Goal: Communication & Community: Answer question/provide support

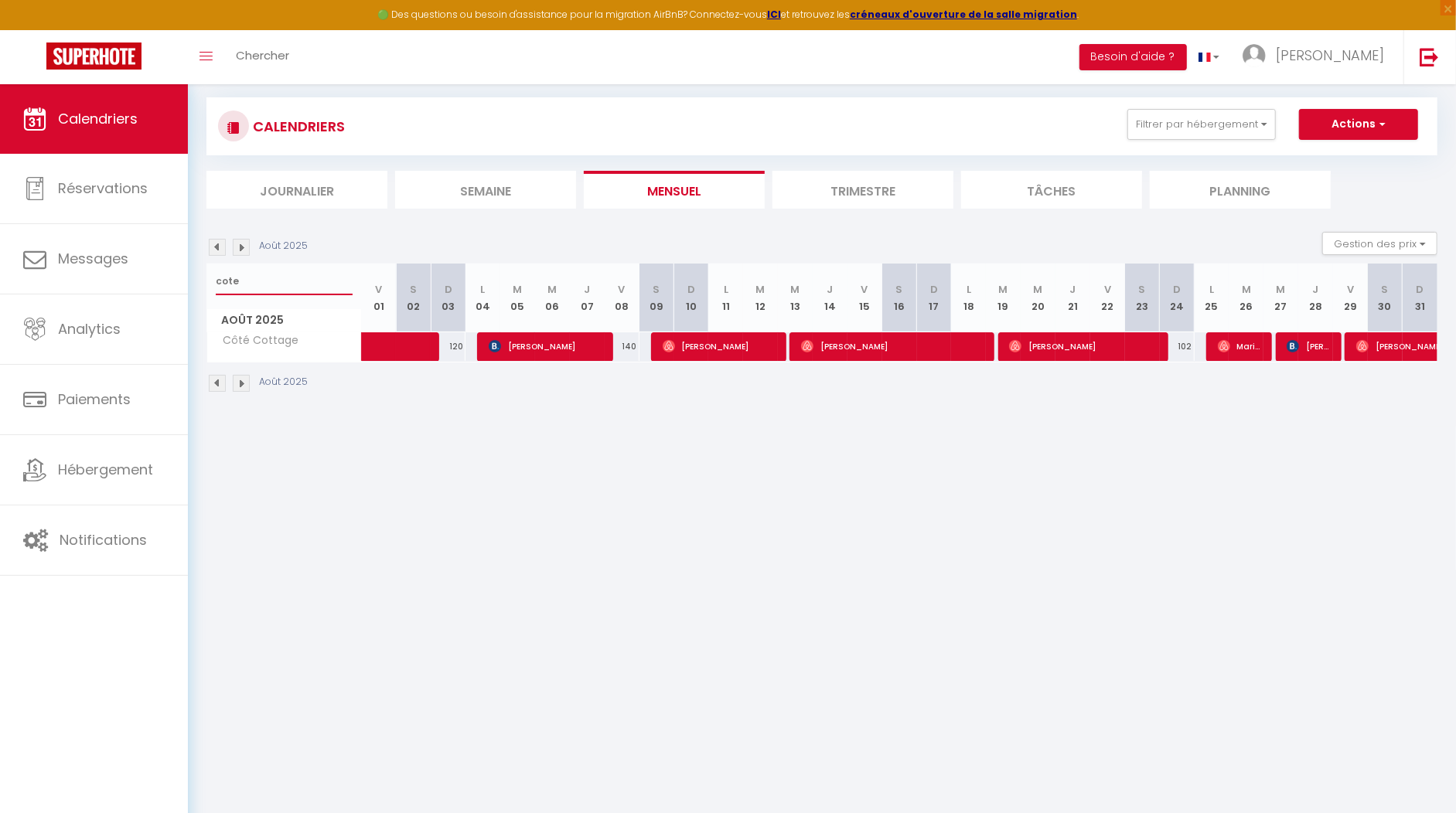
drag, startPoint x: 282, startPoint y: 286, endPoint x: 203, endPoint y: 288, distance: 79.0
click at [212, 286] on div "cote" at bounding box center [284, 281] width 154 height 36
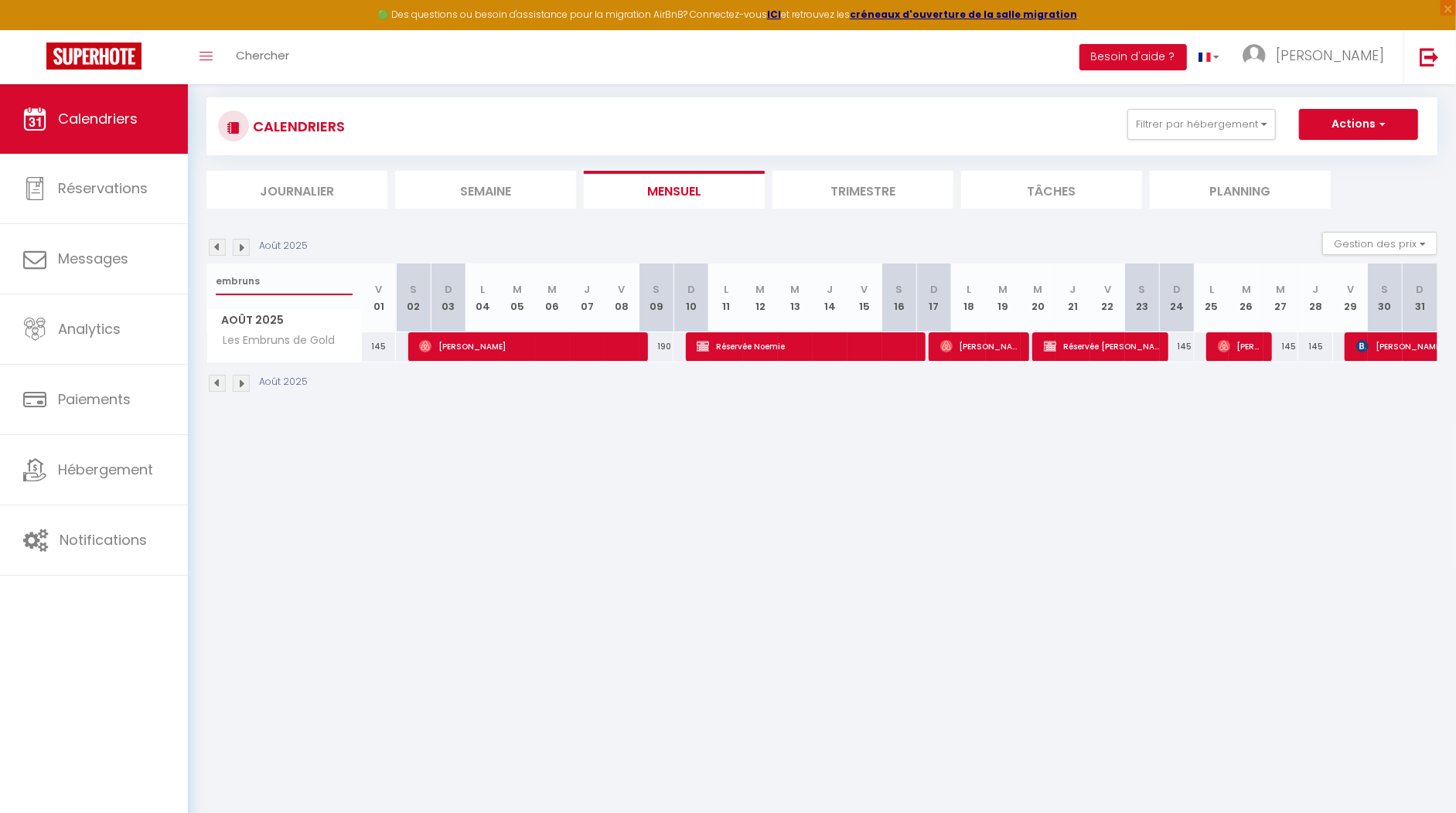
type input "embruns"
click at [255, 340] on span "Les Embruns de Gold" at bounding box center [275, 340] width 130 height 17
click at [258, 338] on span "Les Embruns de Gold" at bounding box center [275, 340] width 130 height 17
click at [307, 324] on span "Août 2025" at bounding box center [284, 321] width 154 height 23
click at [307, 335] on span "Les Embruns de Gold" at bounding box center [275, 340] width 130 height 17
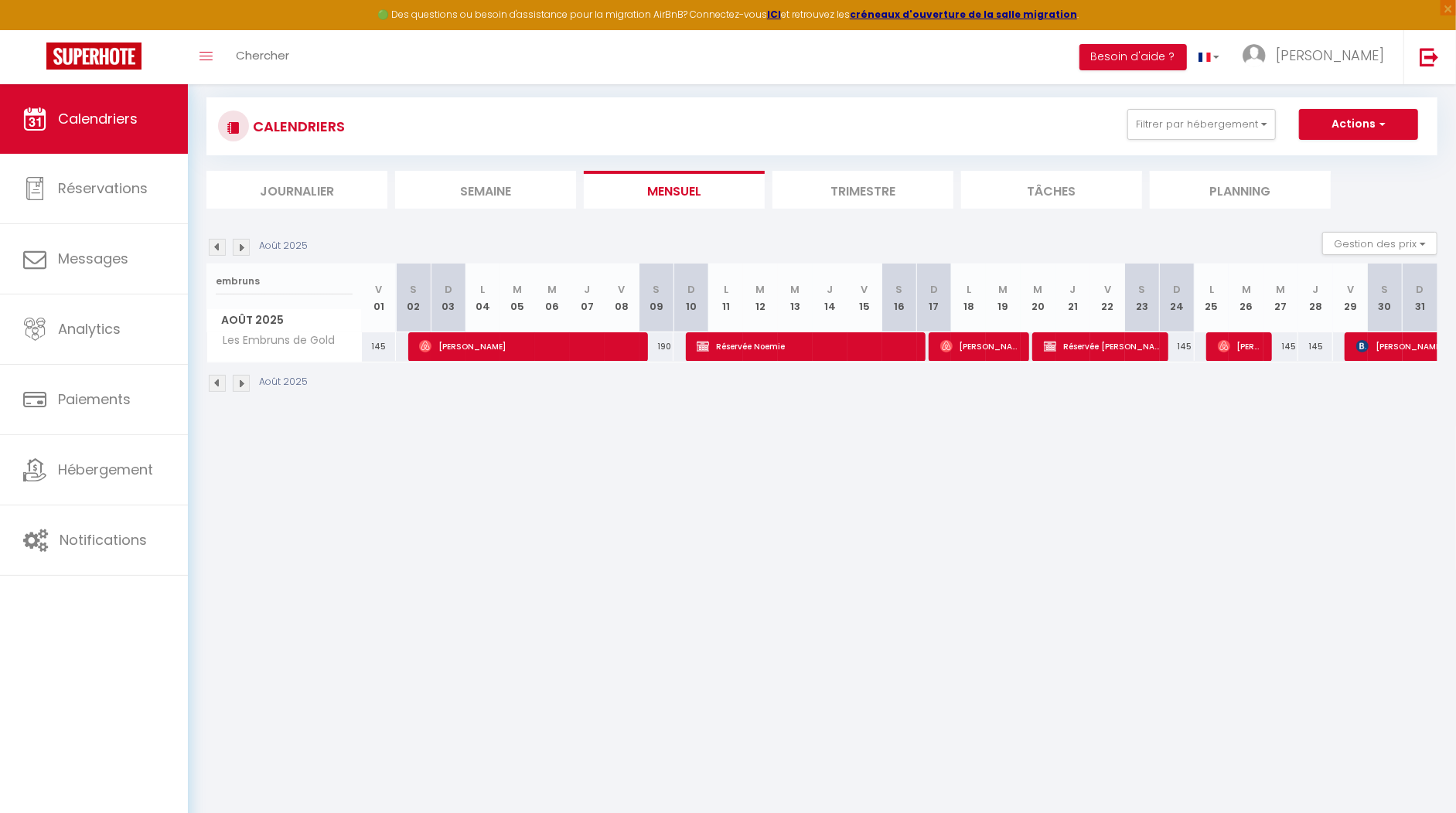
click at [376, 428] on body "🟢 Des questions ou besoin d'assistance pour la migration AirBnB? Connectez-vous…" at bounding box center [728, 471] width 1456 height 813
click at [219, 243] on img at bounding box center [217, 247] width 17 height 17
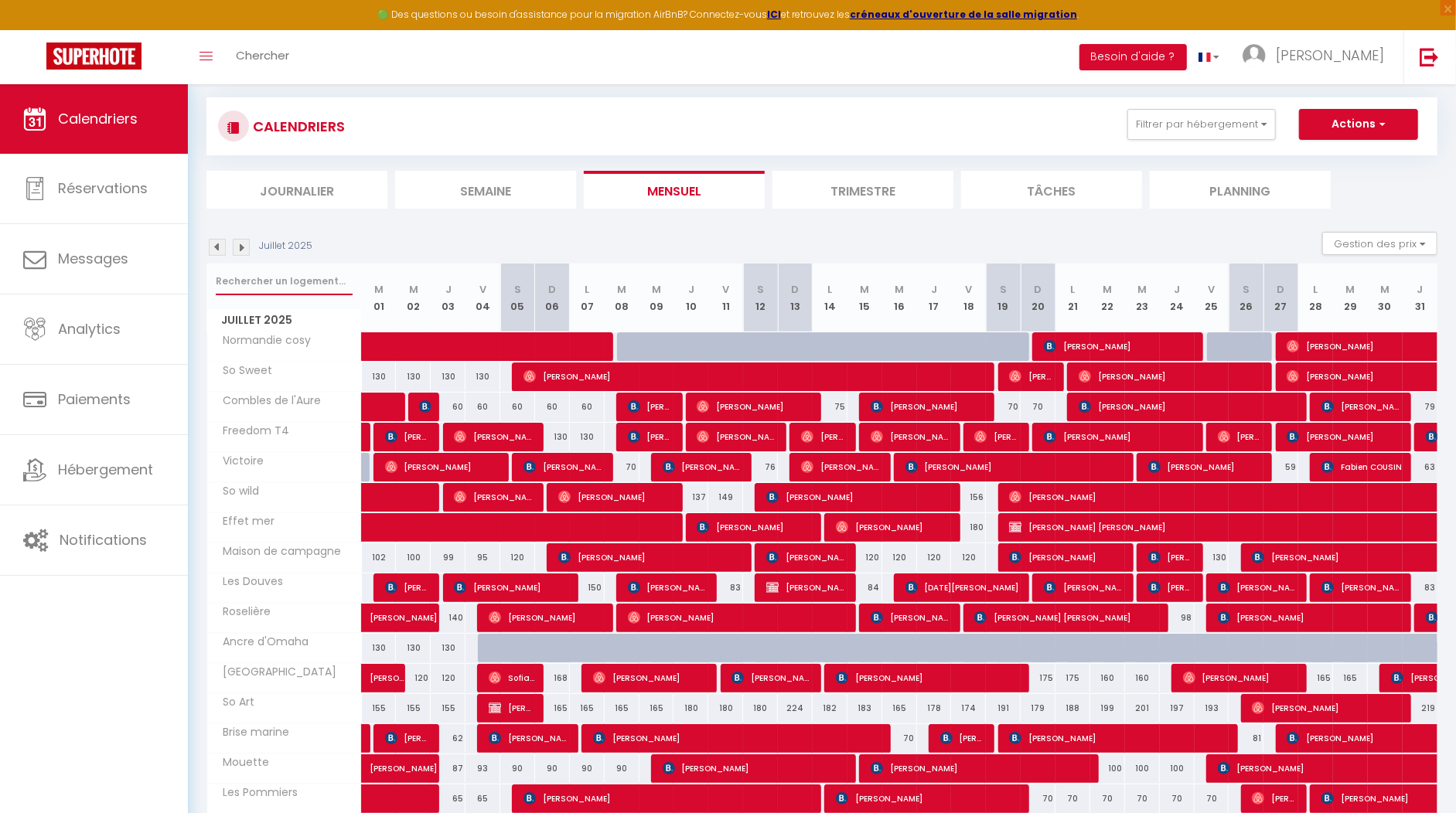
click at [249, 273] on input "text" at bounding box center [284, 282] width 137 height 28
type input "embruns"
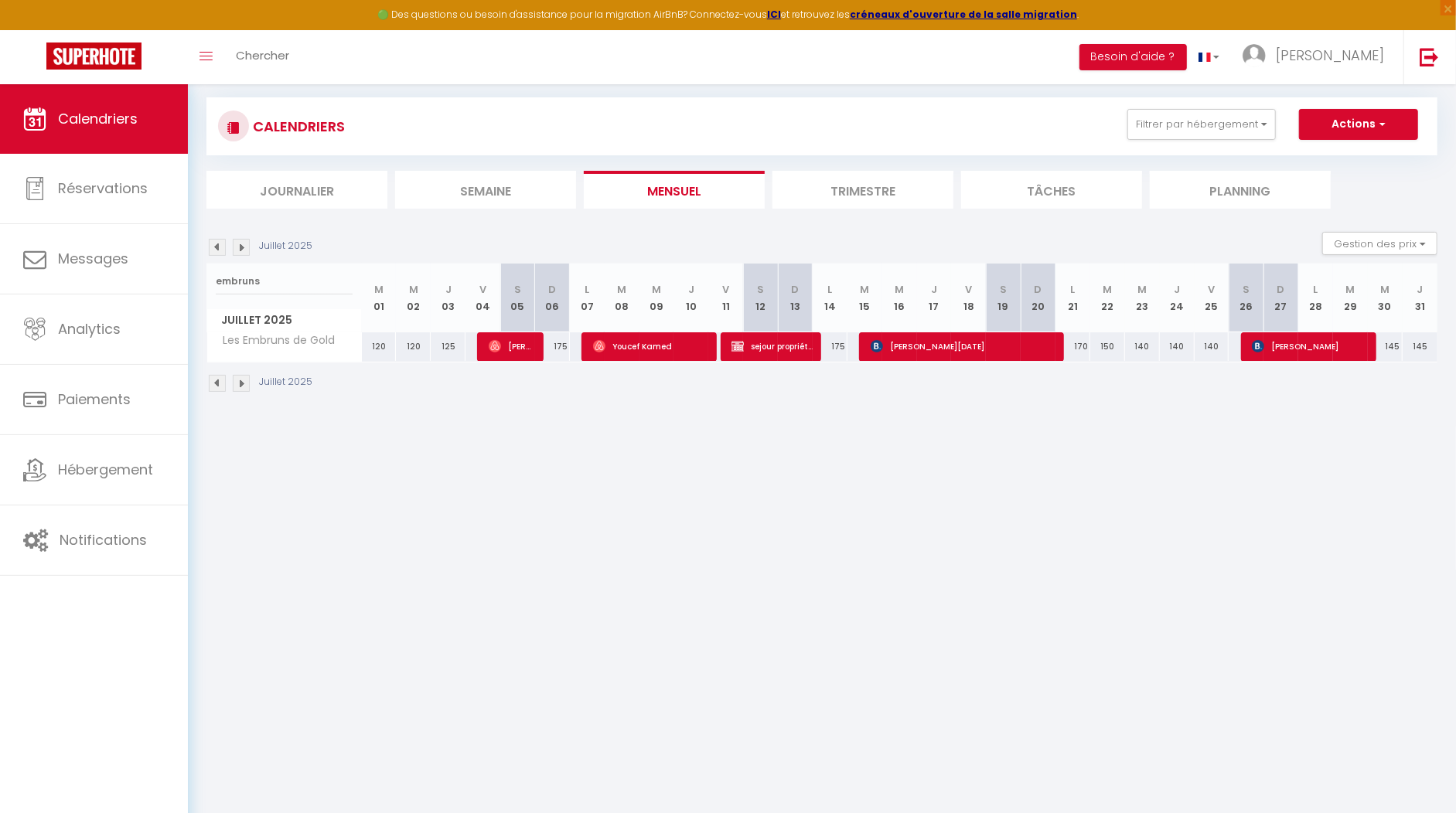
click at [241, 247] on img at bounding box center [242, 247] width 17 height 17
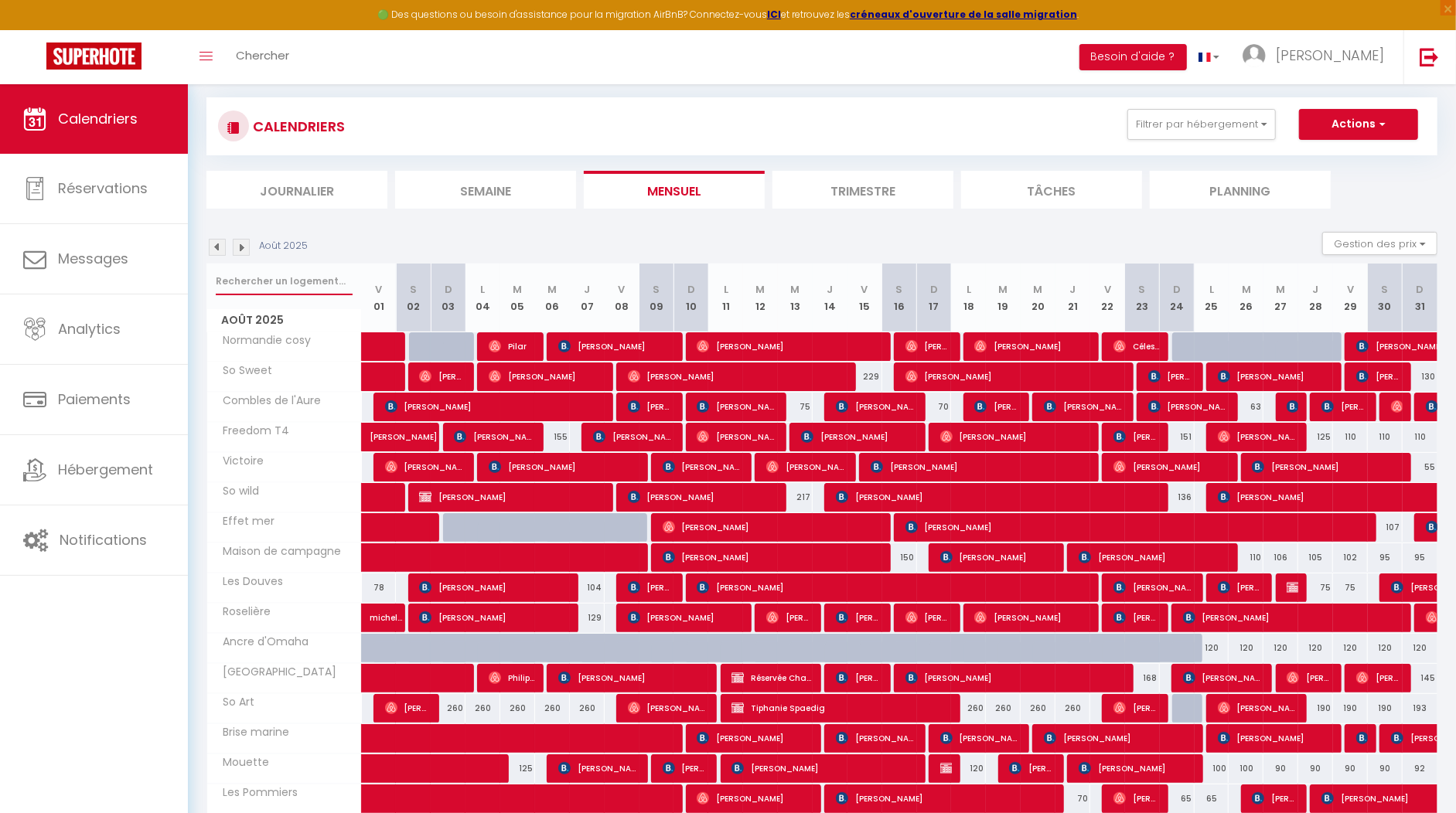
click at [253, 277] on input "text" at bounding box center [284, 282] width 137 height 28
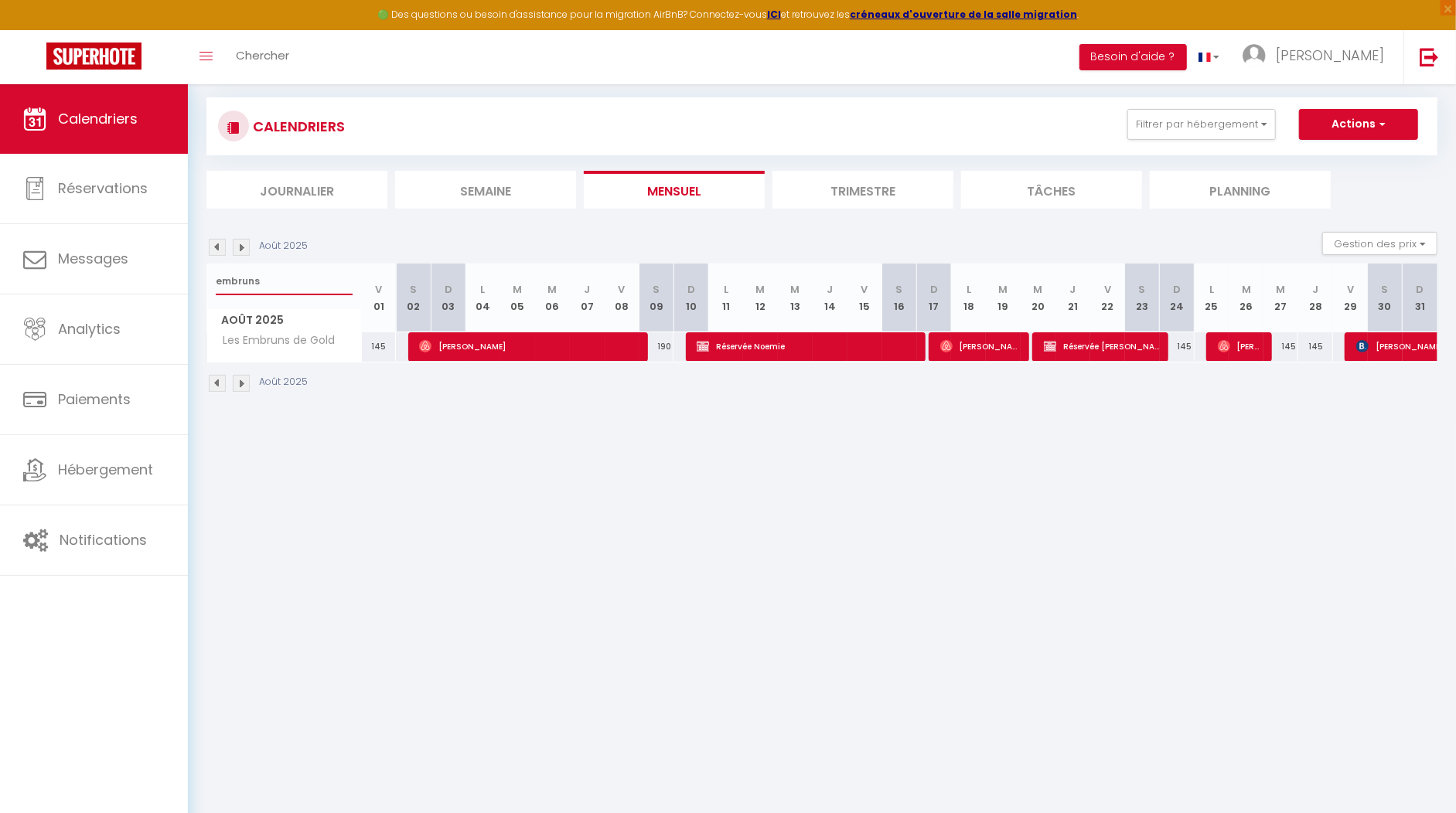
type input "embruns"
click at [719, 346] on span "Réservée Noemie" at bounding box center [807, 346] width 221 height 29
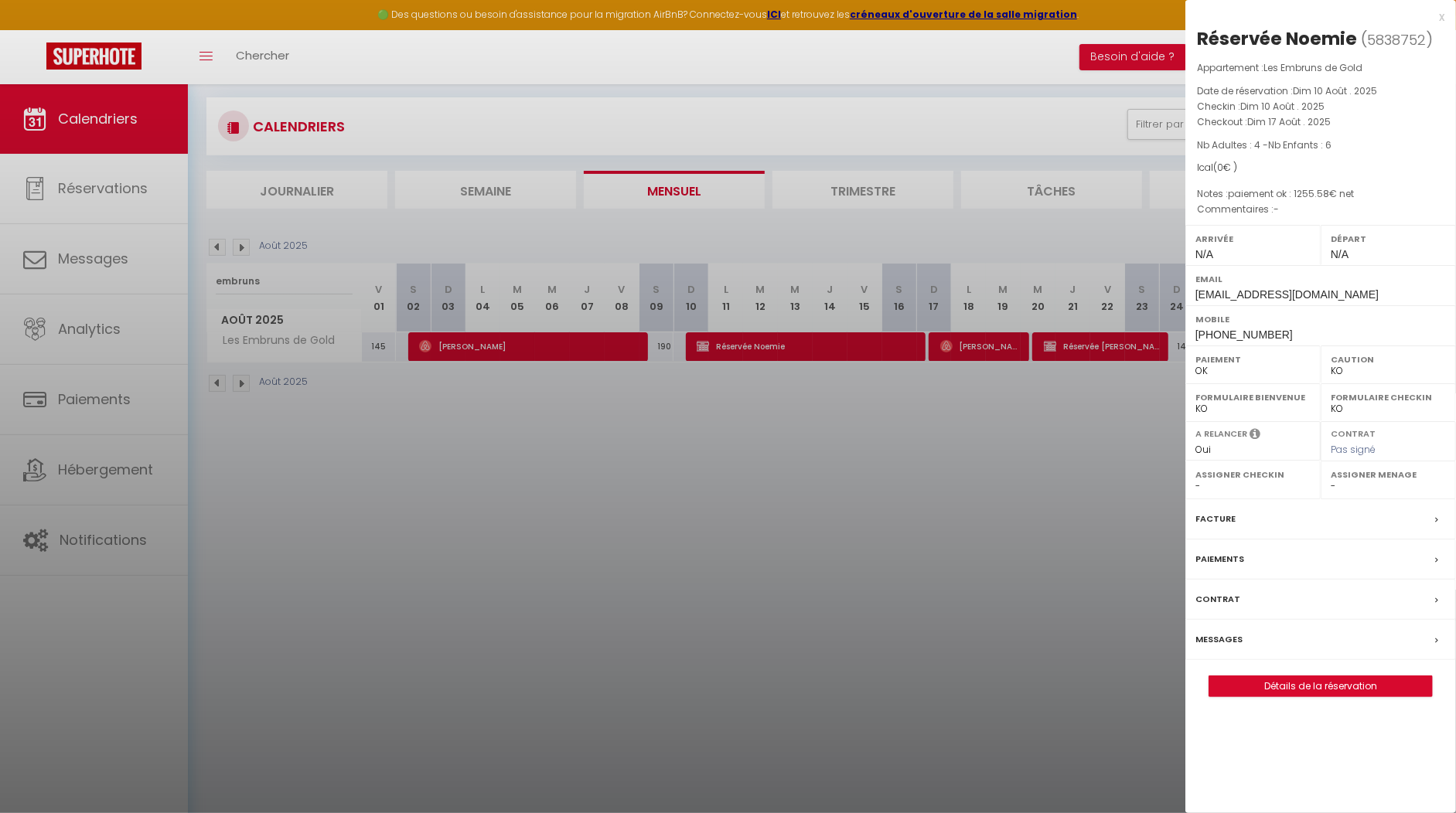
click at [1438, 16] on div "x" at bounding box center [1314, 17] width 259 height 19
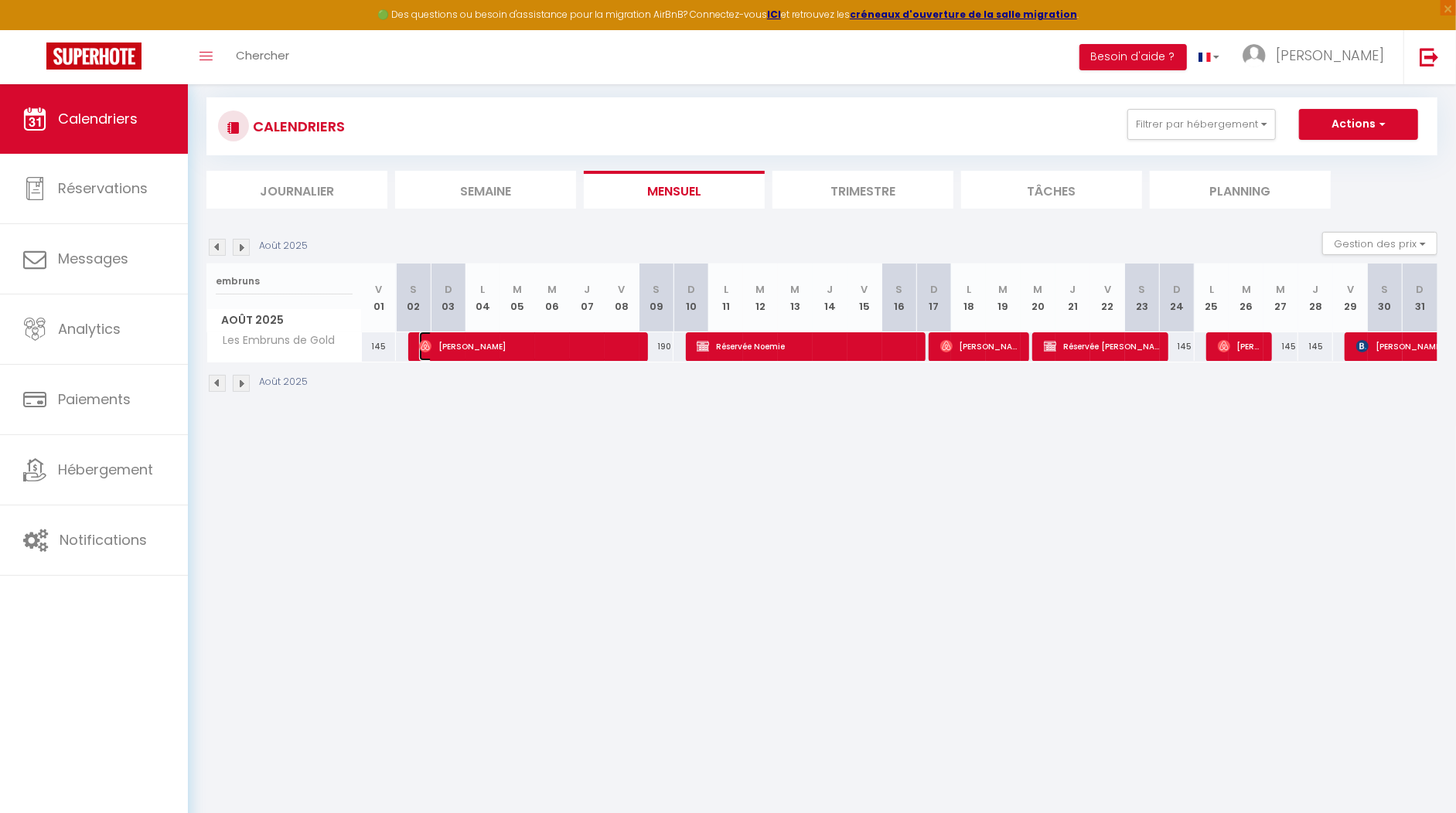
click at [618, 351] on span "[PERSON_NAME]" at bounding box center [529, 346] width 221 height 29
select select "OK"
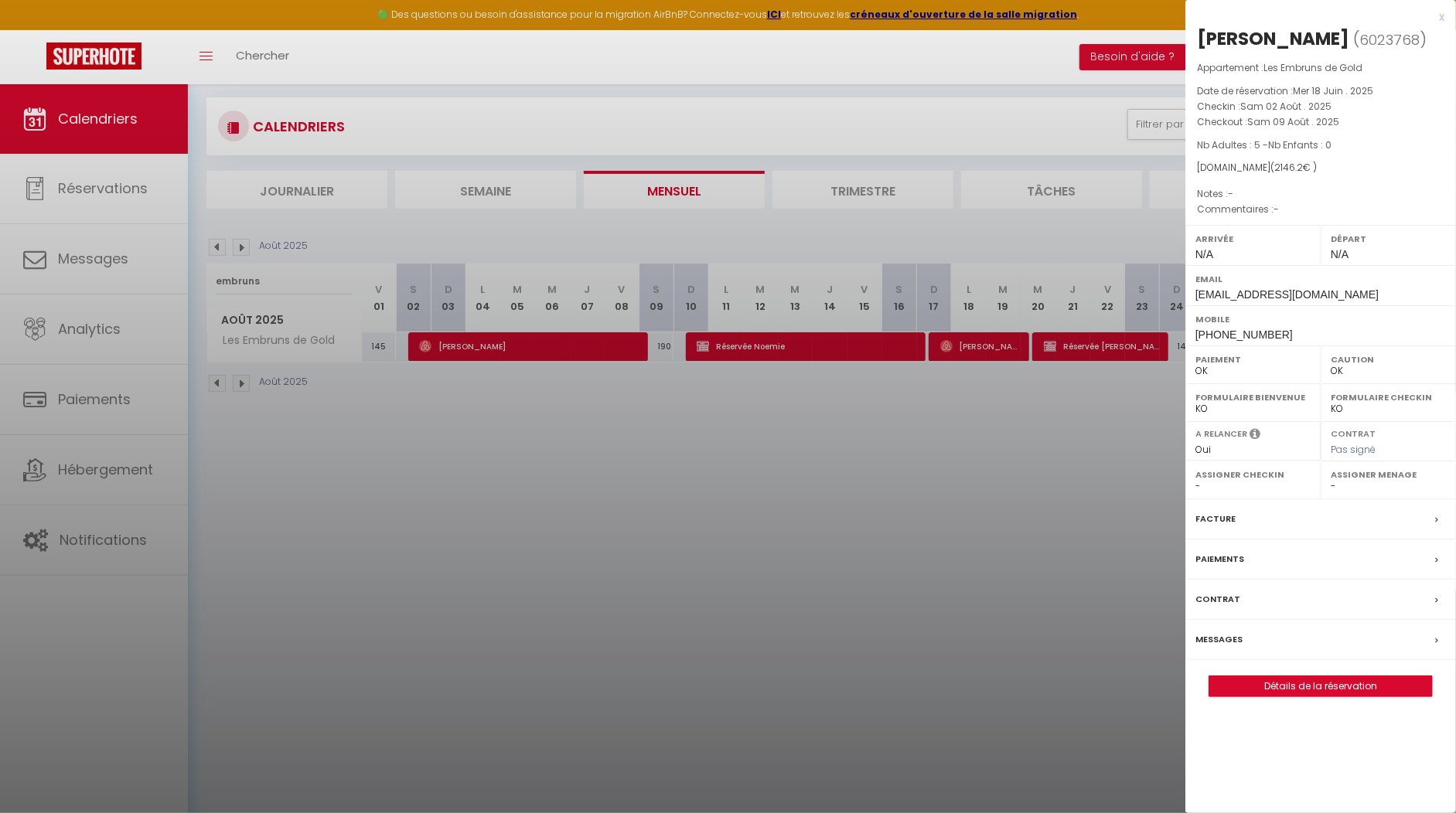
click at [1291, 640] on div "Messages" at bounding box center [1320, 639] width 271 height 41
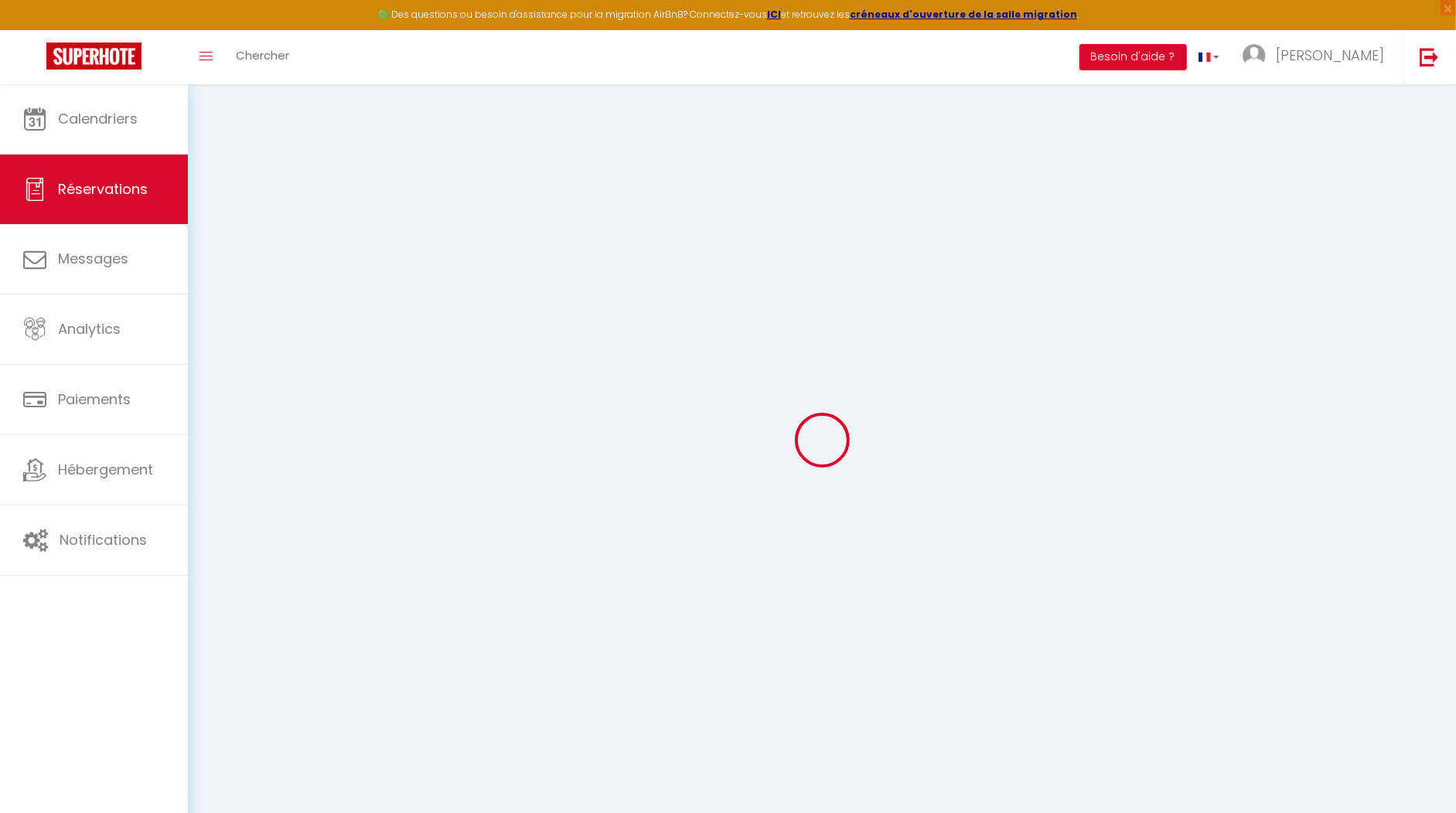
select select
checkbox input "false"
select select
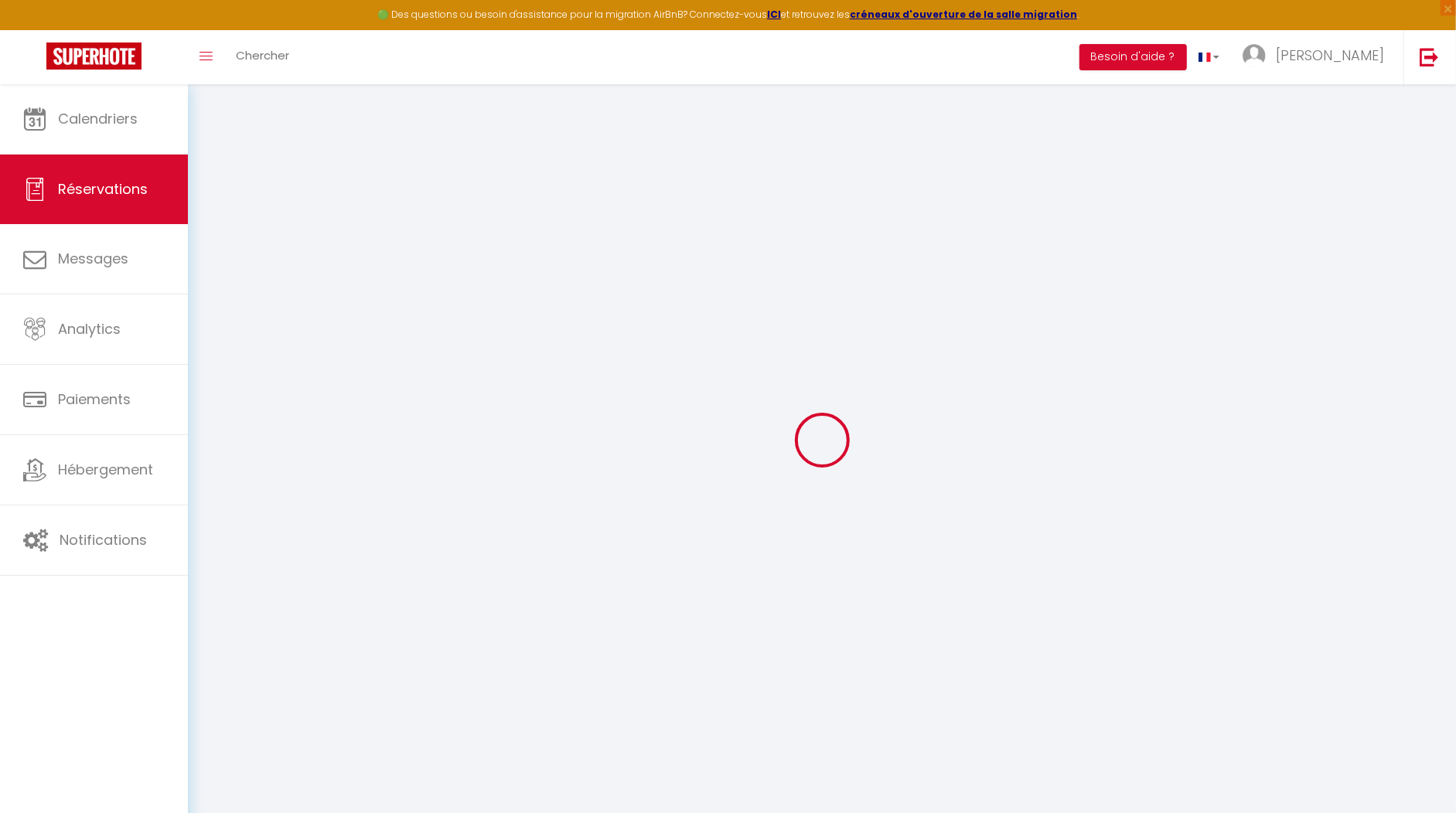
select select
checkbox input "false"
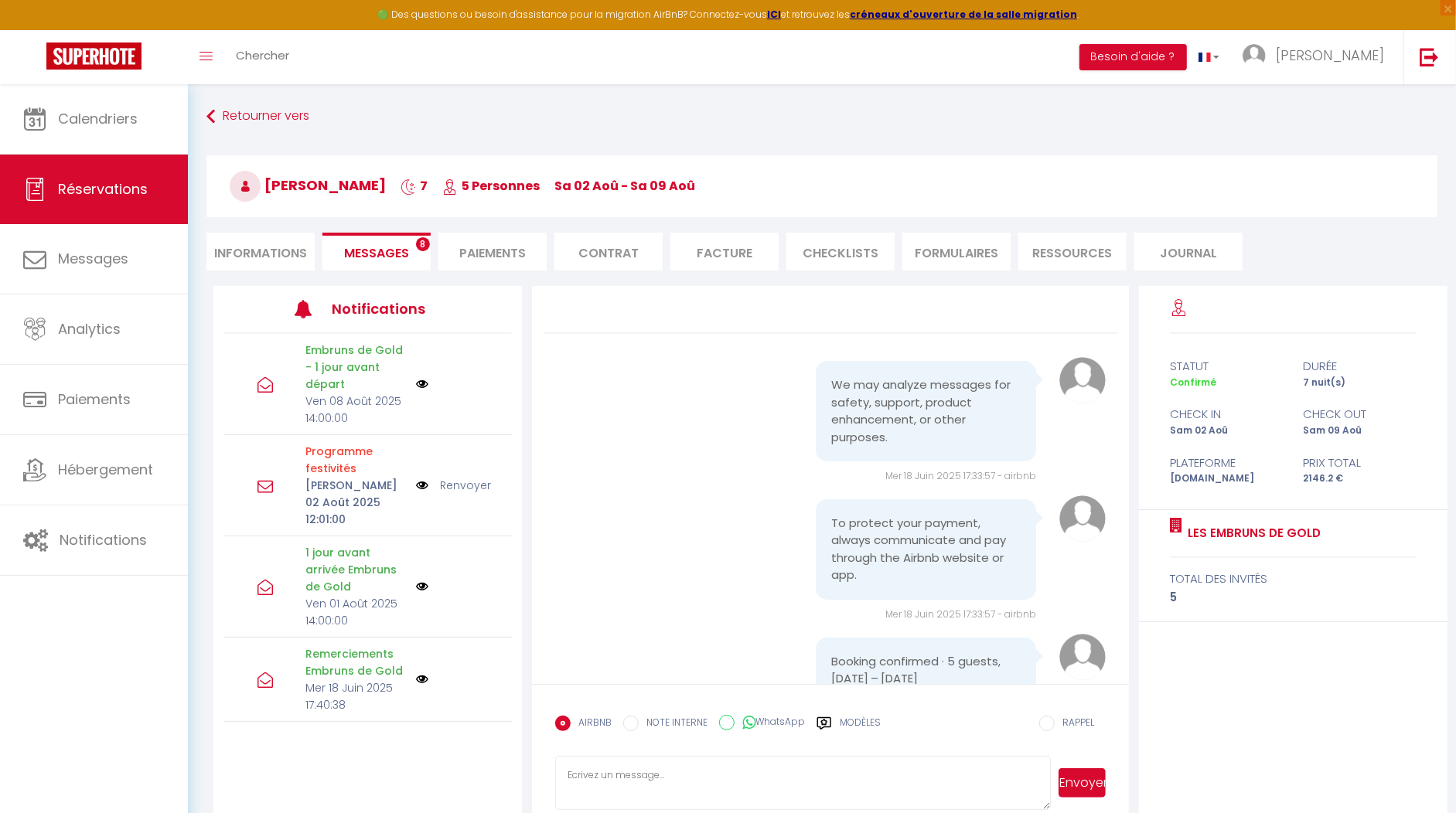
scroll to position [5845, 0]
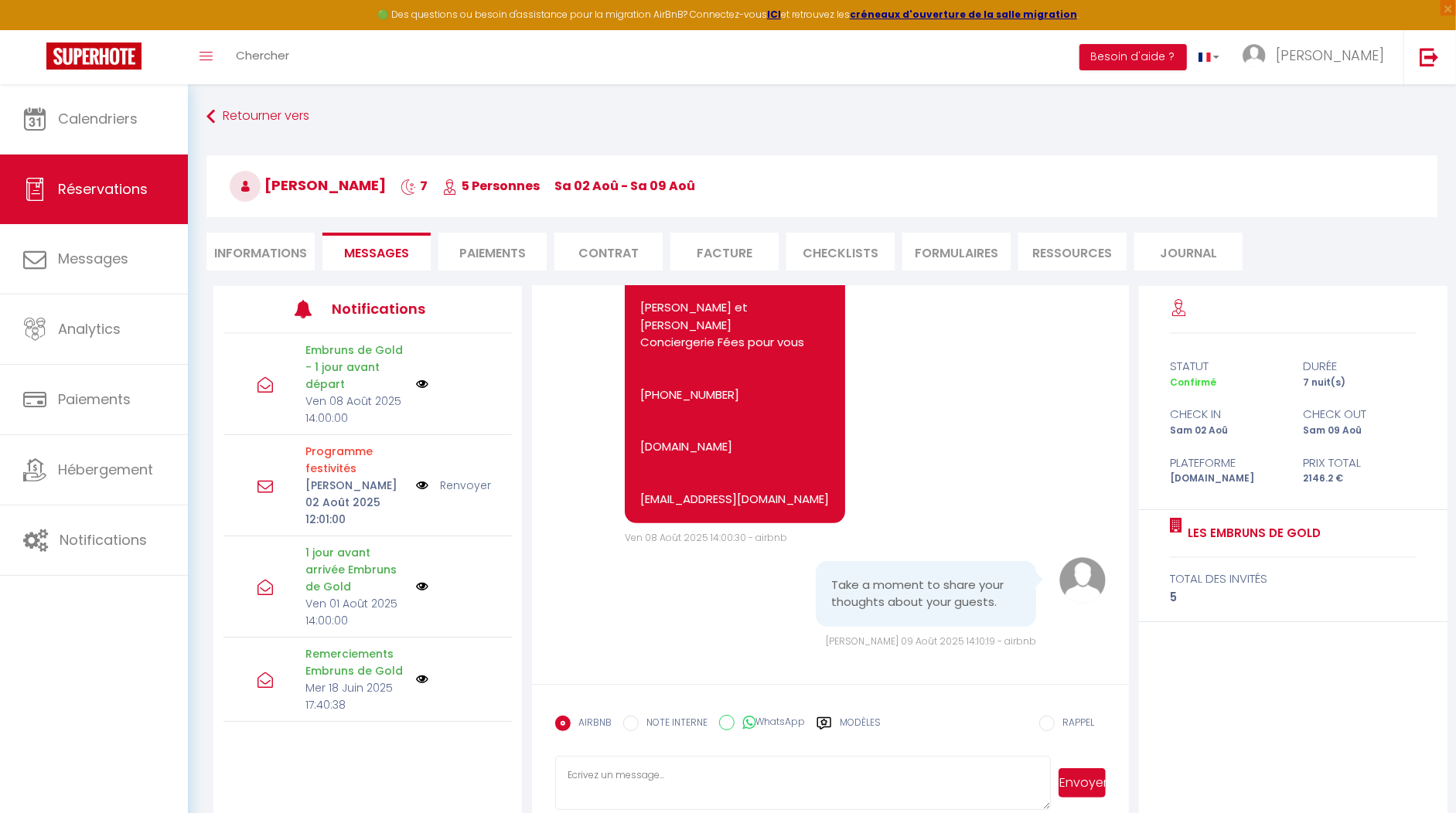
click at [248, 249] on li "Informations" at bounding box center [260, 252] width 109 height 38
select select
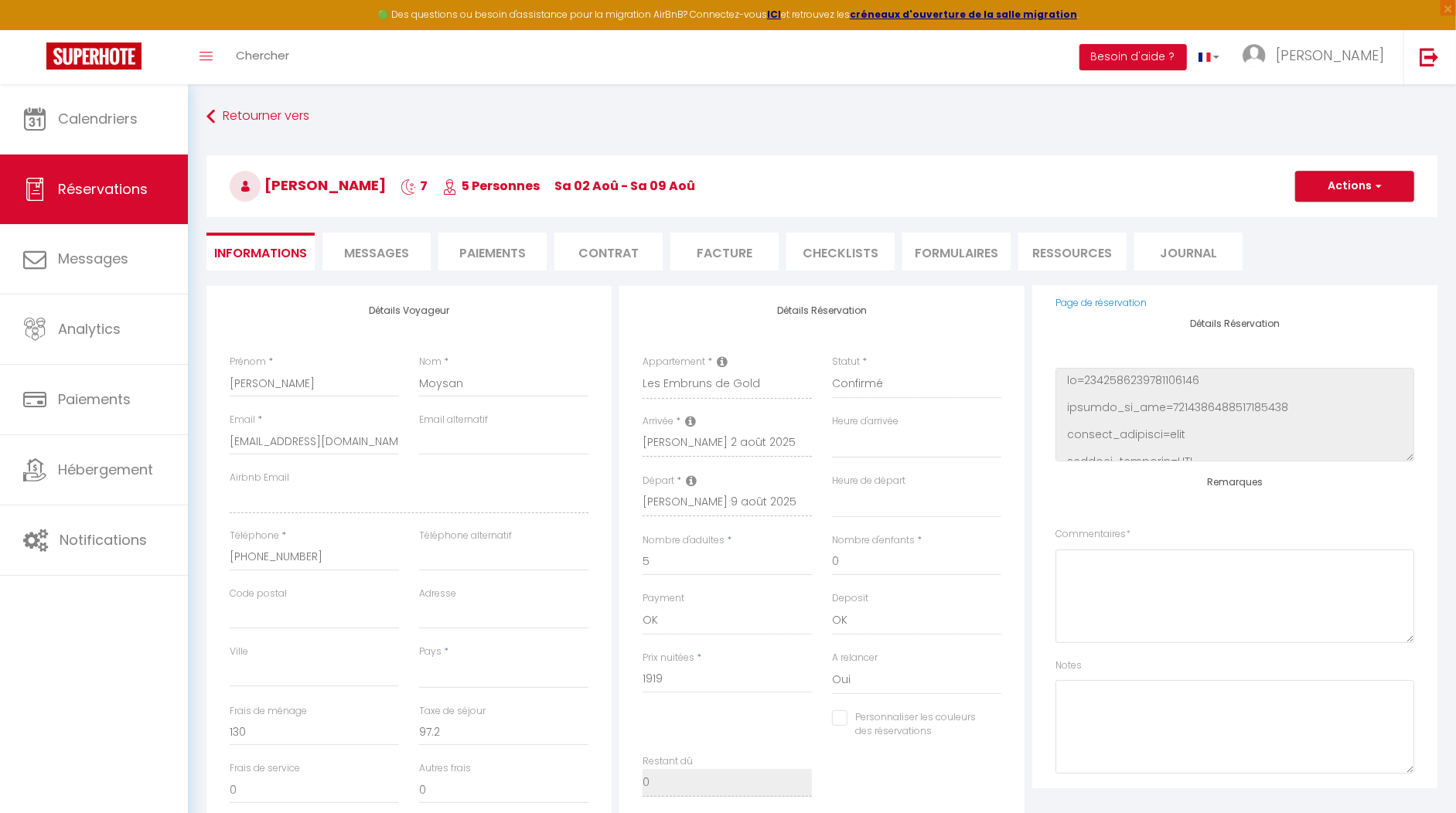
scroll to position [194, 0]
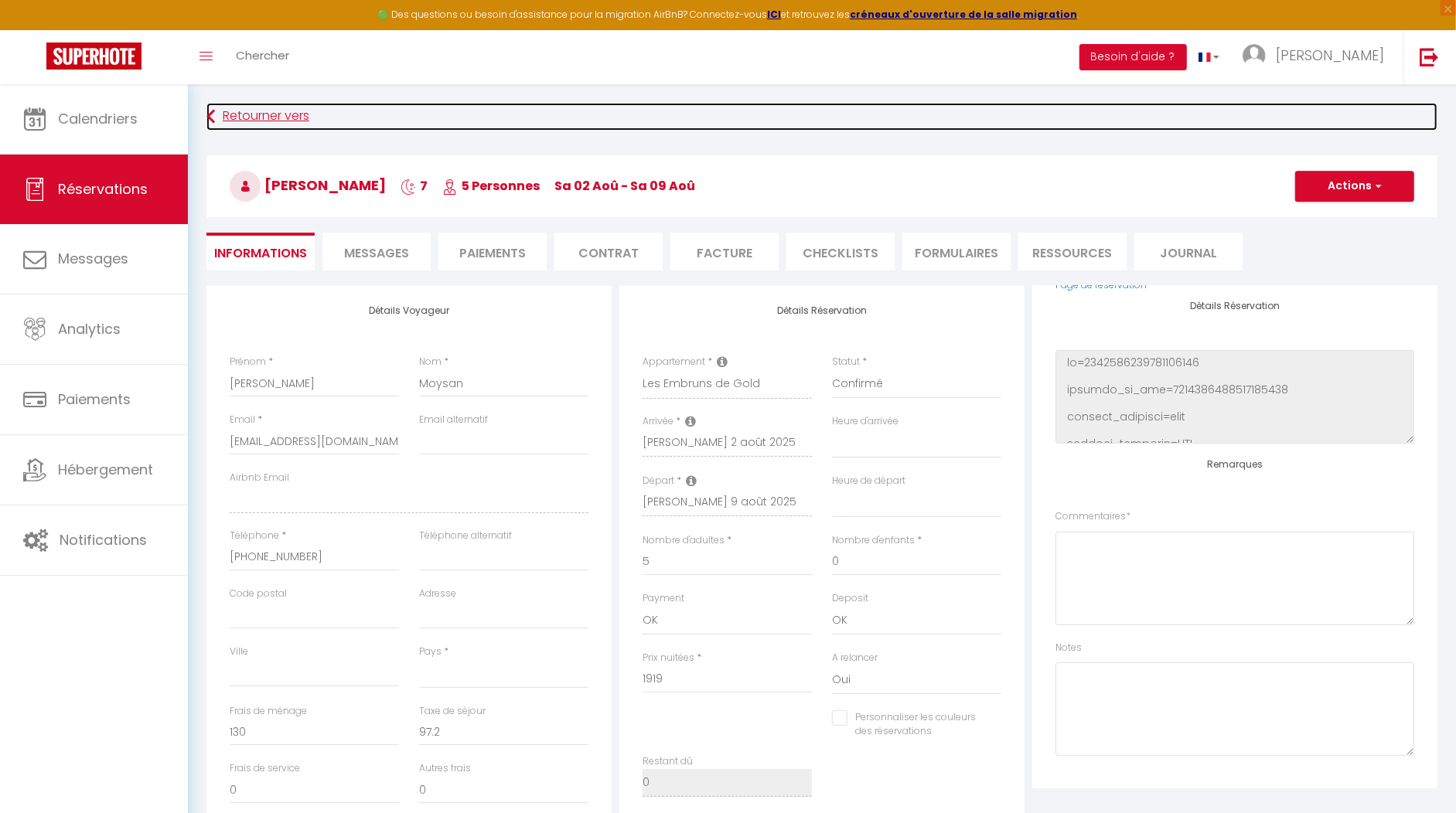
click at [238, 117] on link "Retourner vers" at bounding box center [822, 117] width 1231 height 28
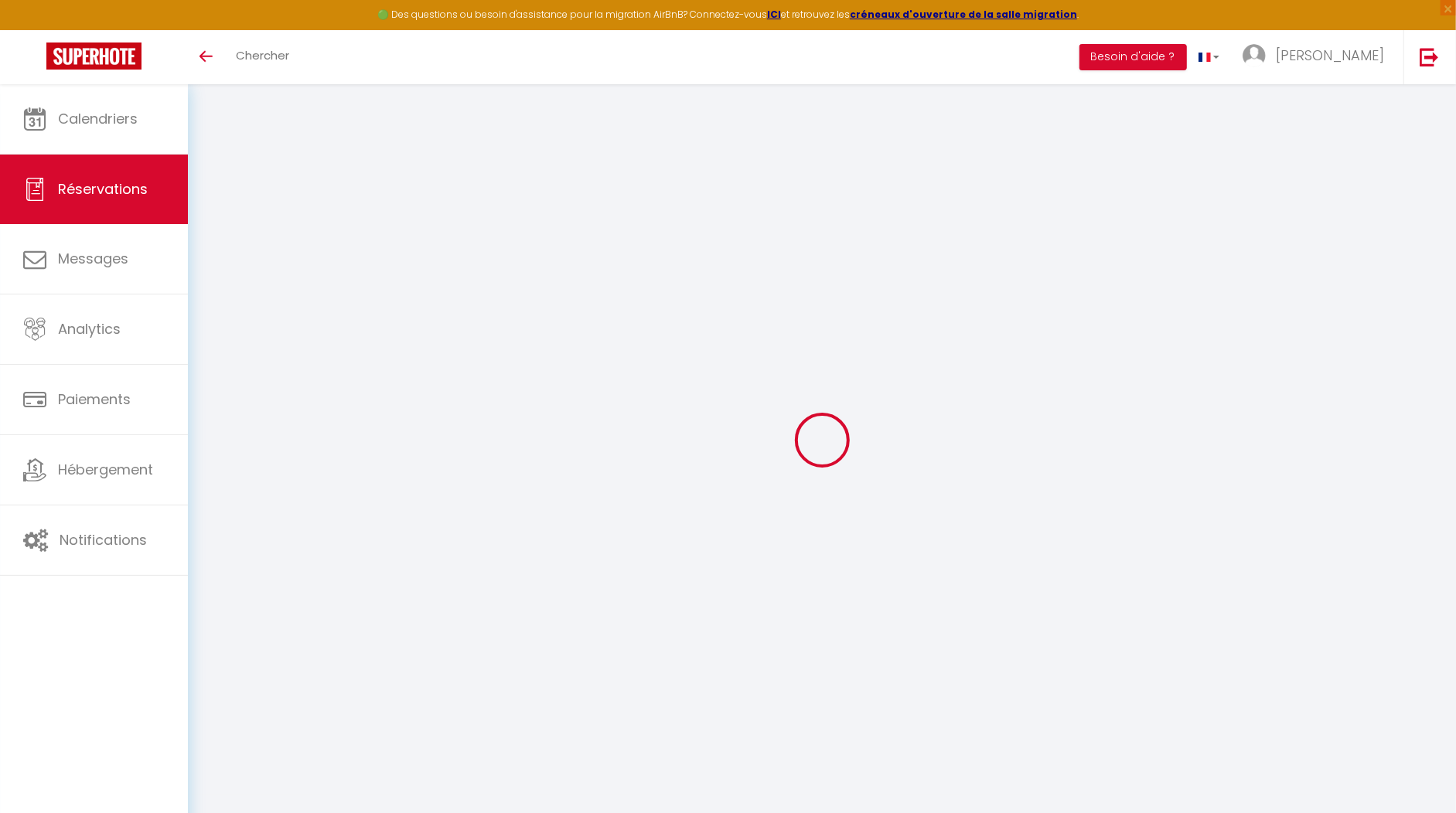
select select
checkbox input "false"
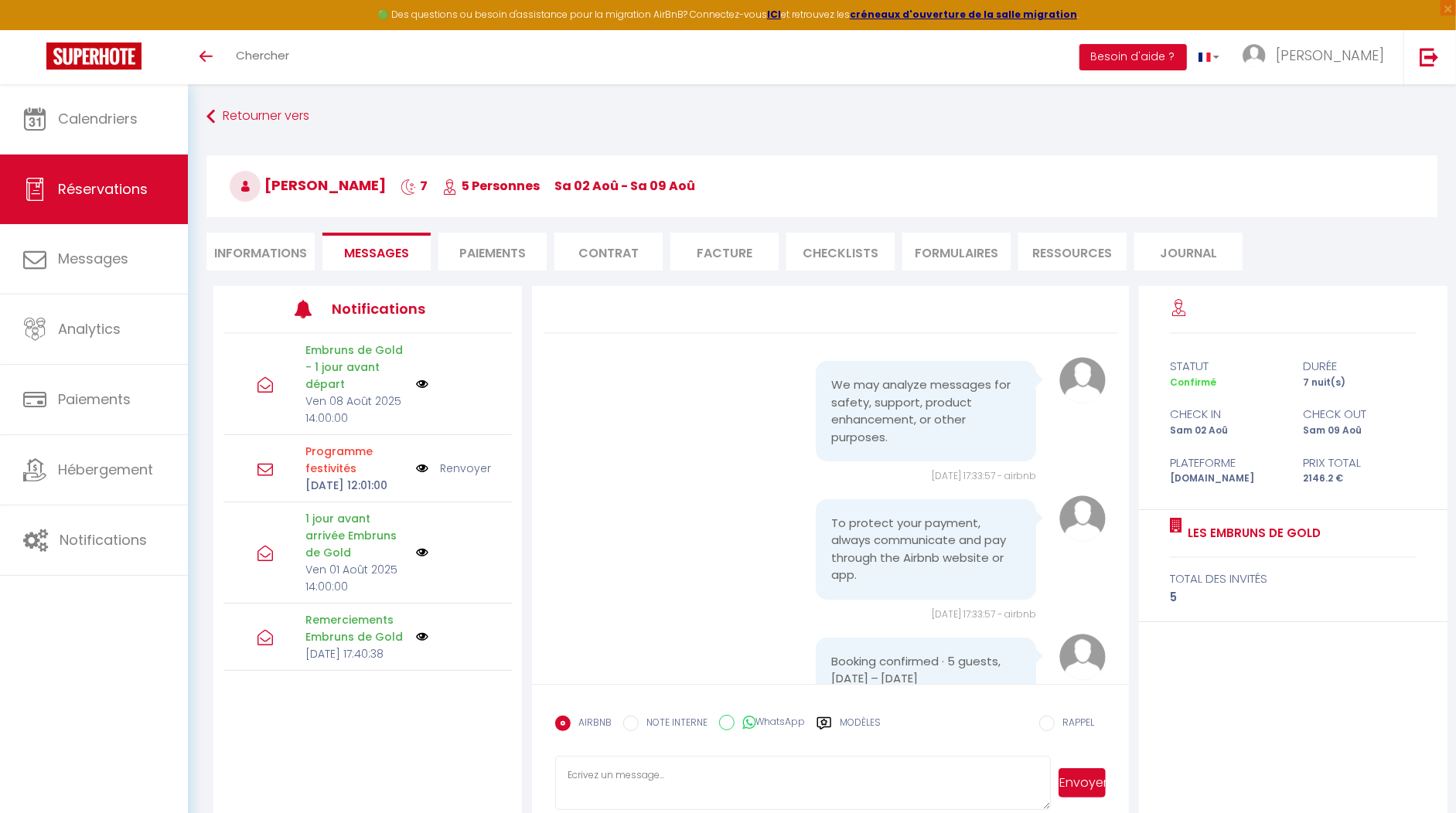
scroll to position [5845, 0]
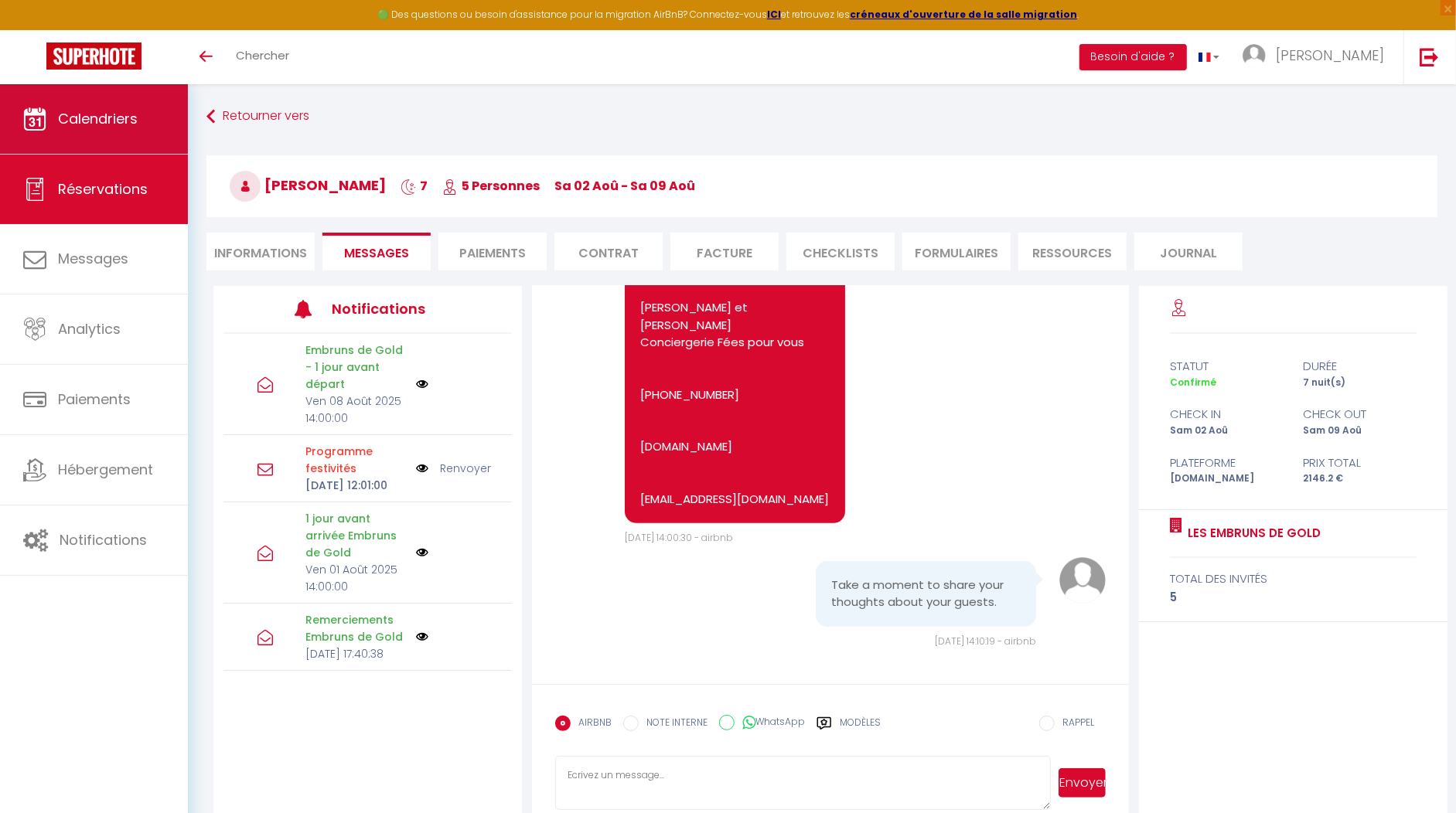
click at [62, 124] on span "Calendriers" at bounding box center [97, 119] width 79 height 19
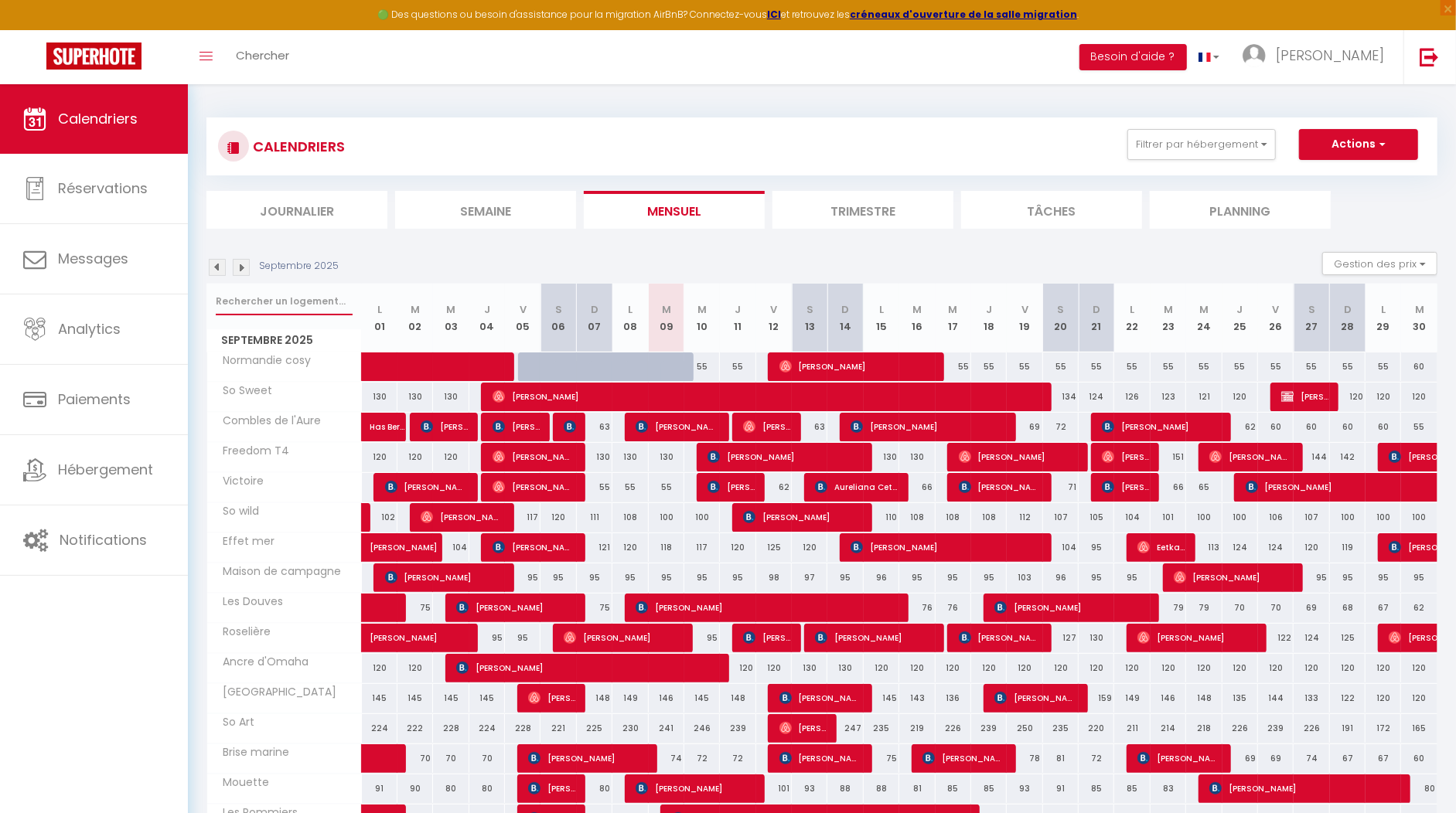
click at [278, 290] on input "text" at bounding box center [284, 302] width 137 height 28
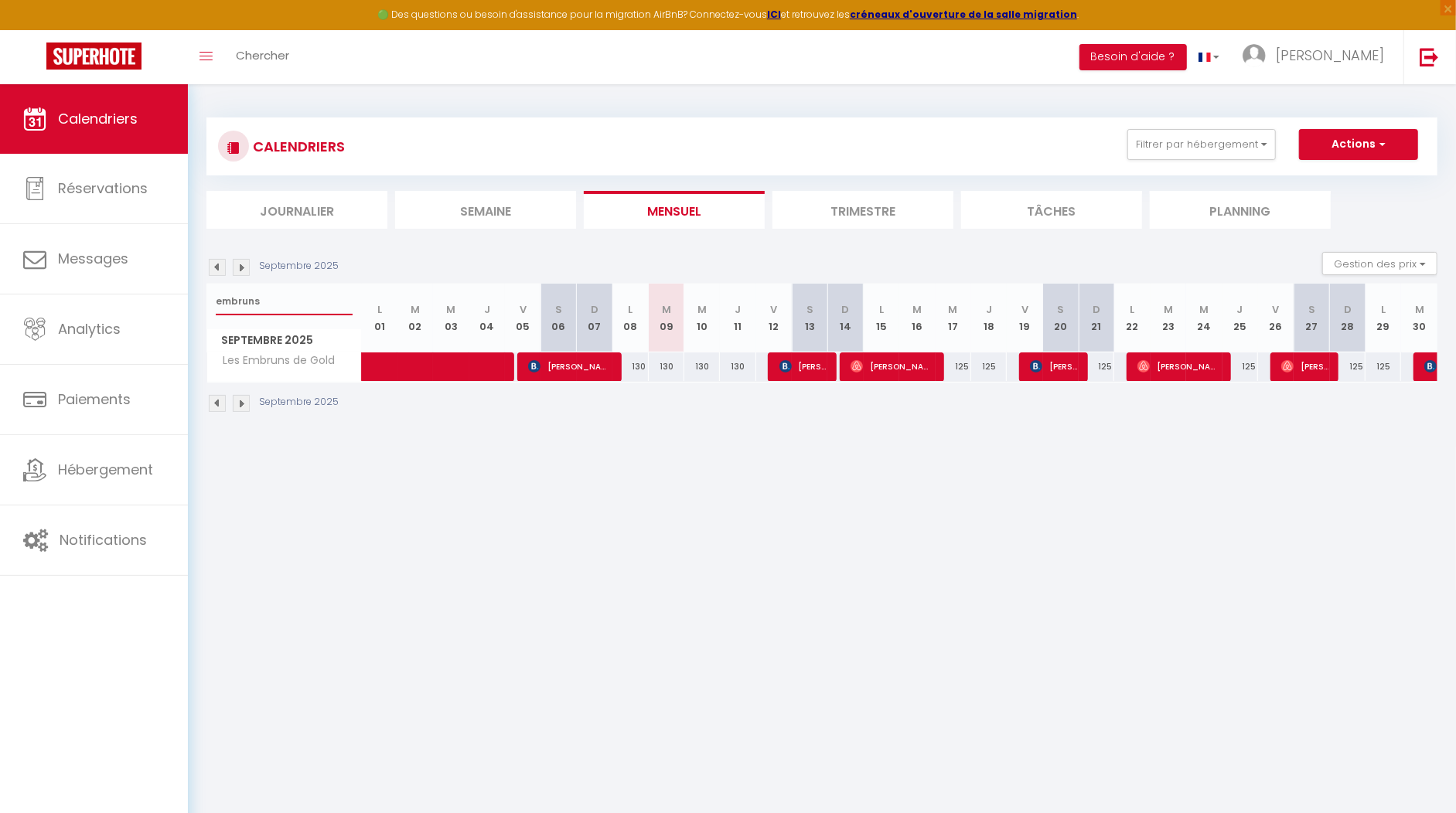
type input "embruns"
click at [218, 402] on img at bounding box center [217, 404] width 17 height 17
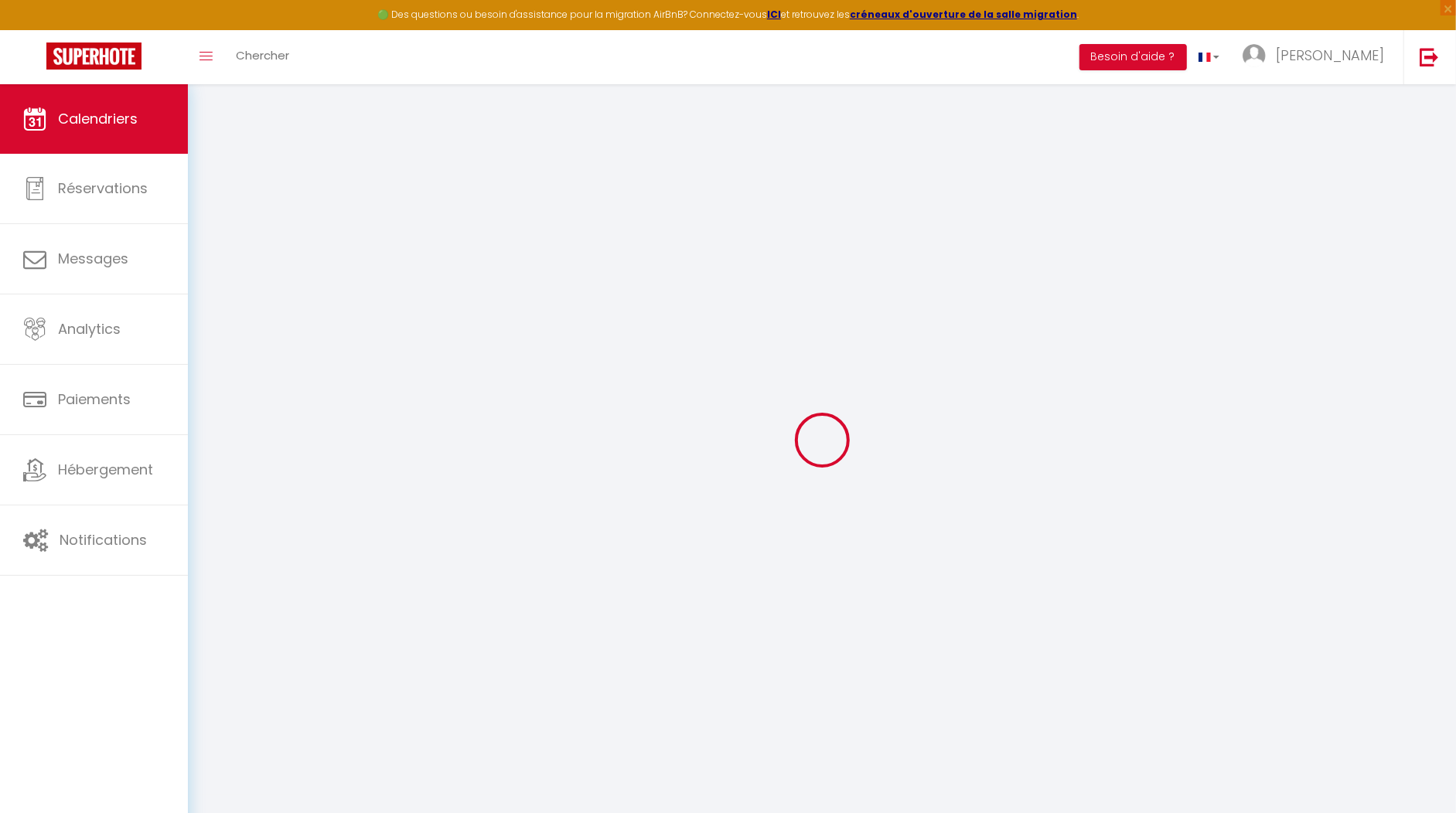
select select
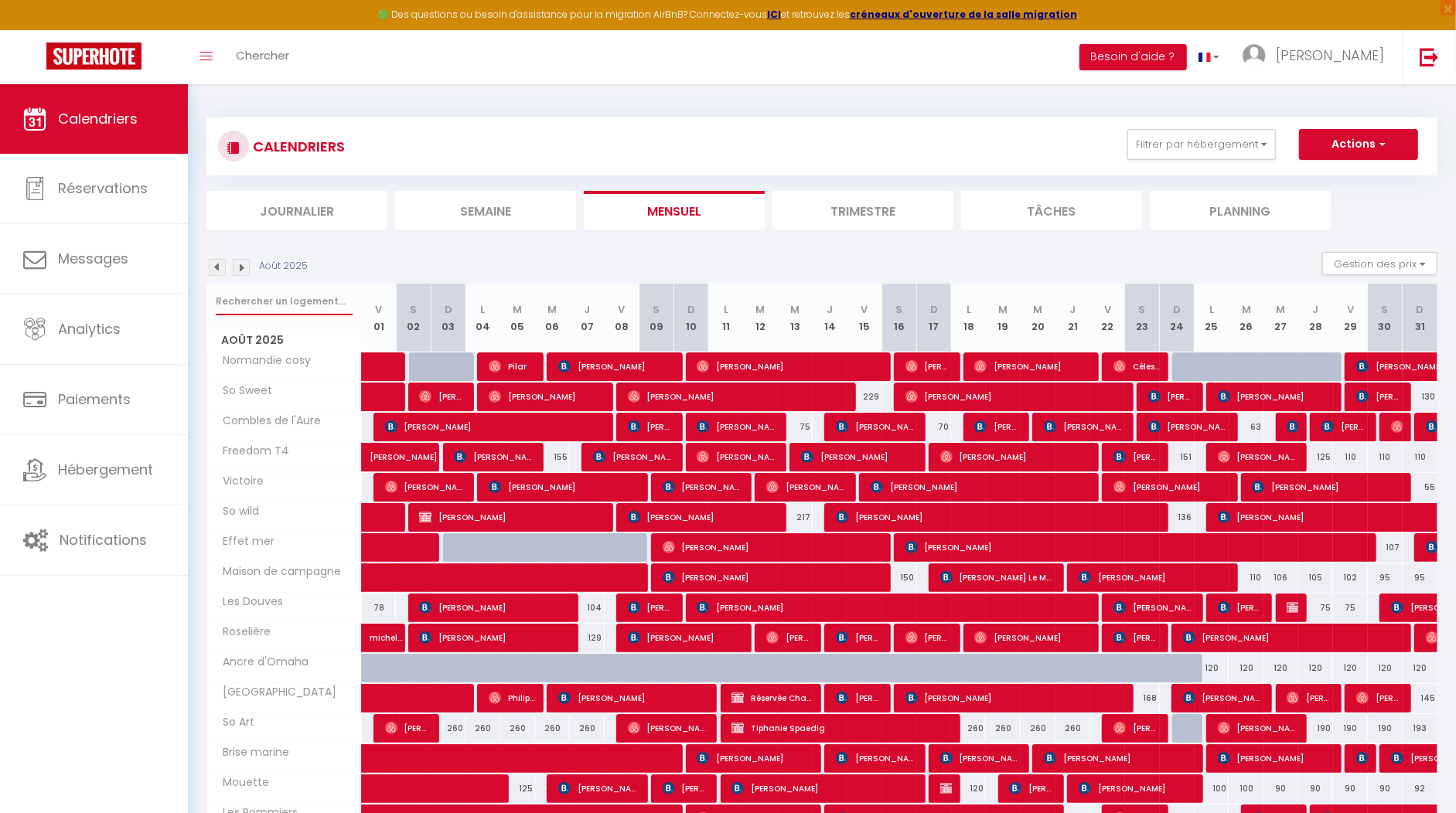
click at [254, 301] on input "text" at bounding box center [284, 302] width 137 height 28
type input "e"
select select
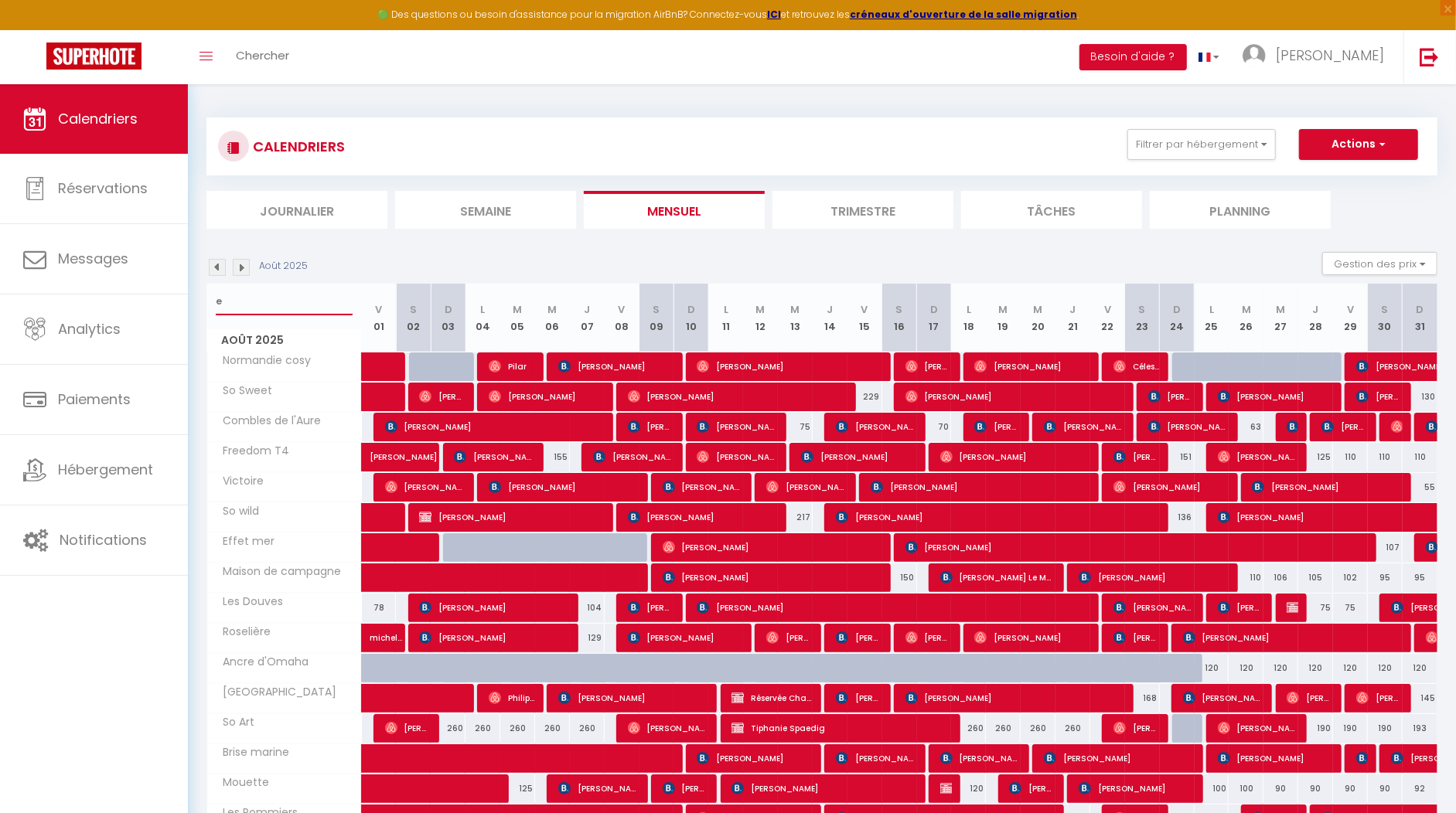
select select
type input "em"
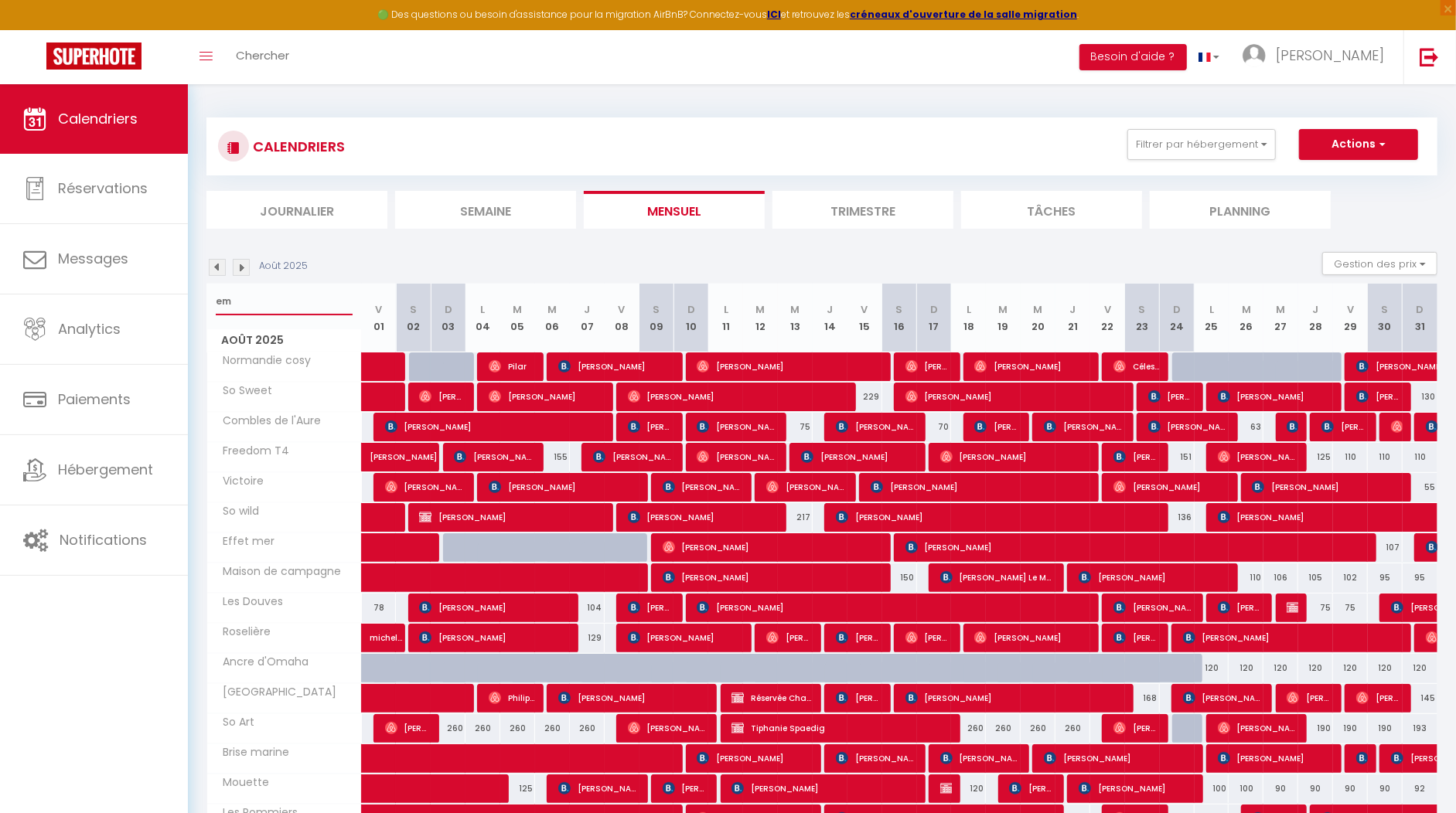
select select
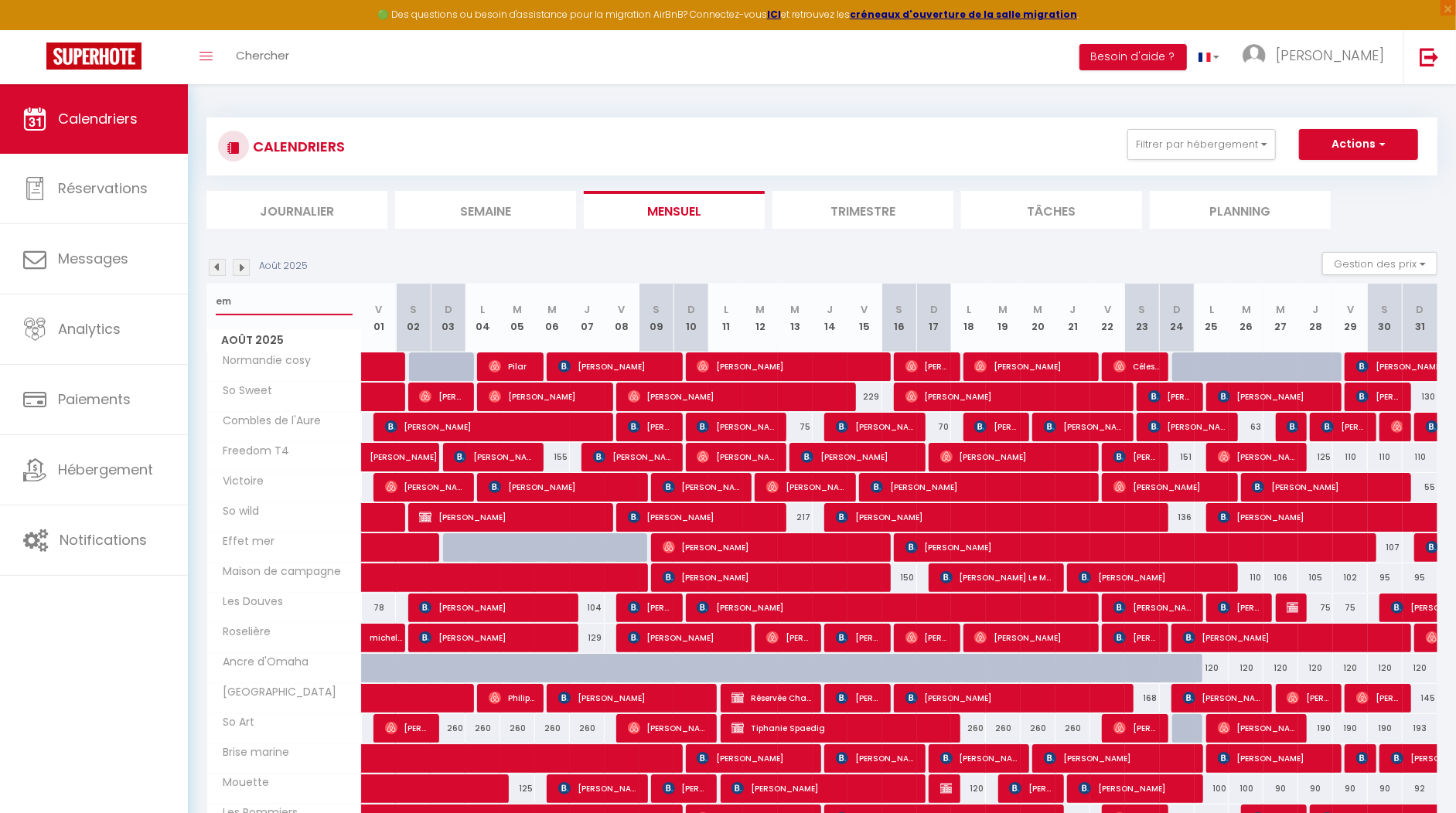
select select
type input "emb"
select select
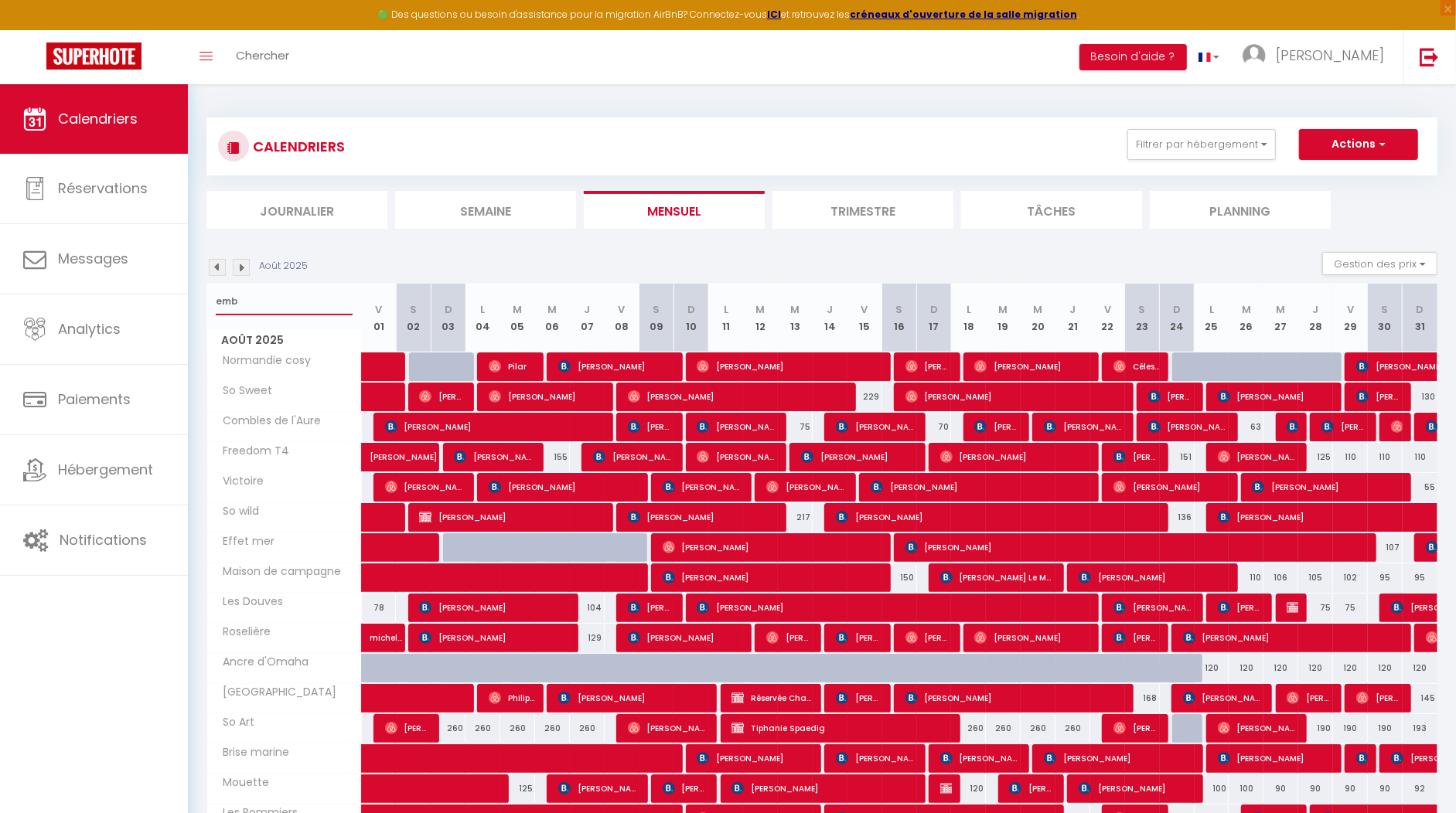
select select
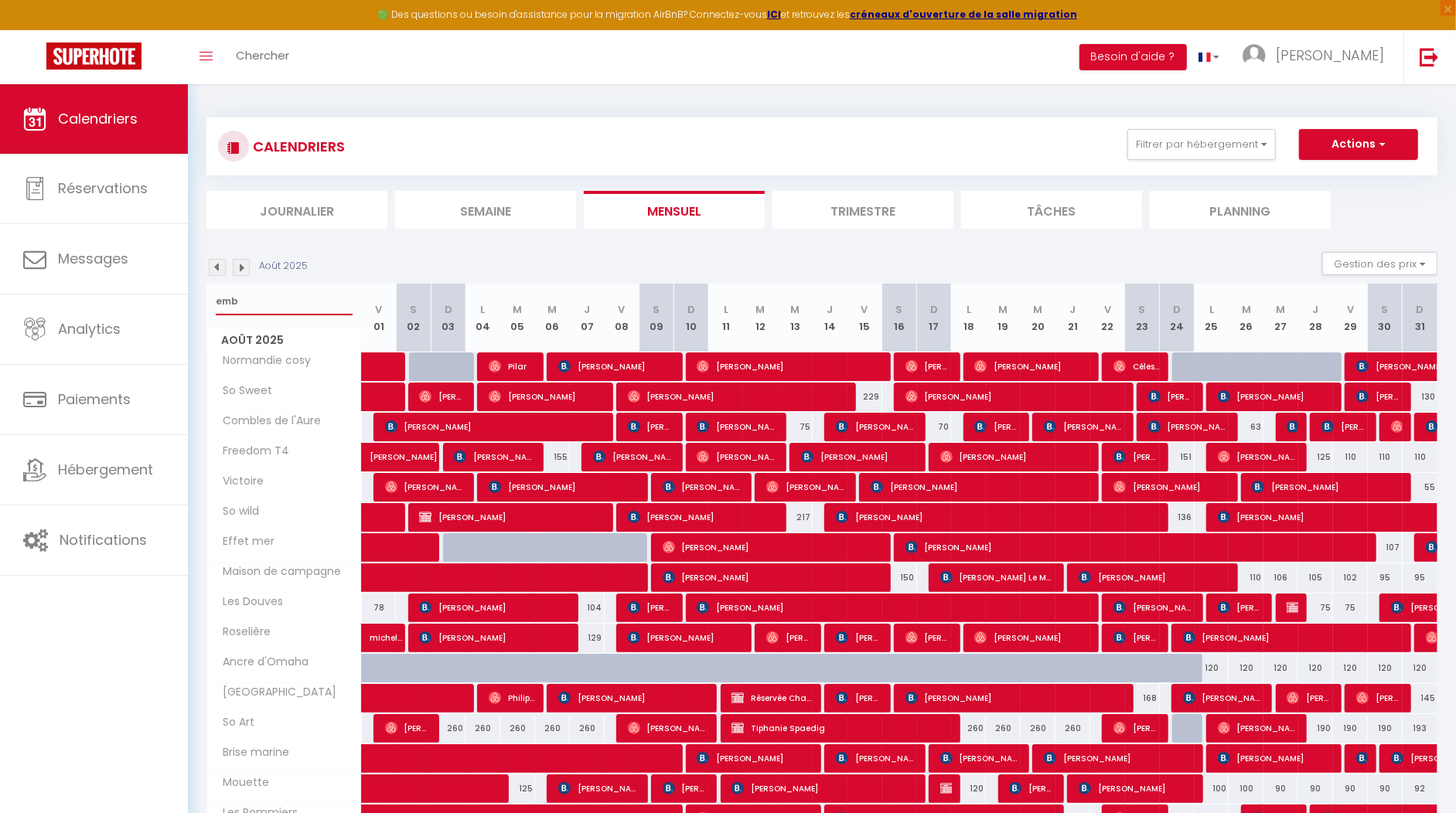
type input "embr"
select select
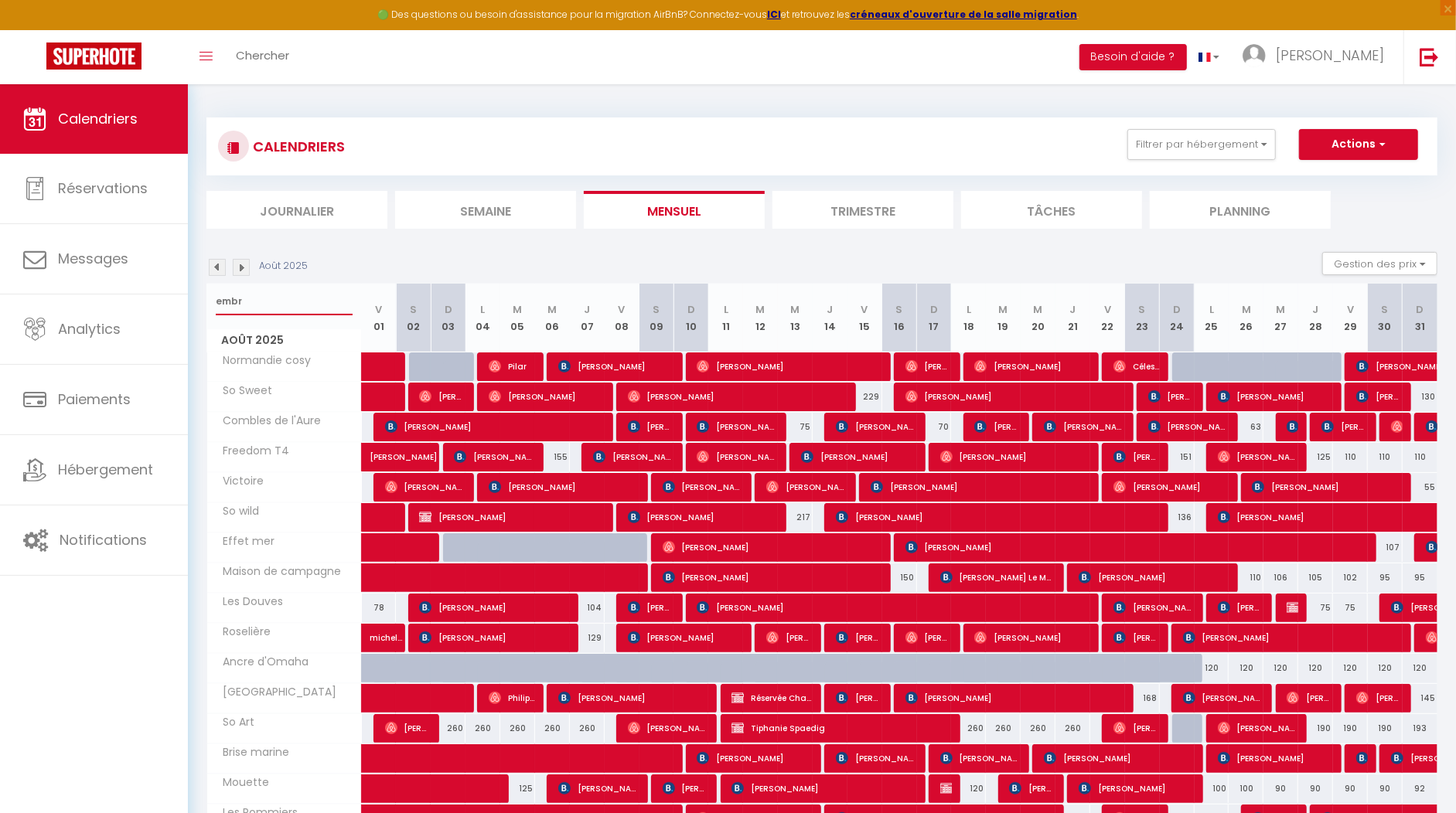
select select
type input "embru"
select select
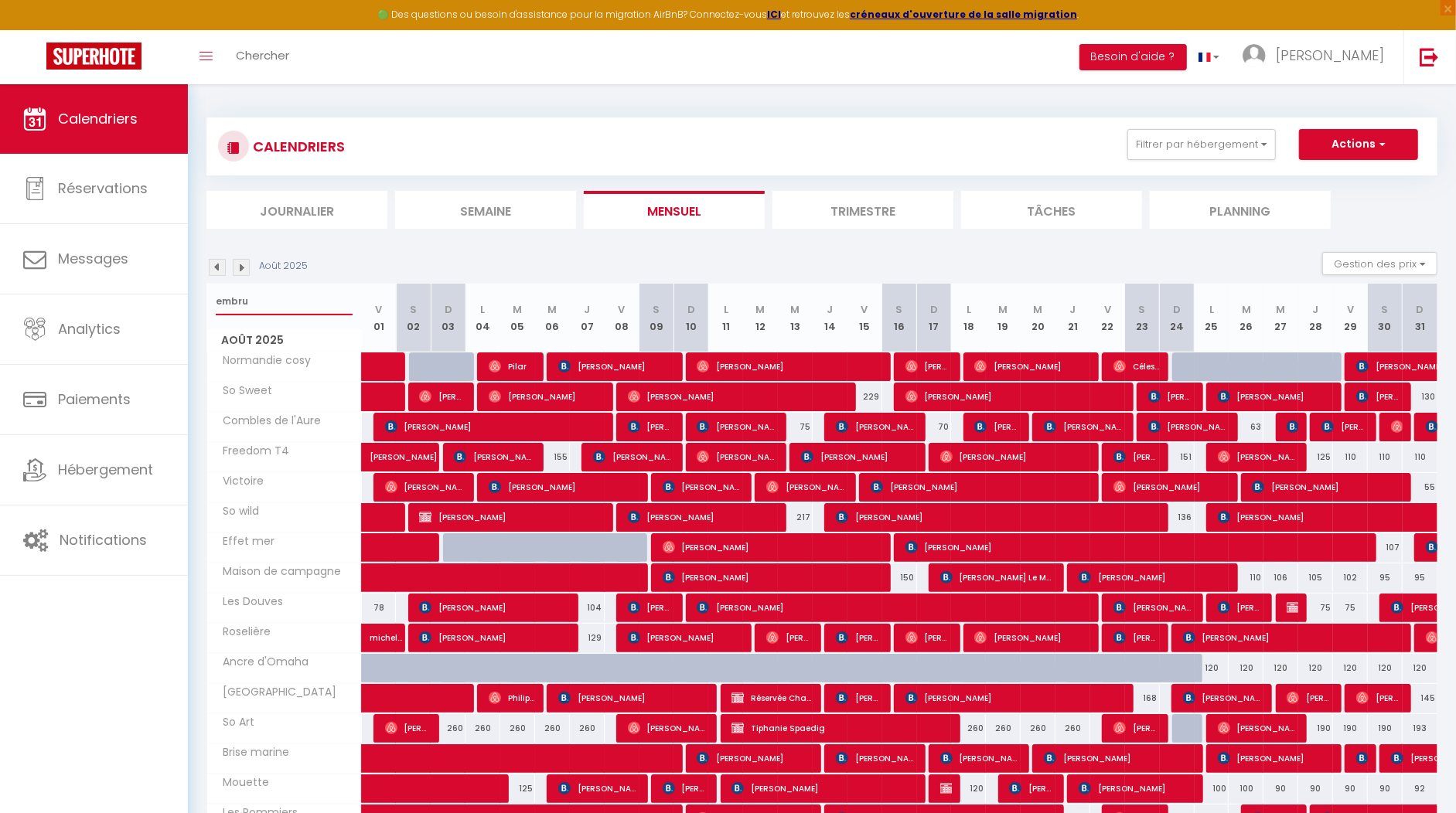
select select
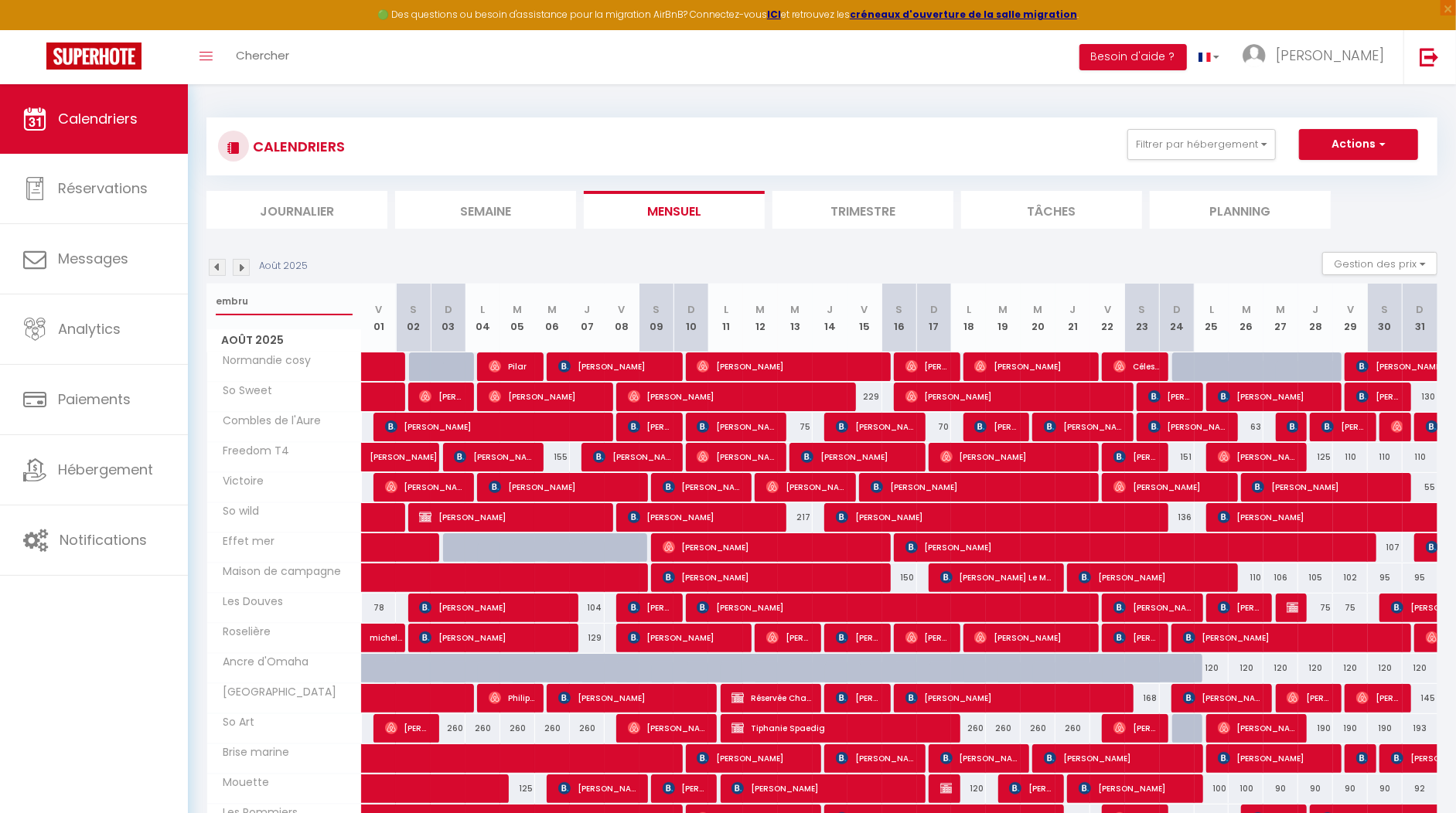
select select
type input "embrun"
select select
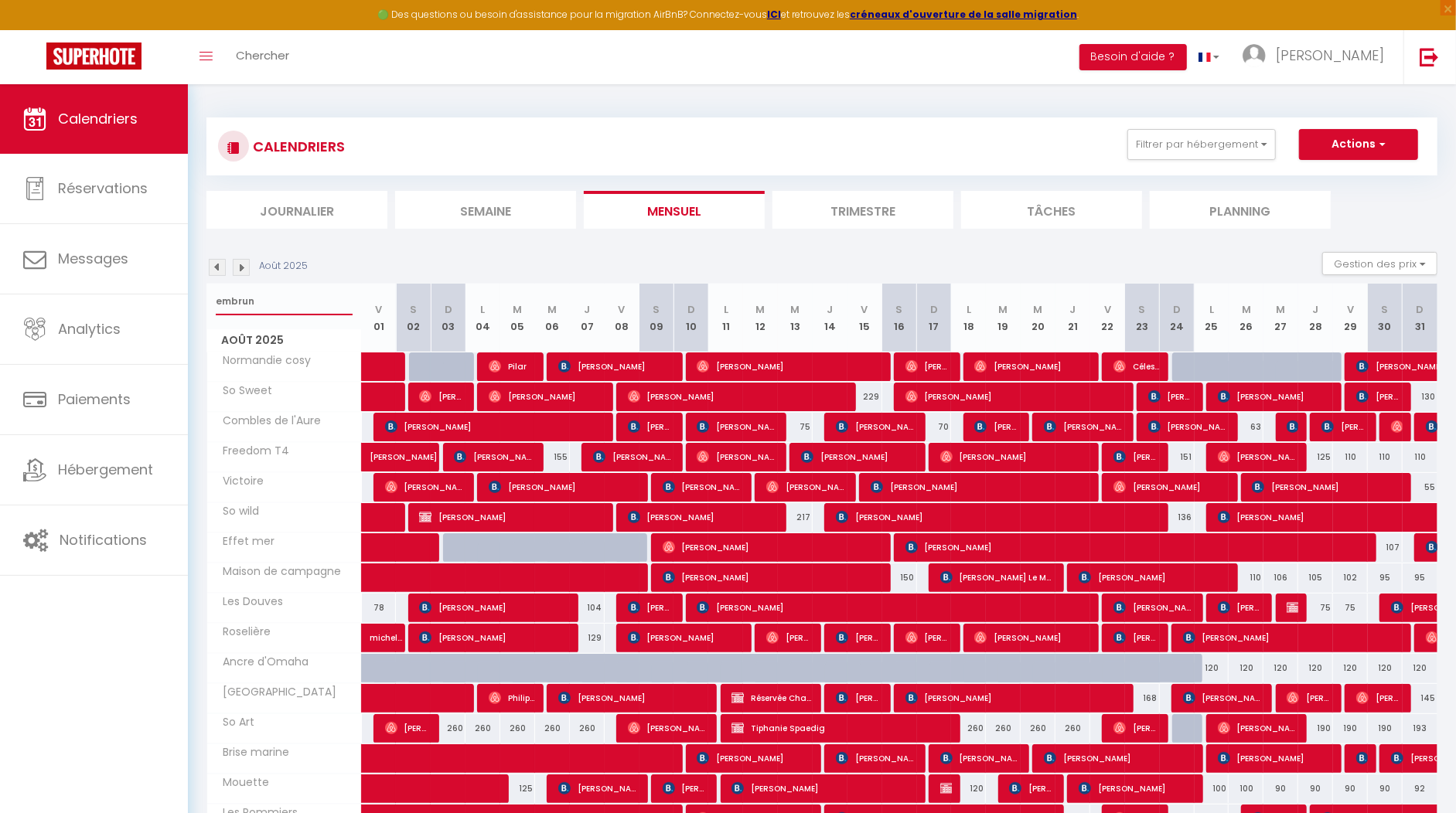
select select
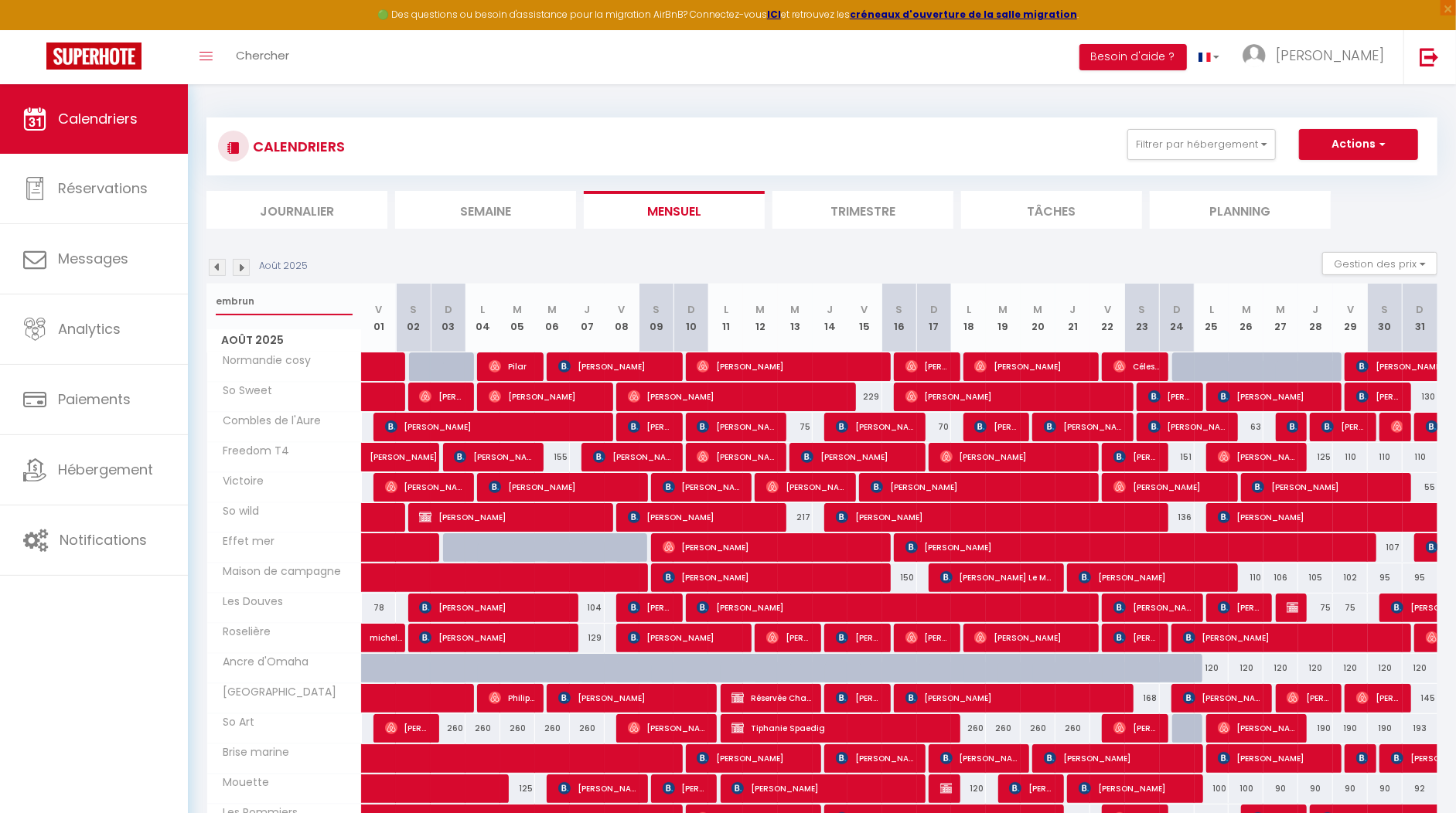
select select
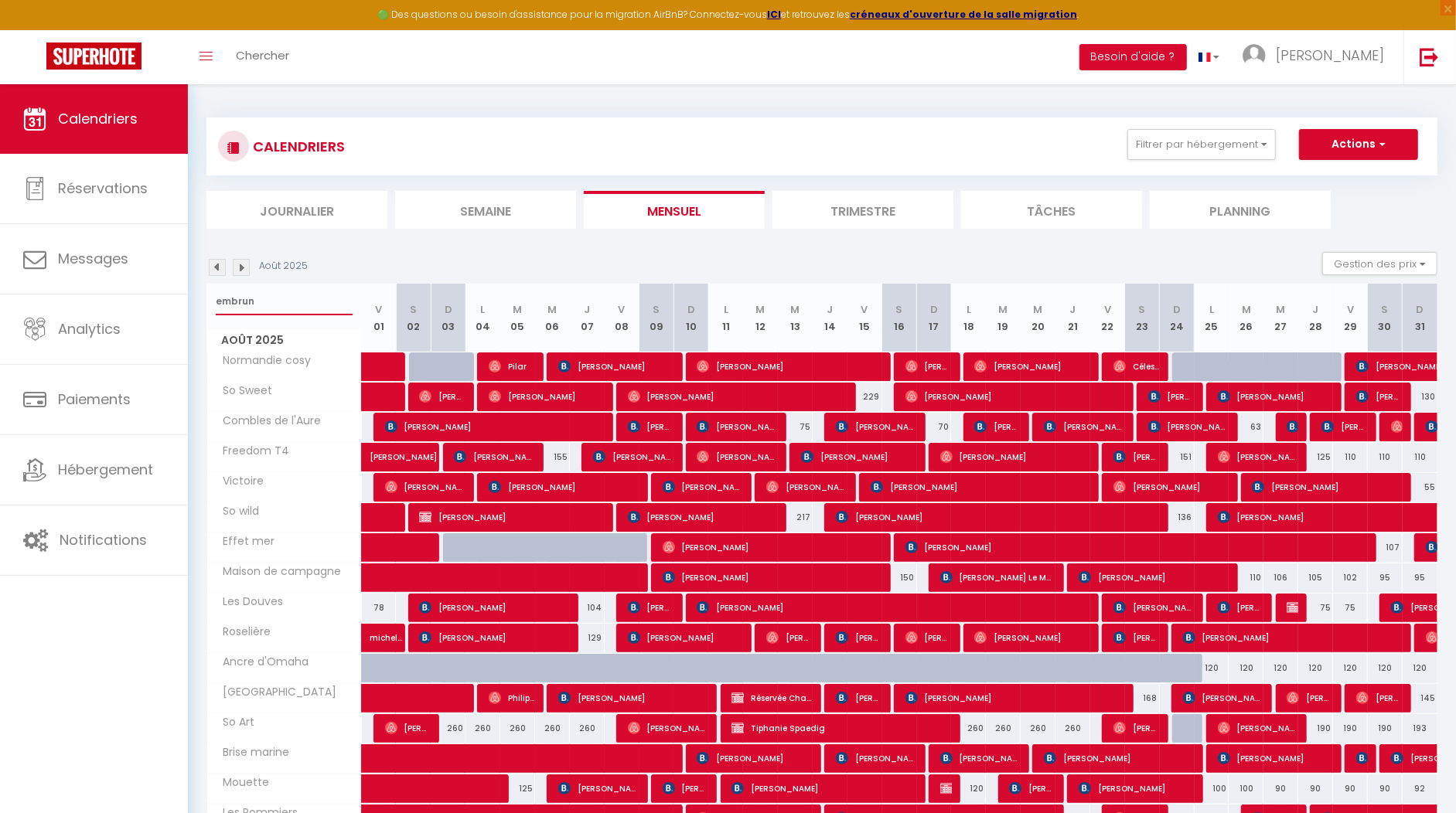
select select
type input "embruns"
select select
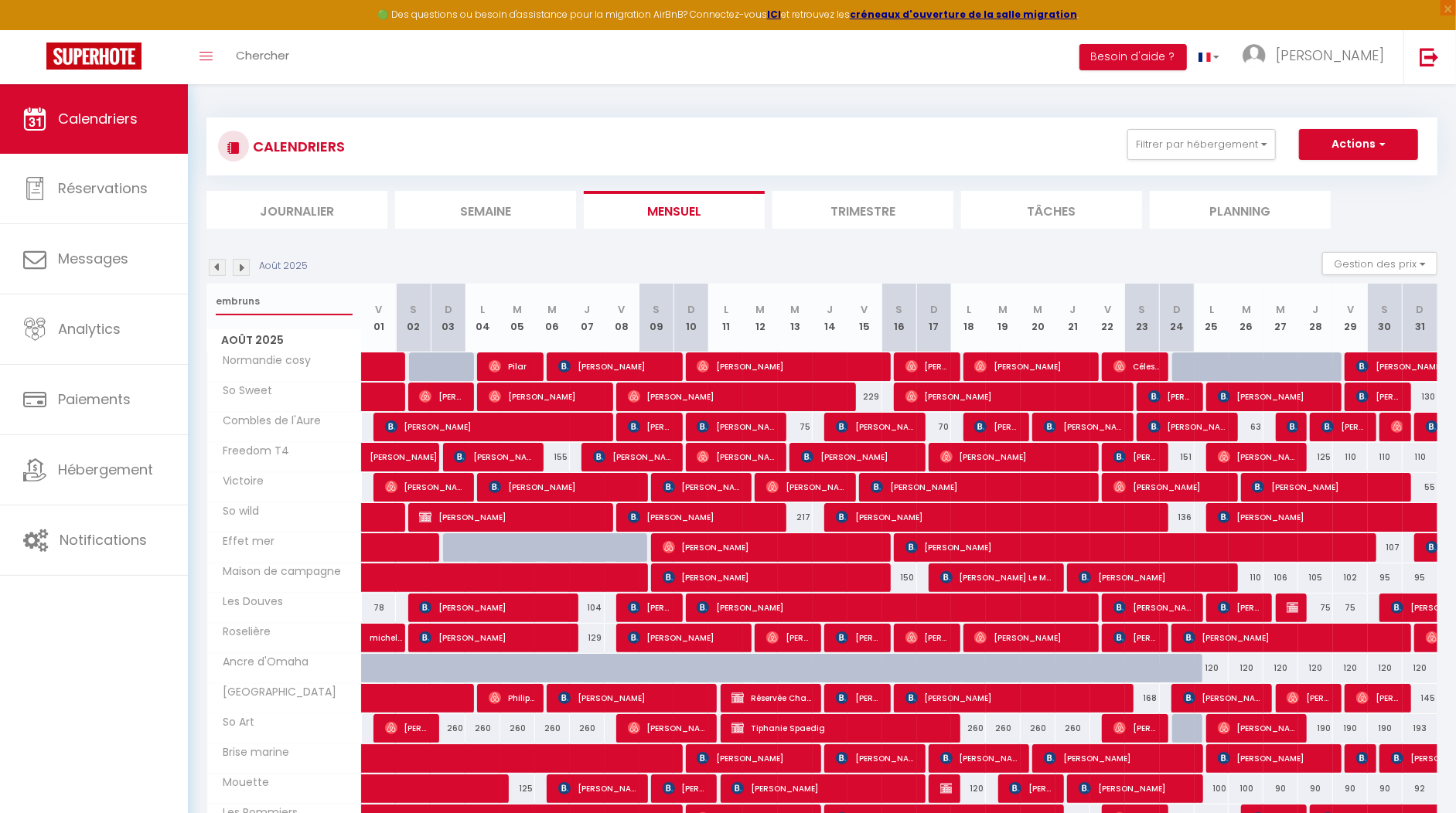
select select
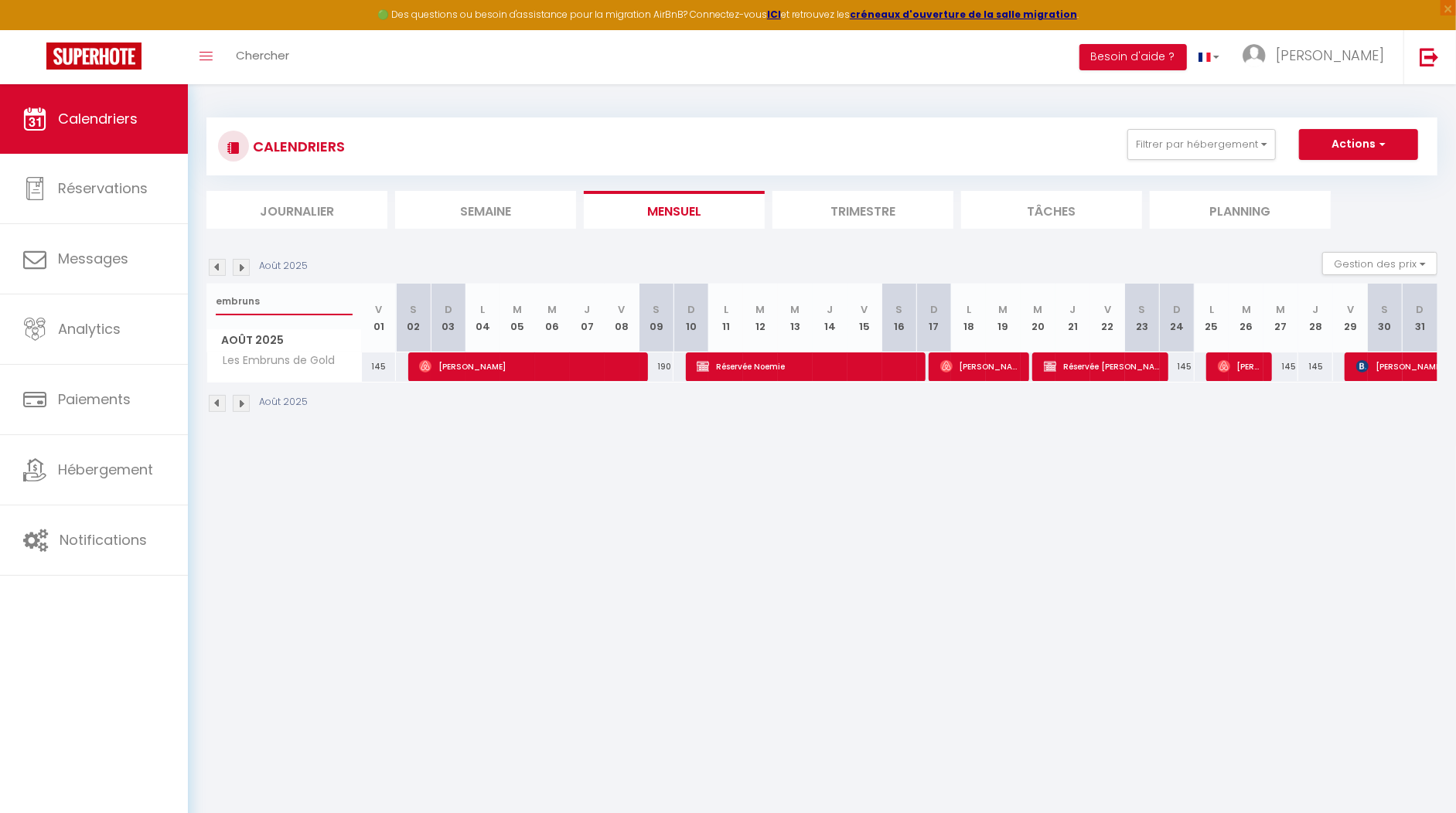
select select
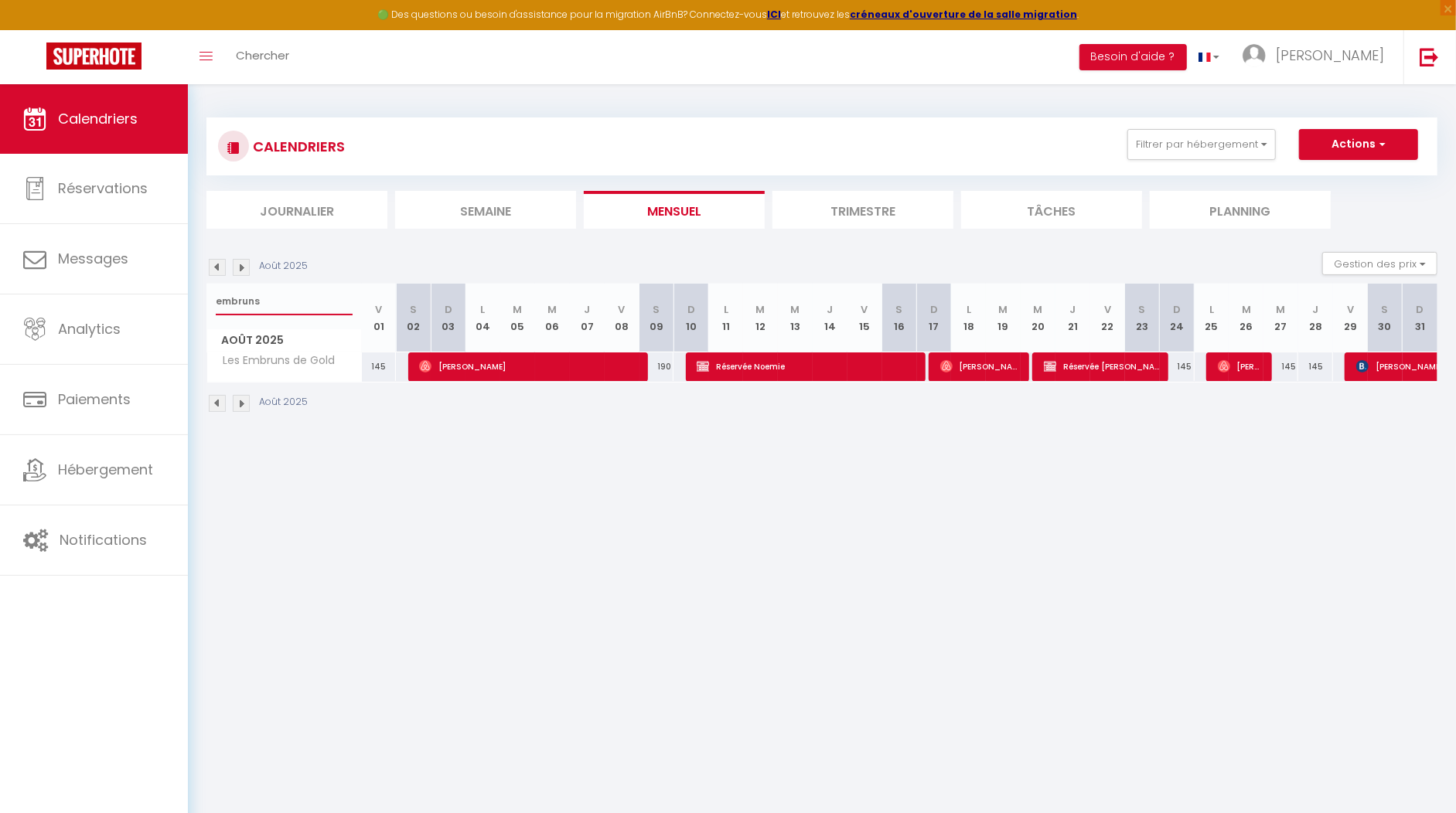
select select
type input "embruns"
click at [721, 371] on span "Réservée Noemie" at bounding box center [807, 366] width 221 height 29
select select "OK"
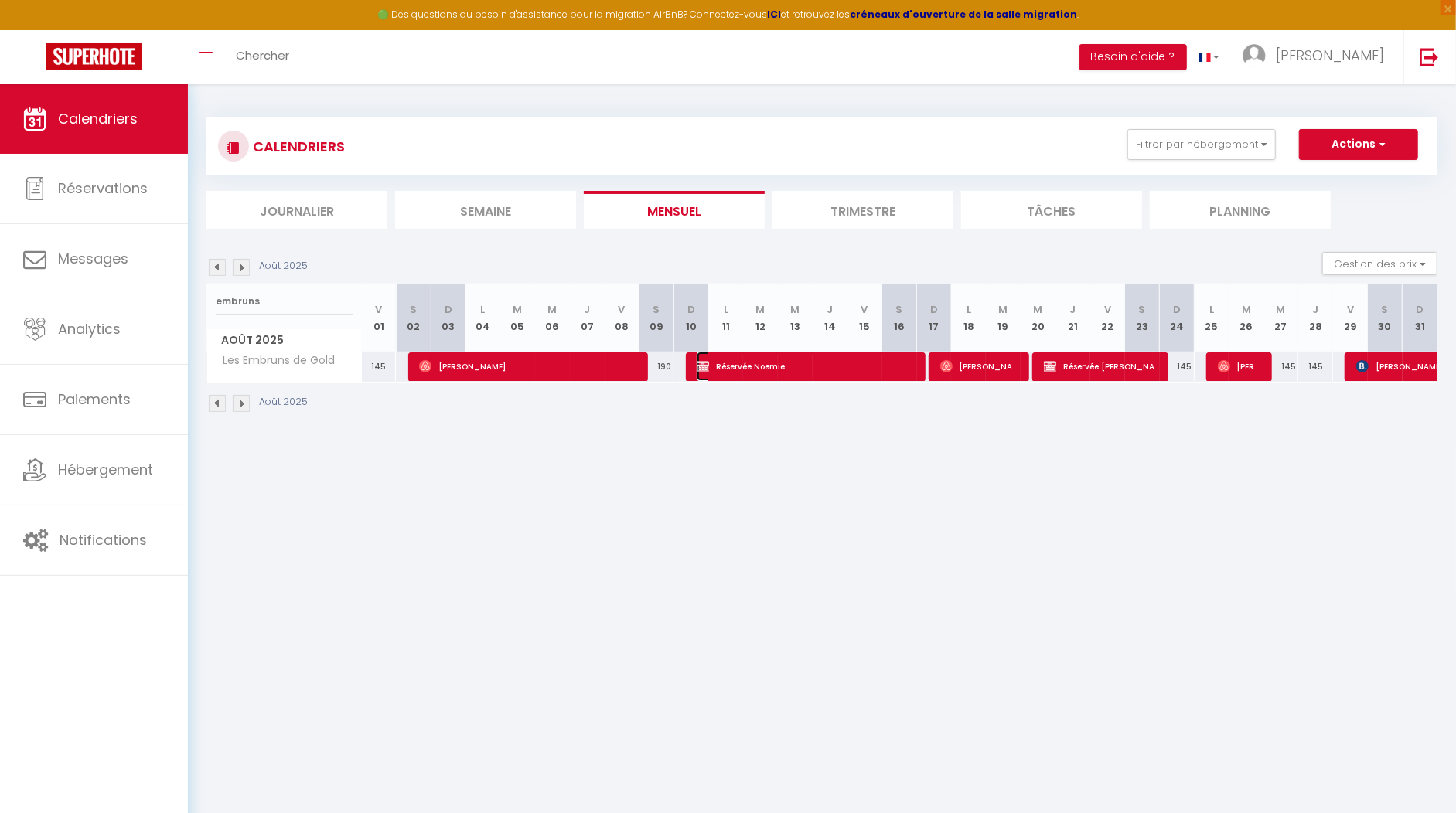
select select "KO"
select select "0"
select select "1"
select select
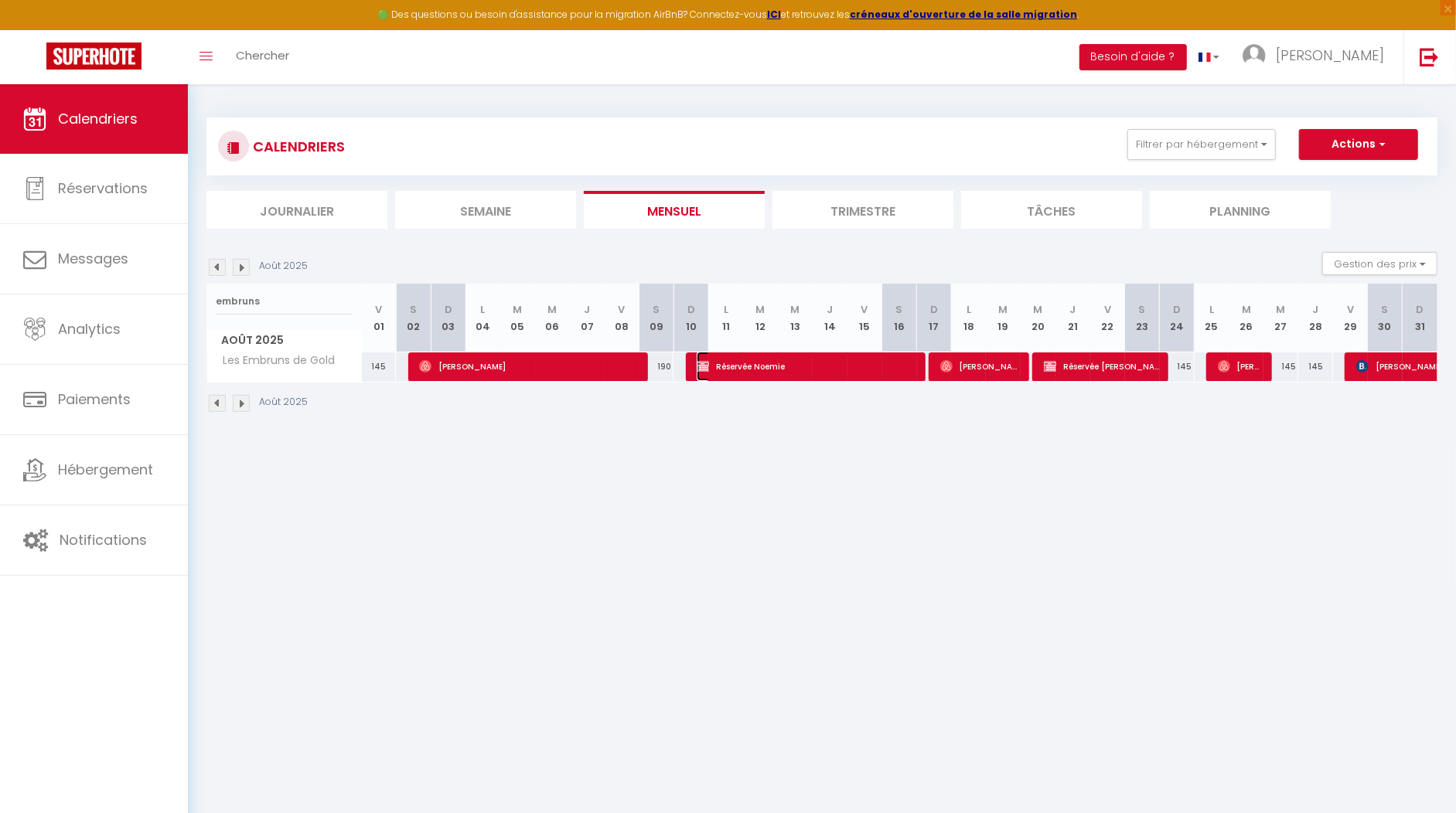
select select
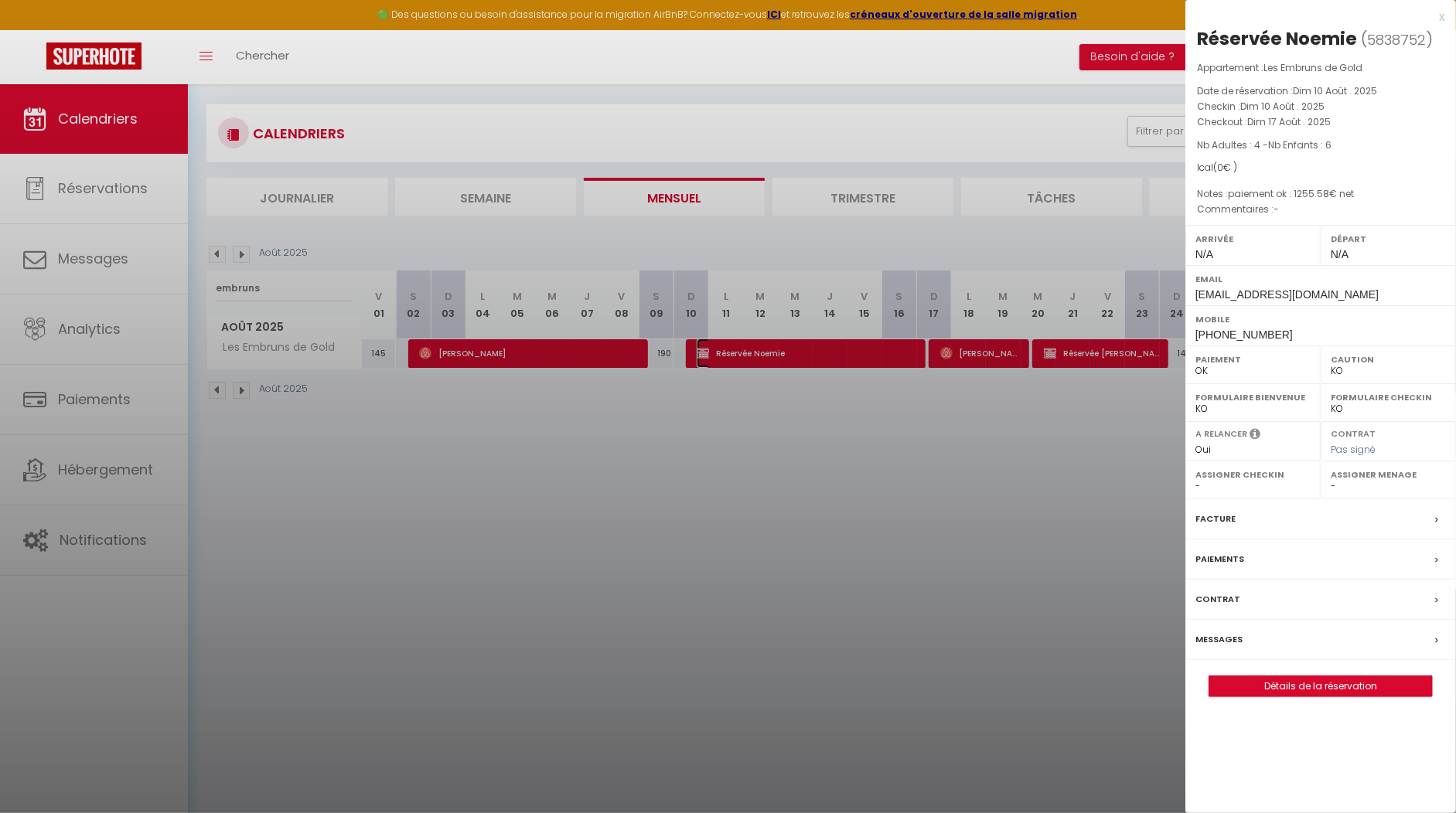
scroll to position [42, 0]
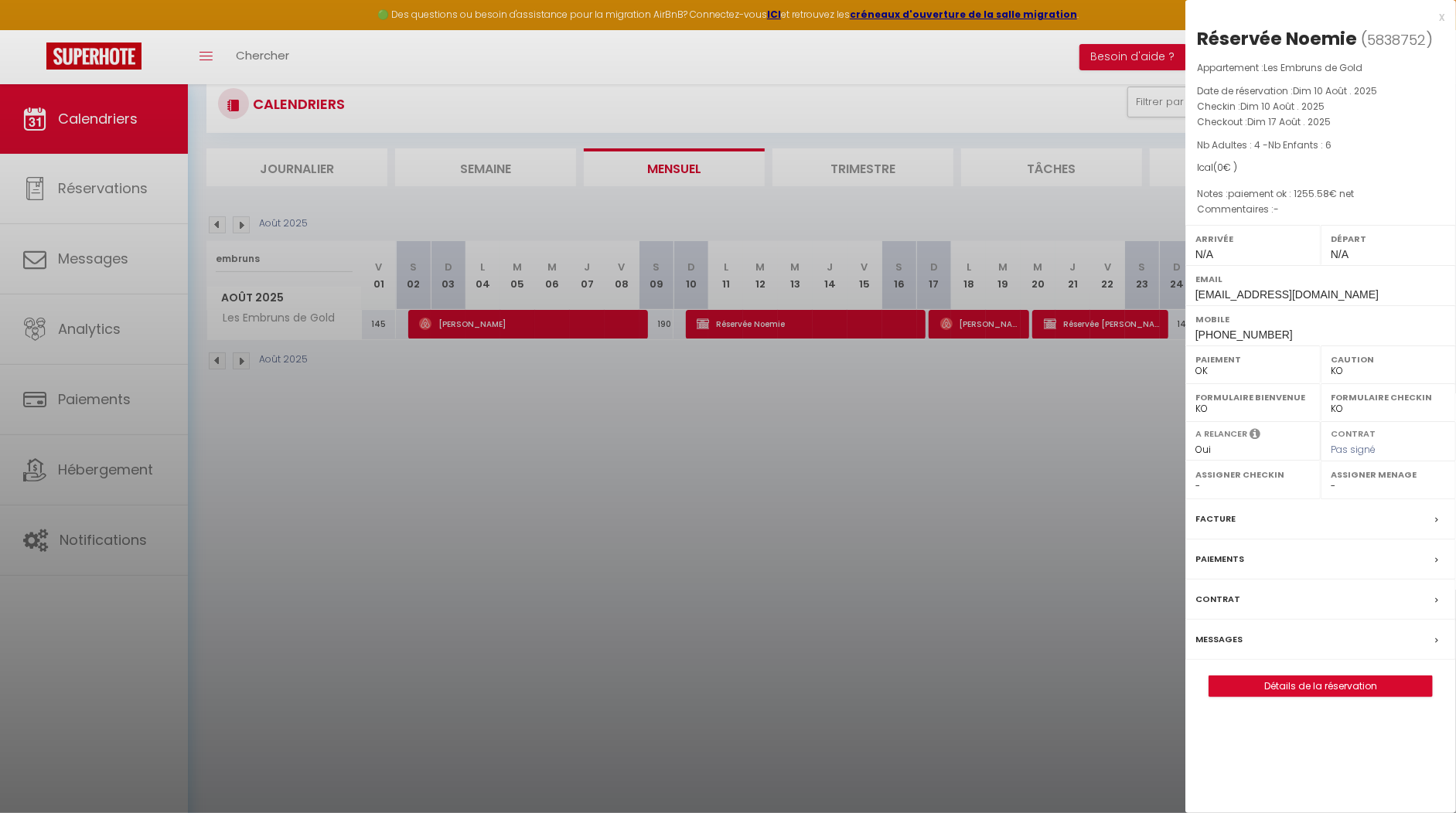
click at [1439, 16] on div "x" at bounding box center [1314, 17] width 259 height 19
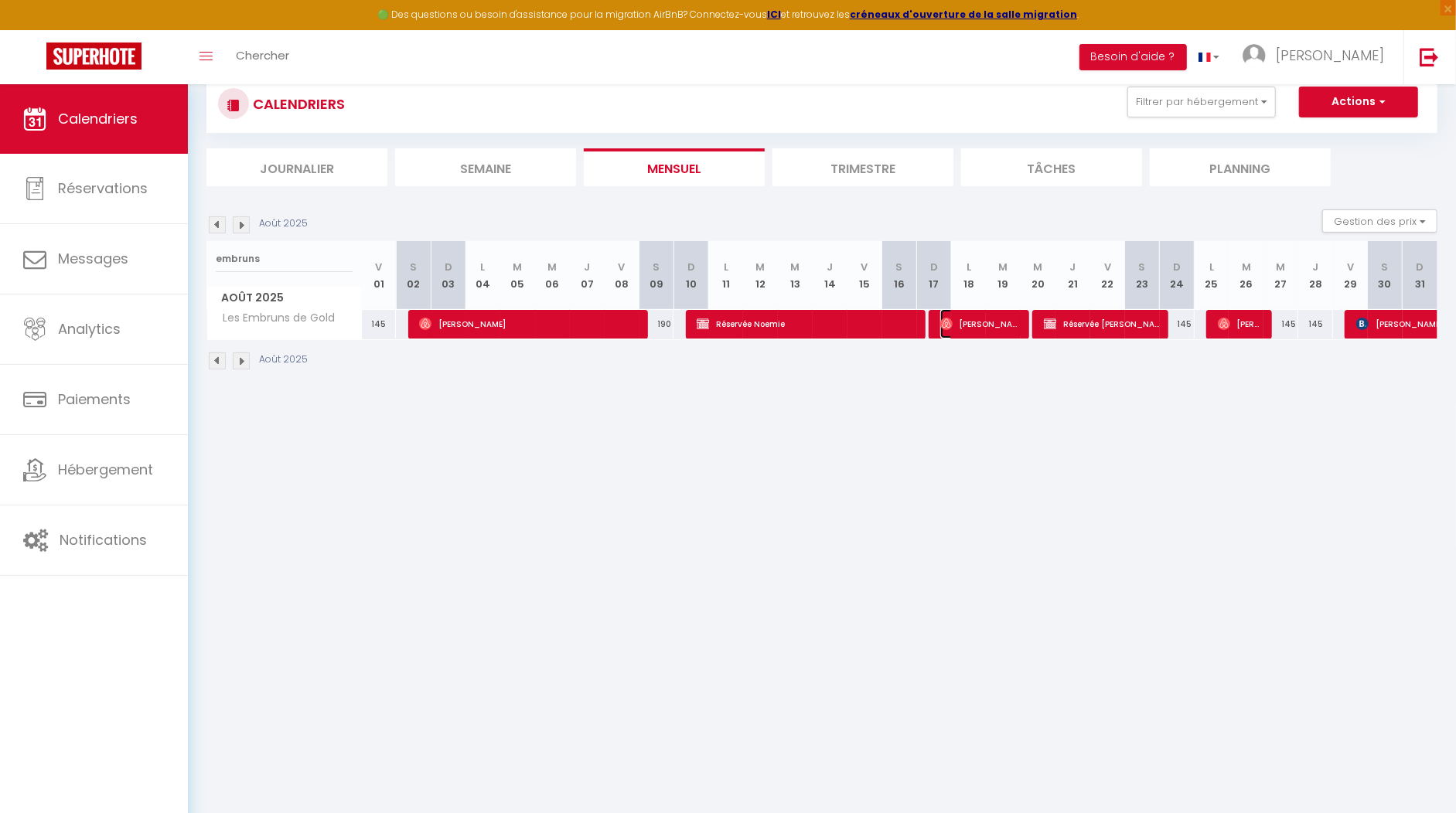
click at [952, 324] on img at bounding box center [946, 324] width 12 height 12
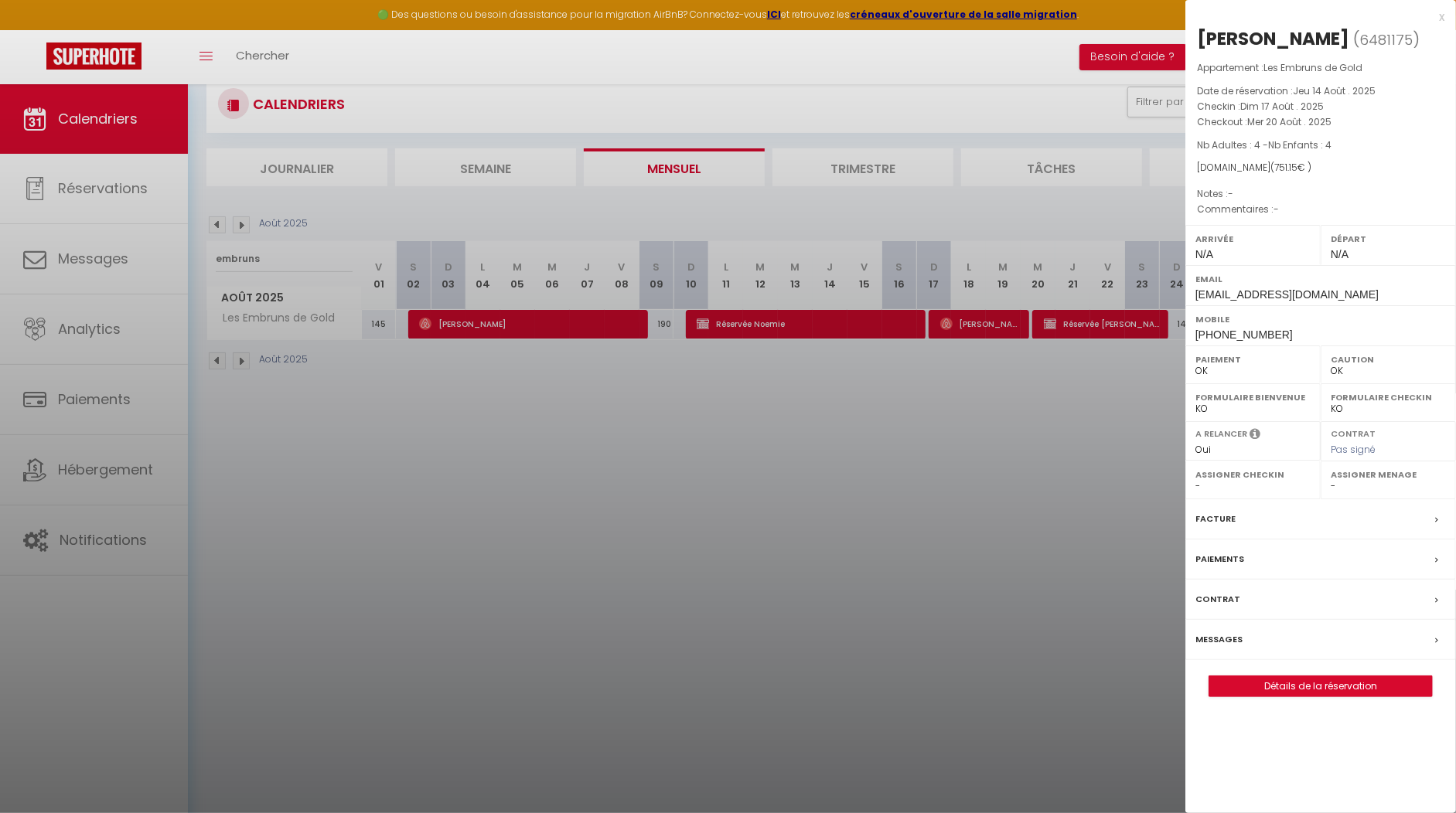
click at [1131, 399] on div at bounding box center [728, 406] width 1456 height 813
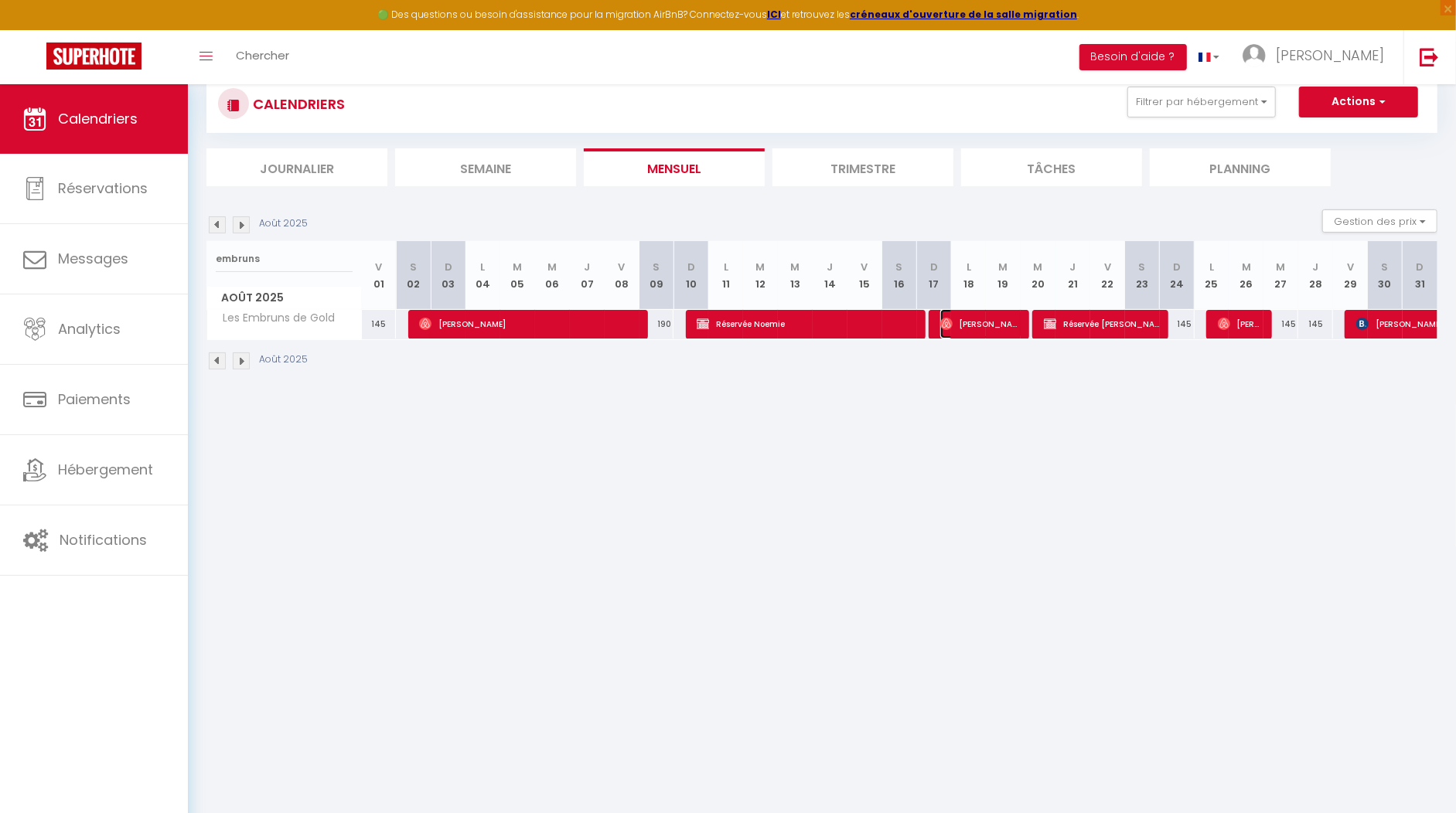
click at [971, 324] on span "[PERSON_NAME]" at bounding box center [980, 324] width 81 height 29
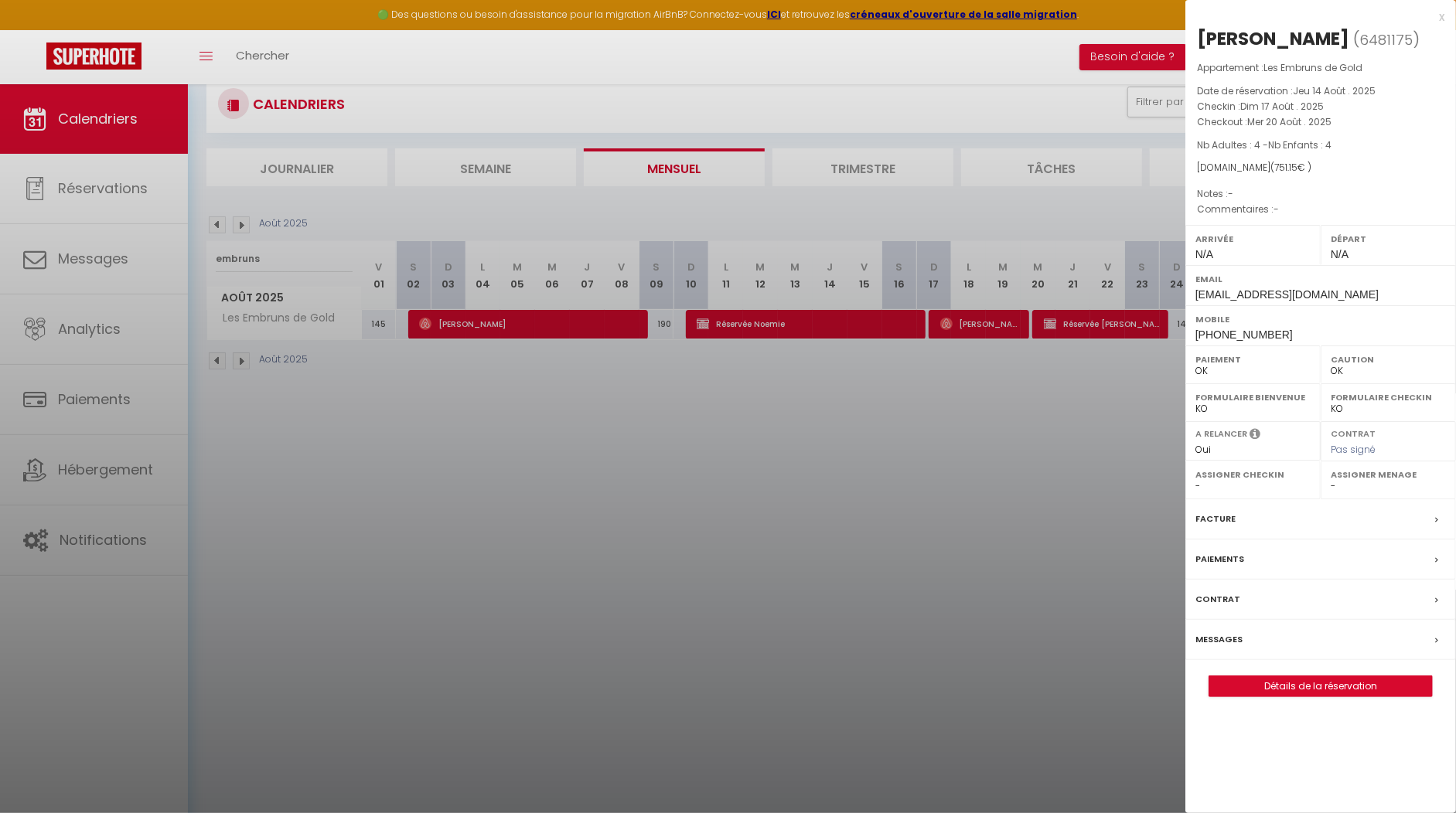
click at [1437, 15] on div "x" at bounding box center [1314, 17] width 259 height 19
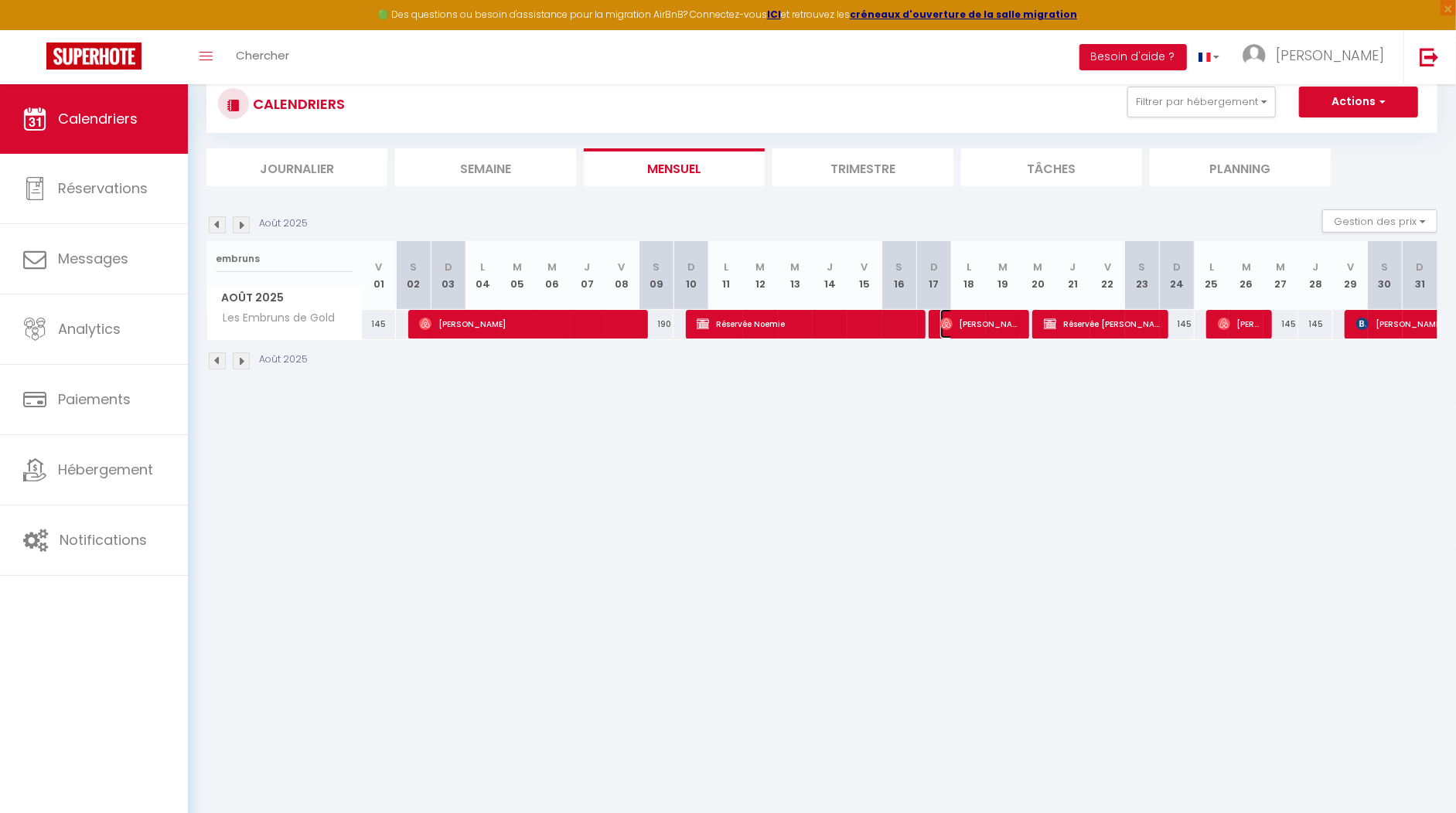
click at [954, 327] on span "[PERSON_NAME]" at bounding box center [980, 324] width 81 height 29
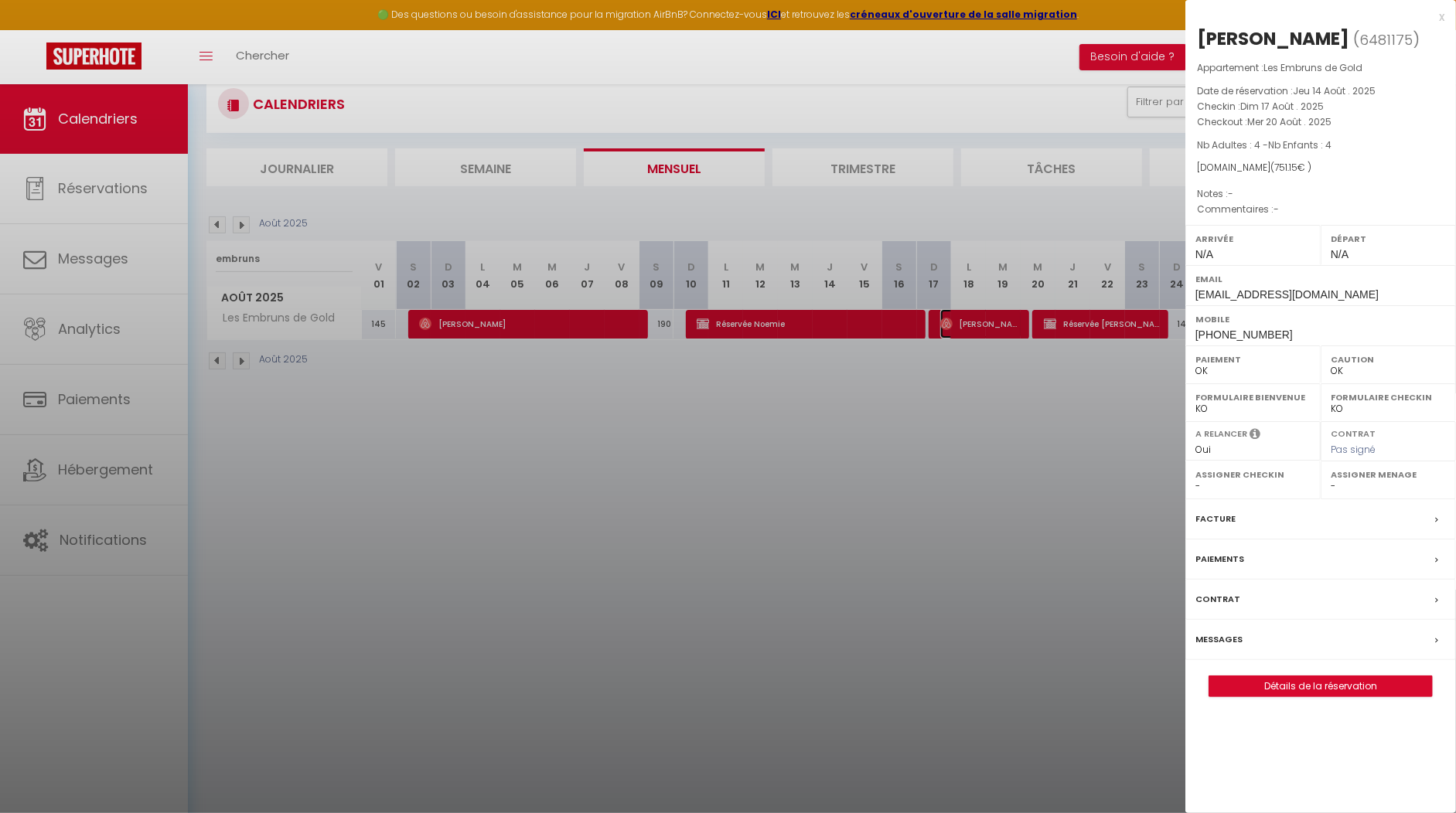
scroll to position [0, 0]
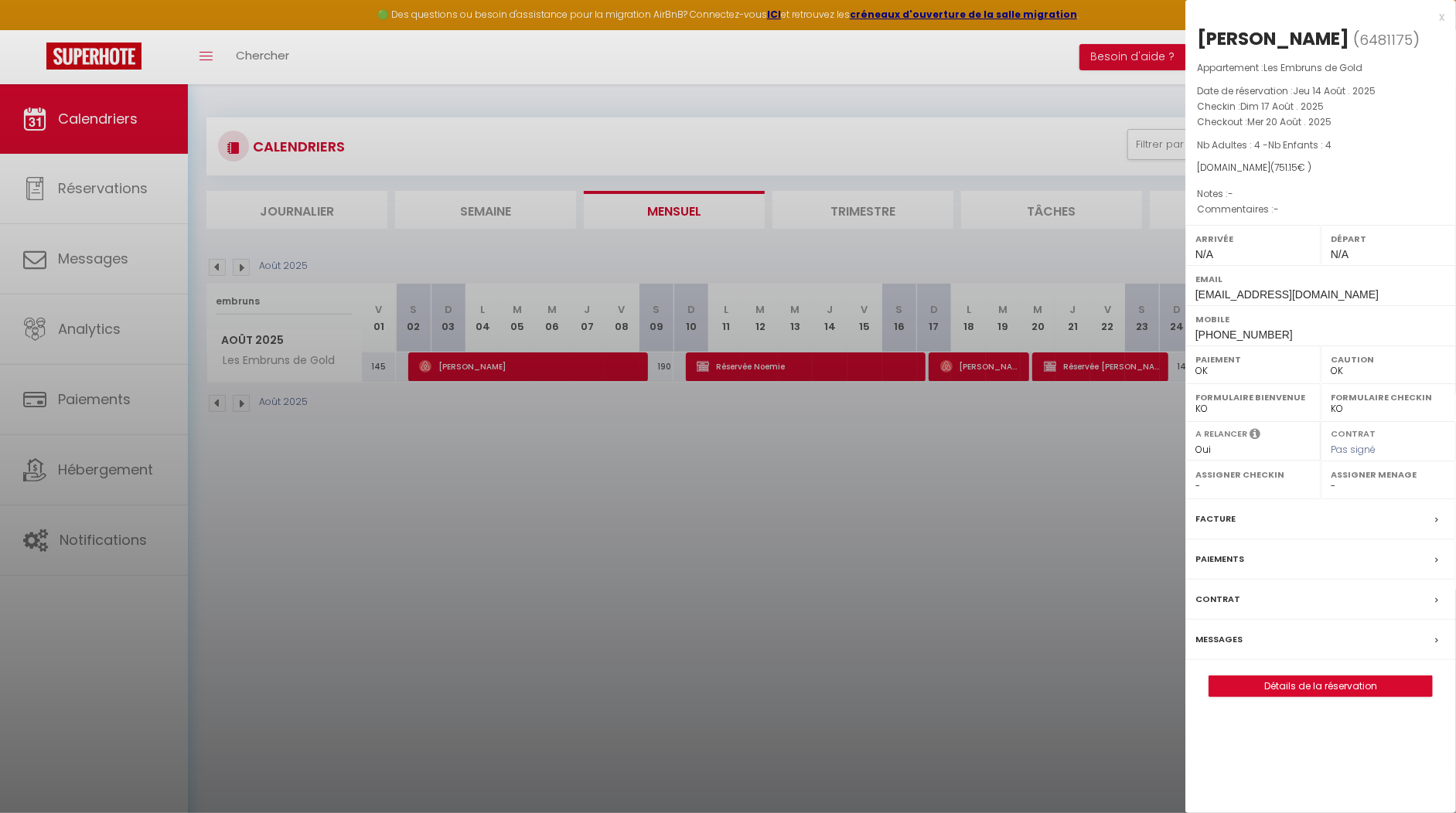
click at [1441, 20] on div "x" at bounding box center [1314, 17] width 259 height 19
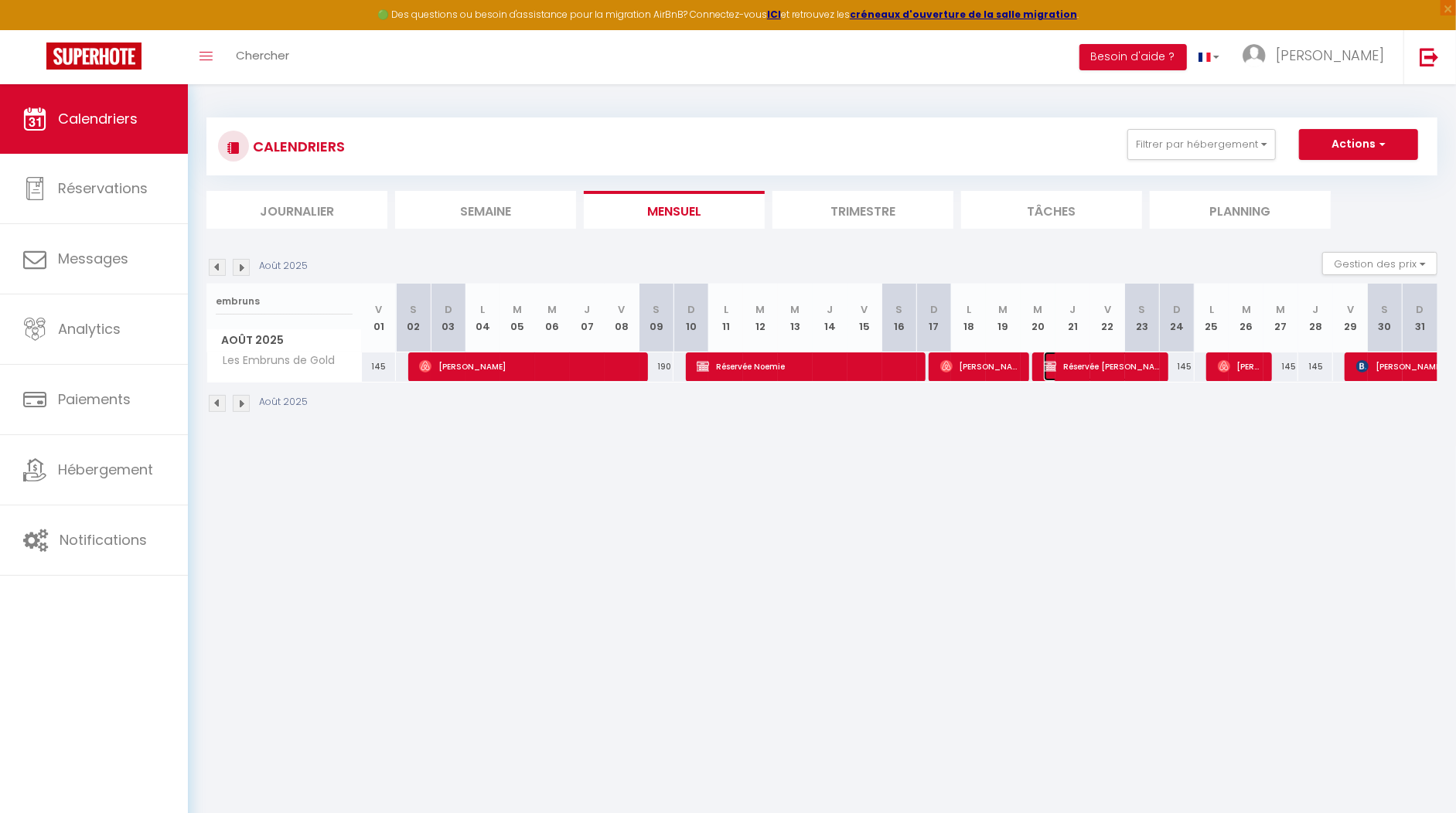
click at [1073, 370] on span "Réservée [PERSON_NAME]" at bounding box center [1101, 366] width 116 height 29
select select "KO"
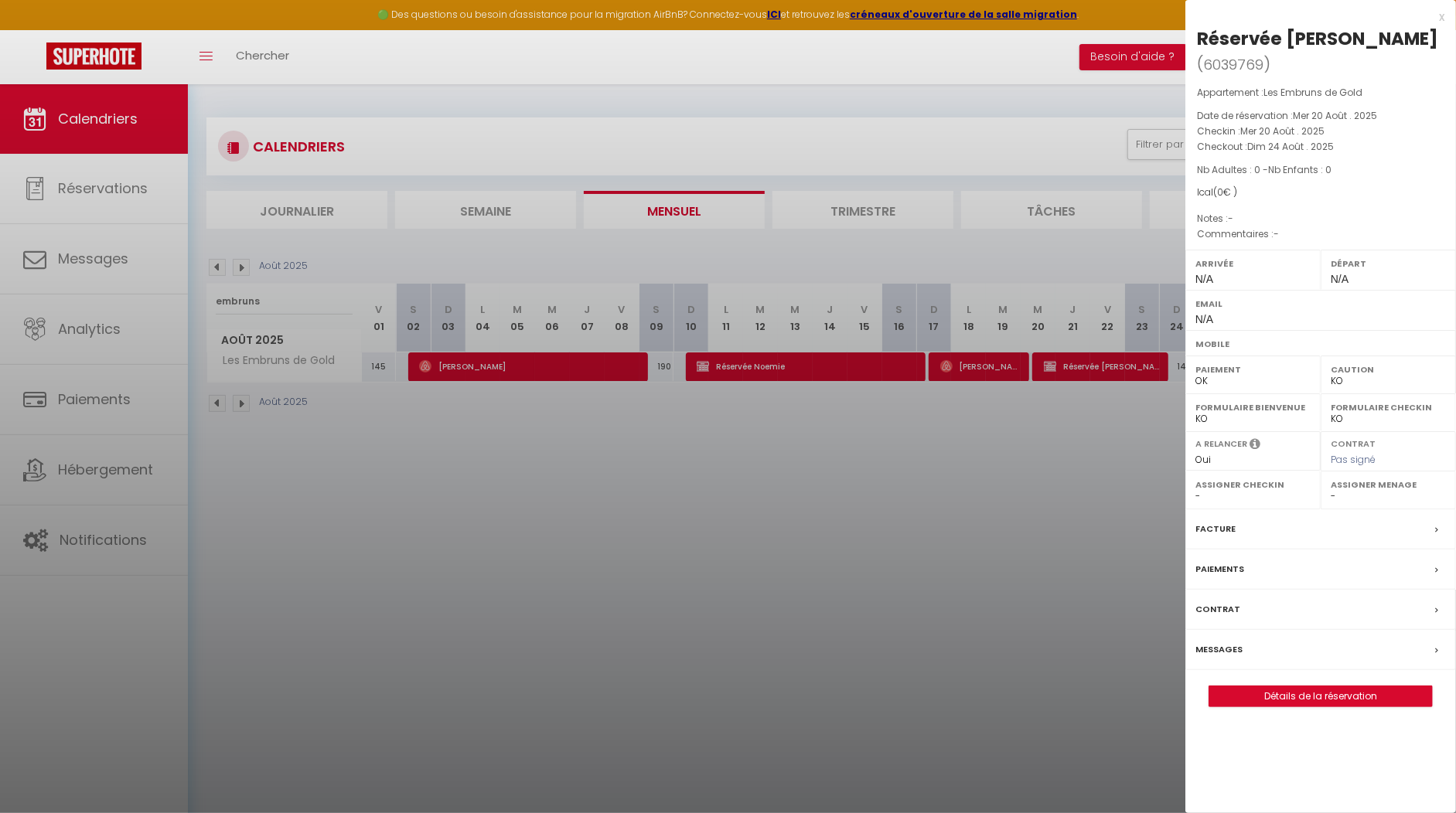
click at [1139, 456] on div at bounding box center [728, 406] width 1456 height 813
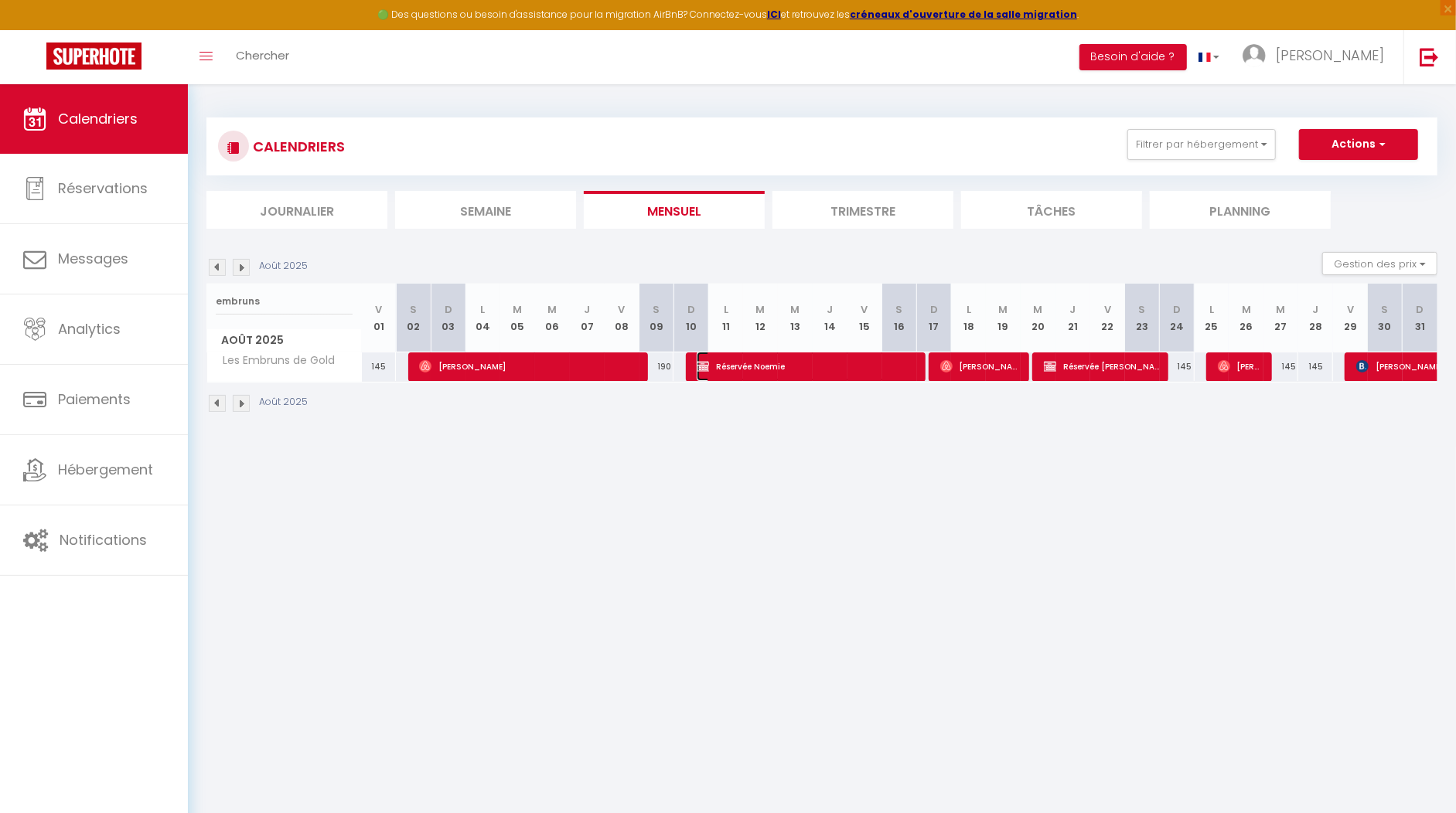
click at [837, 367] on span "Réservée Noemie" at bounding box center [807, 366] width 221 height 29
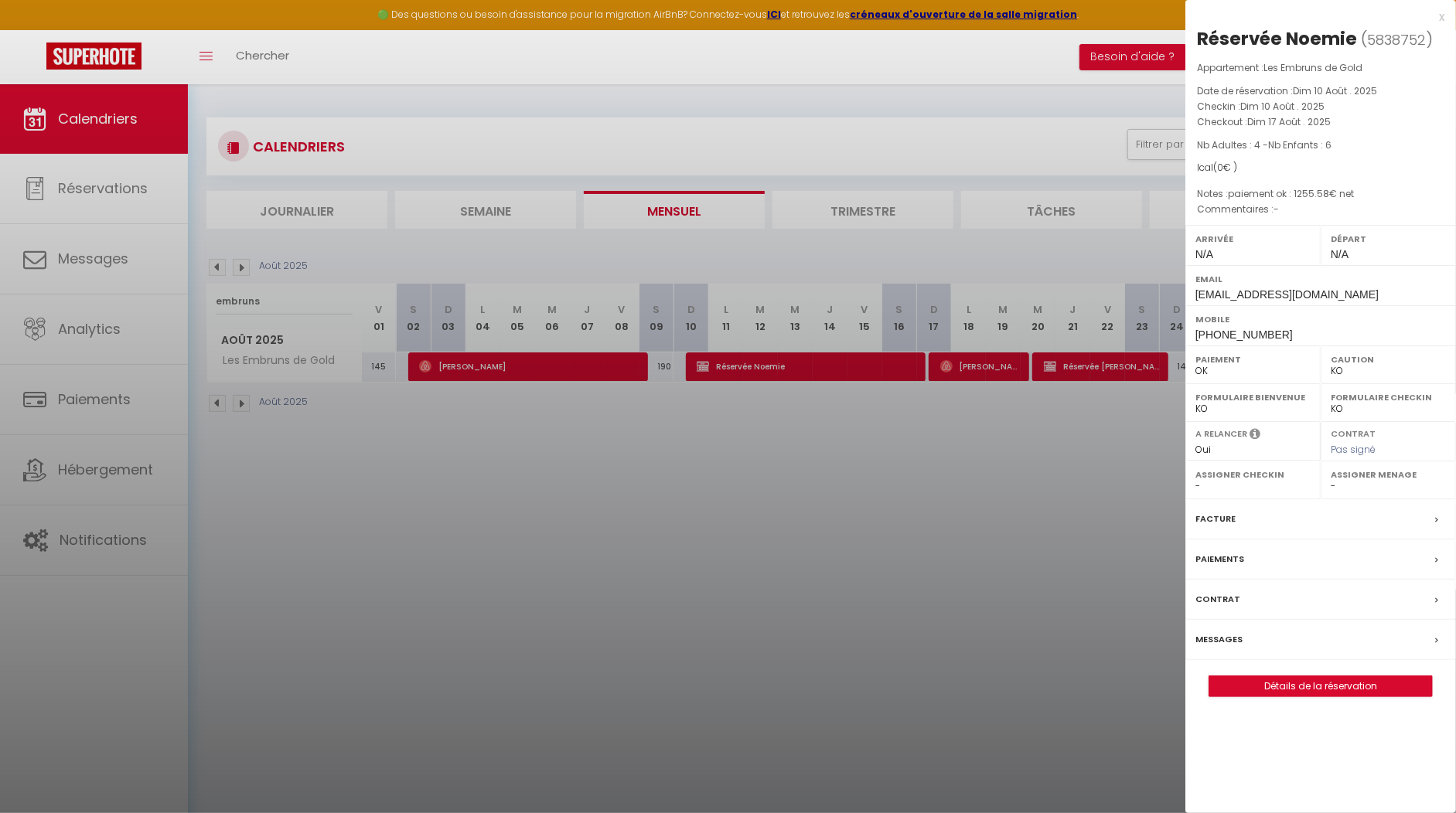
click at [1060, 447] on div at bounding box center [728, 406] width 1456 height 813
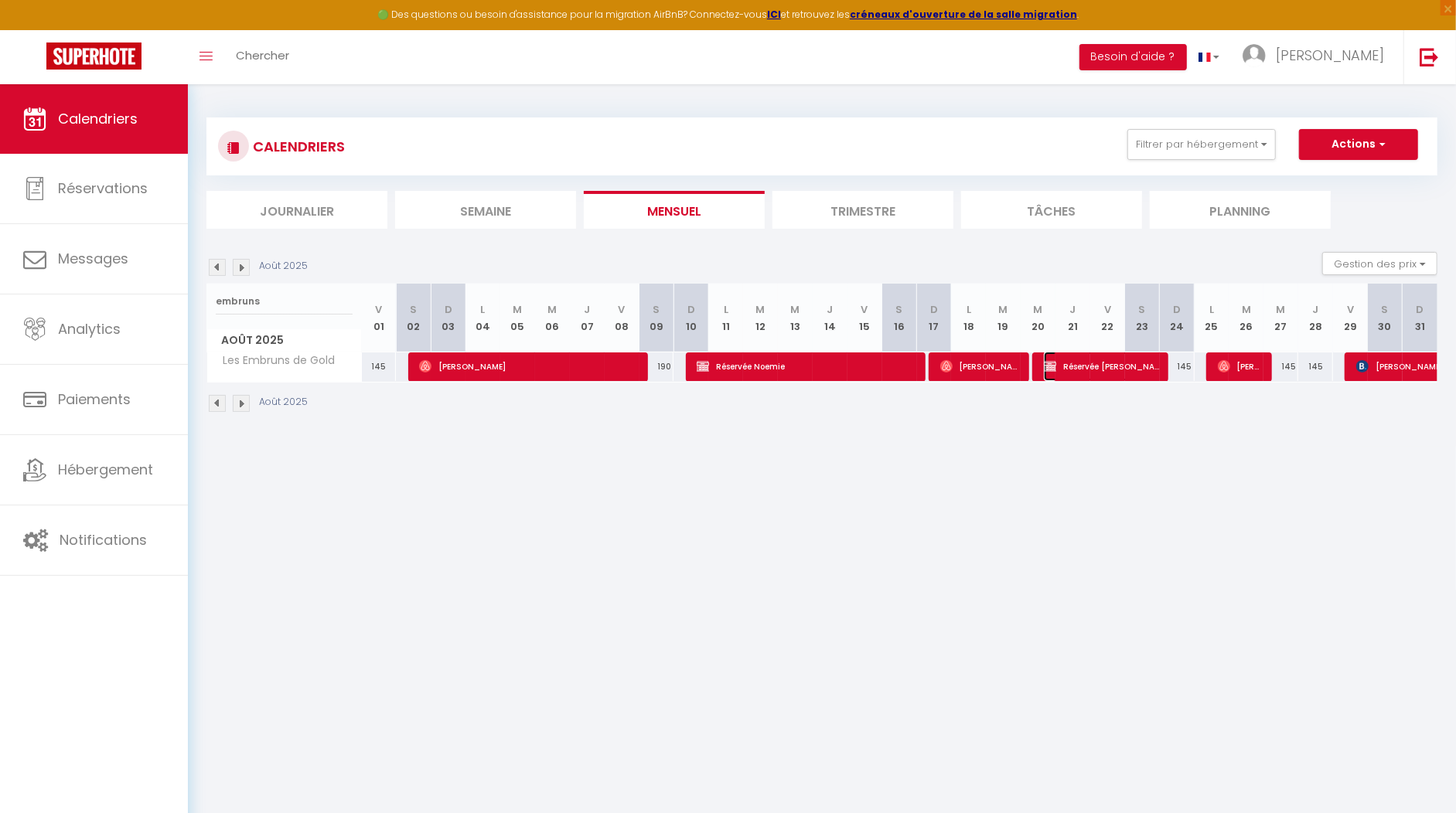
click at [1084, 366] on span "Réservée [PERSON_NAME]" at bounding box center [1101, 366] width 116 height 29
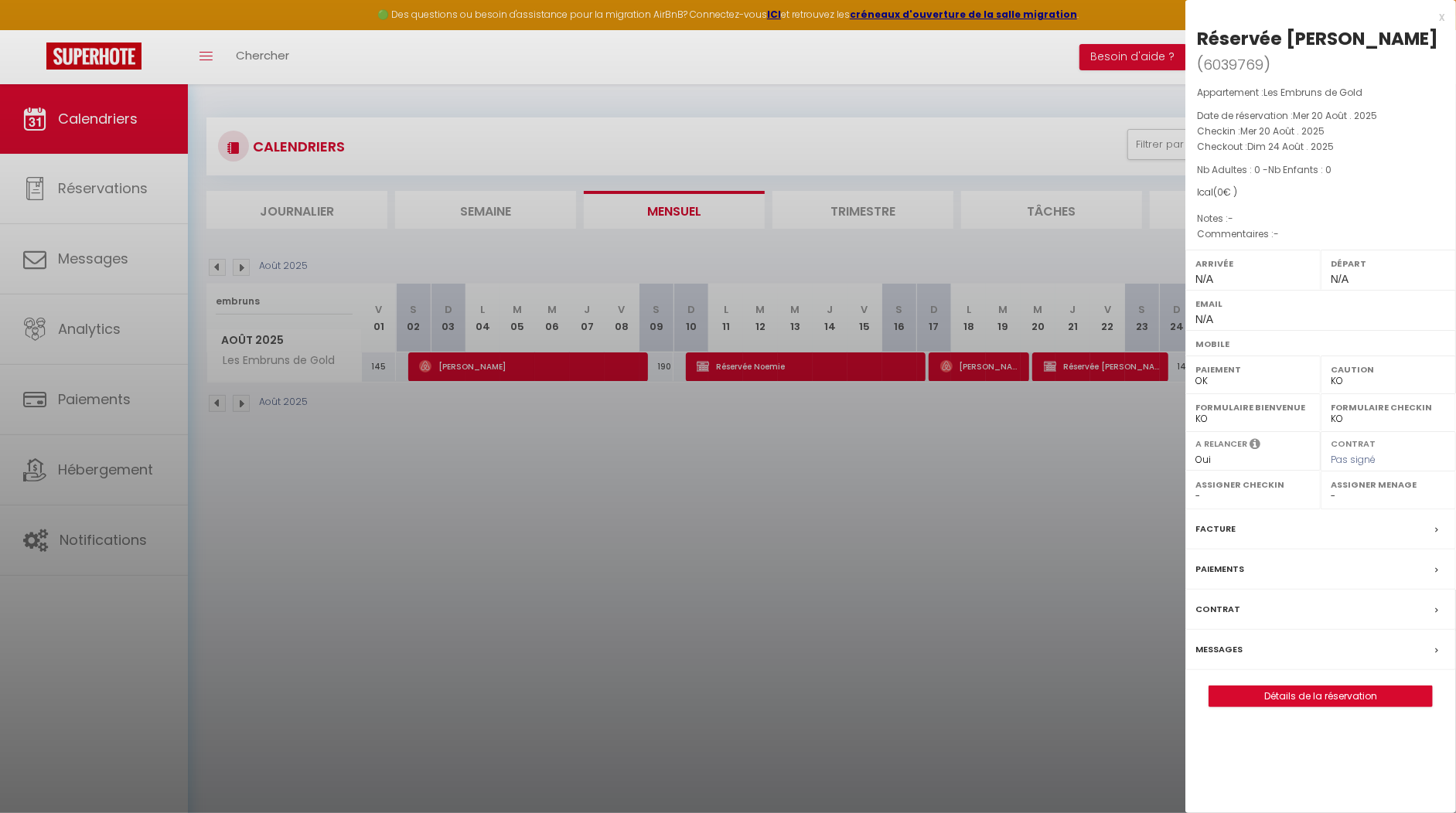
click at [1084, 366] on div at bounding box center [728, 406] width 1456 height 813
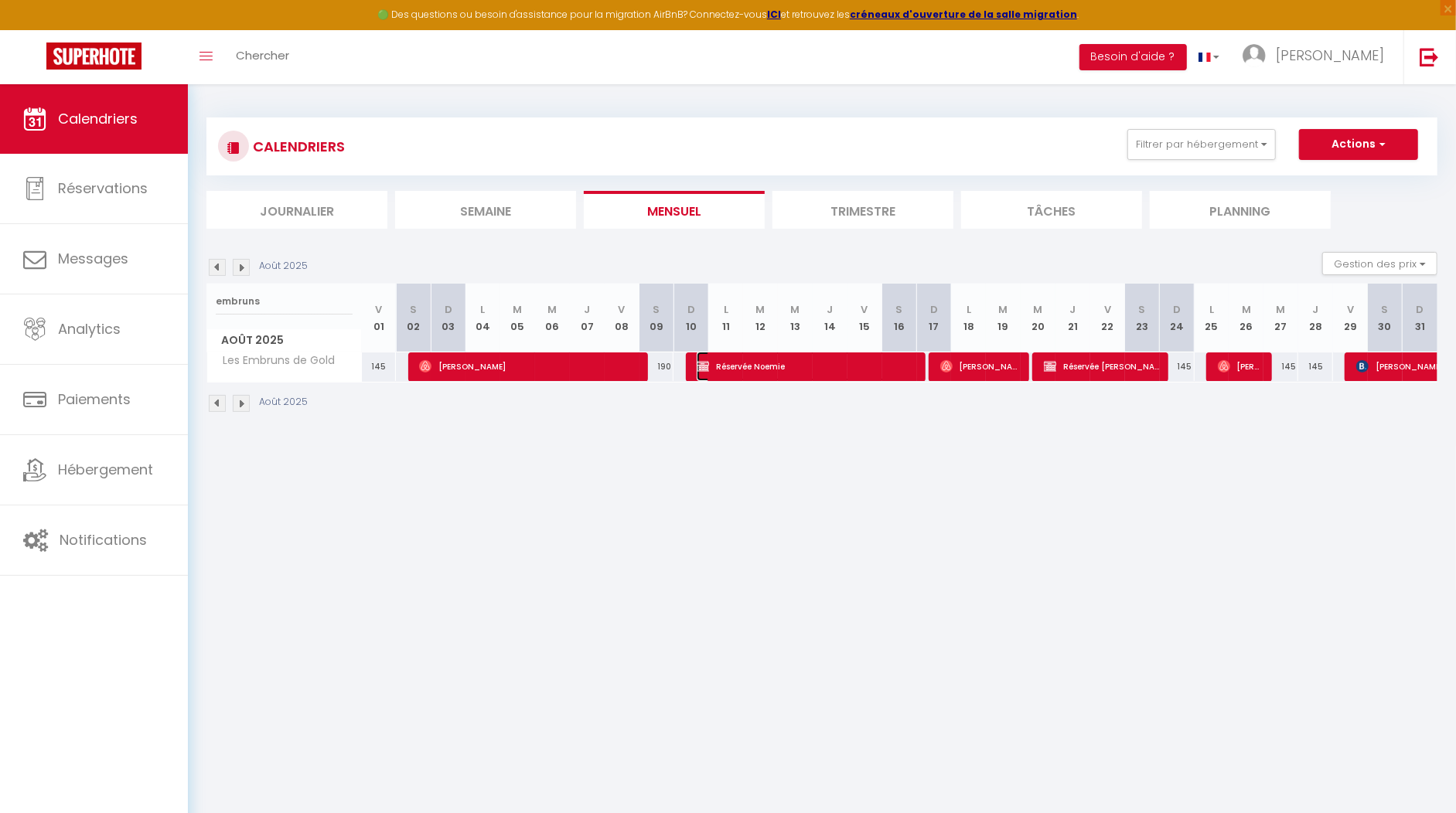
click at [828, 378] on span "Réservée Noemie" at bounding box center [807, 366] width 221 height 29
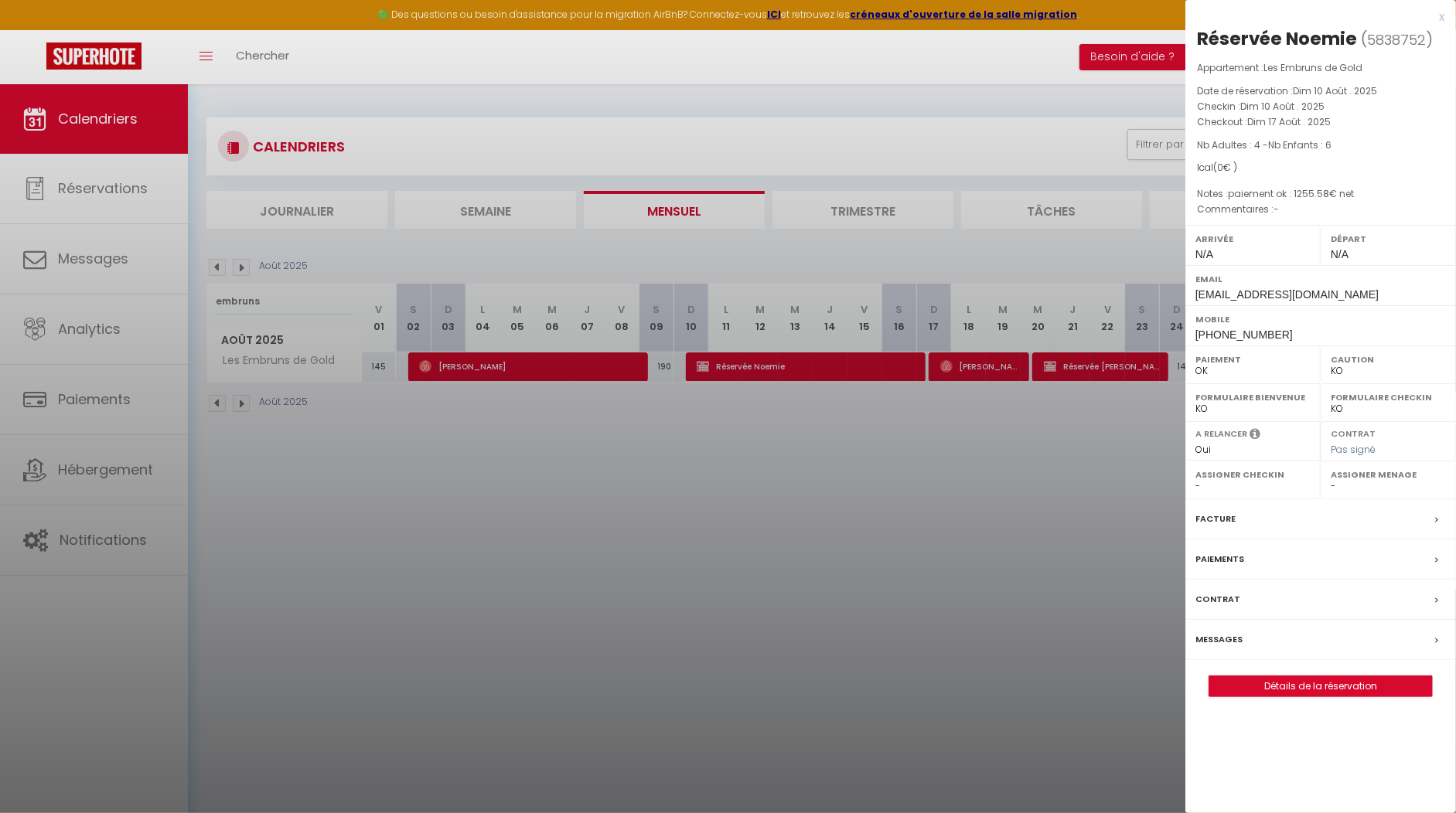
click at [828, 374] on div at bounding box center [728, 406] width 1456 height 813
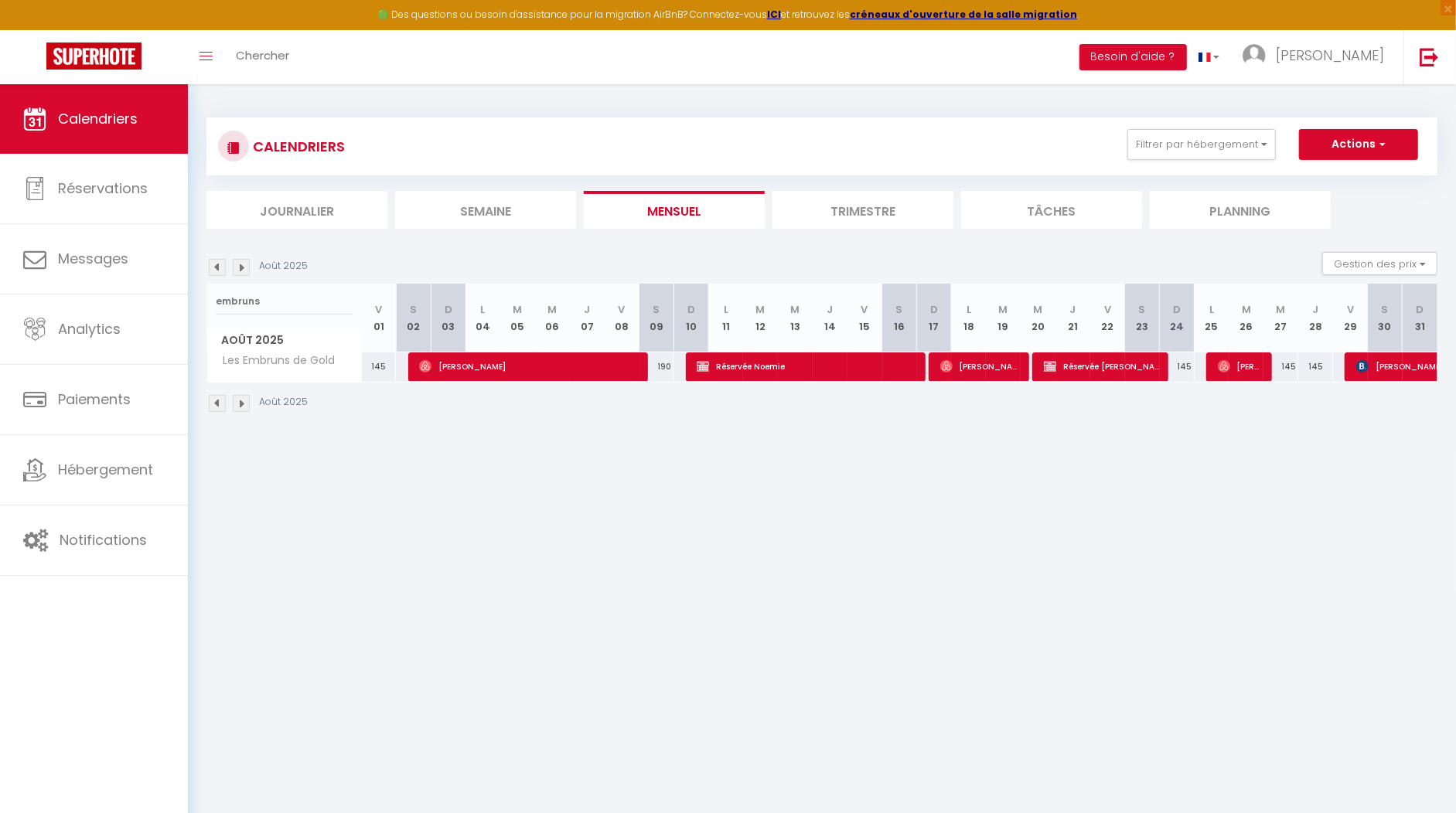
click at [243, 262] on img at bounding box center [242, 268] width 17 height 17
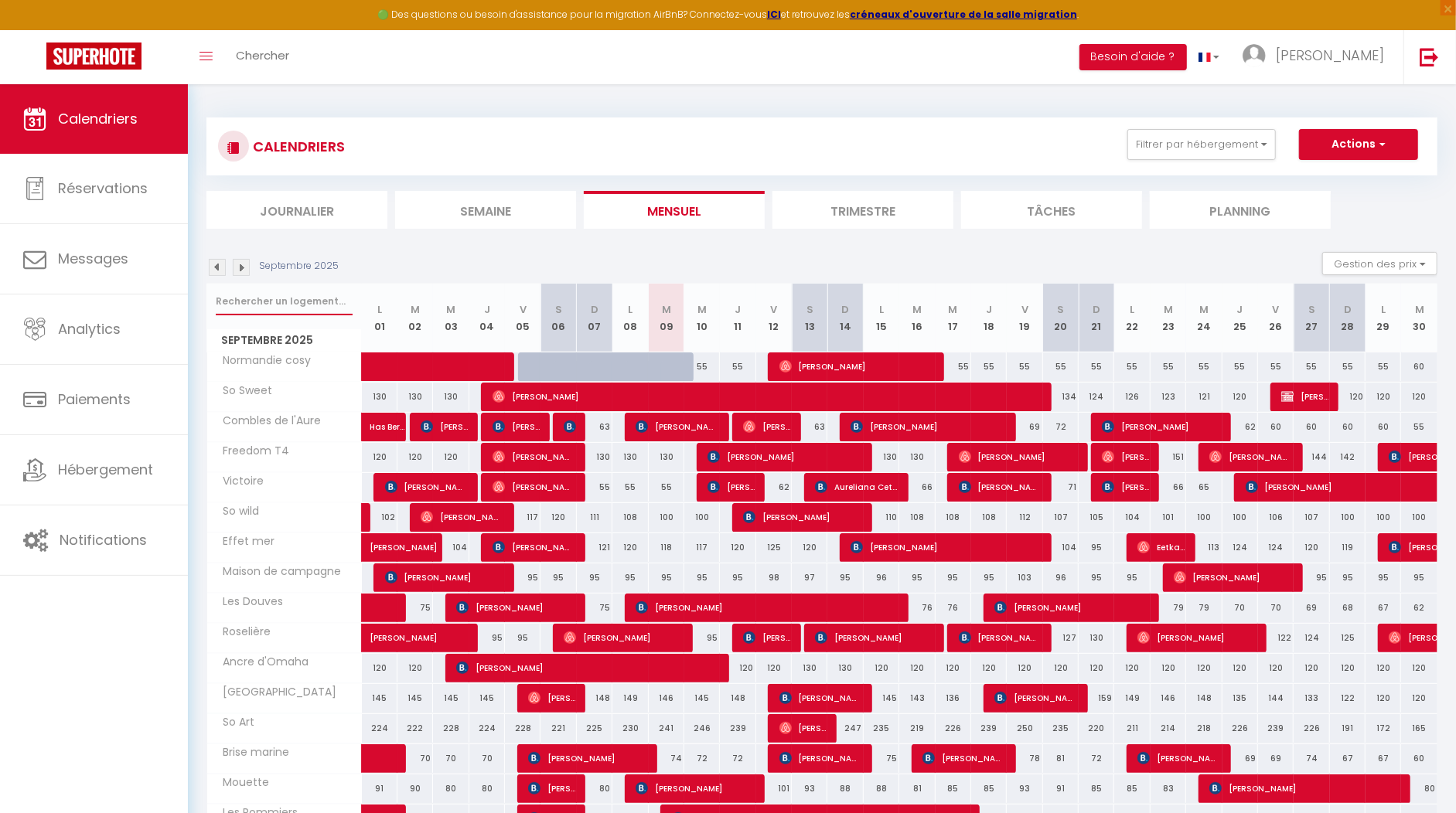
click at [225, 292] on input "text" at bounding box center [284, 302] width 137 height 28
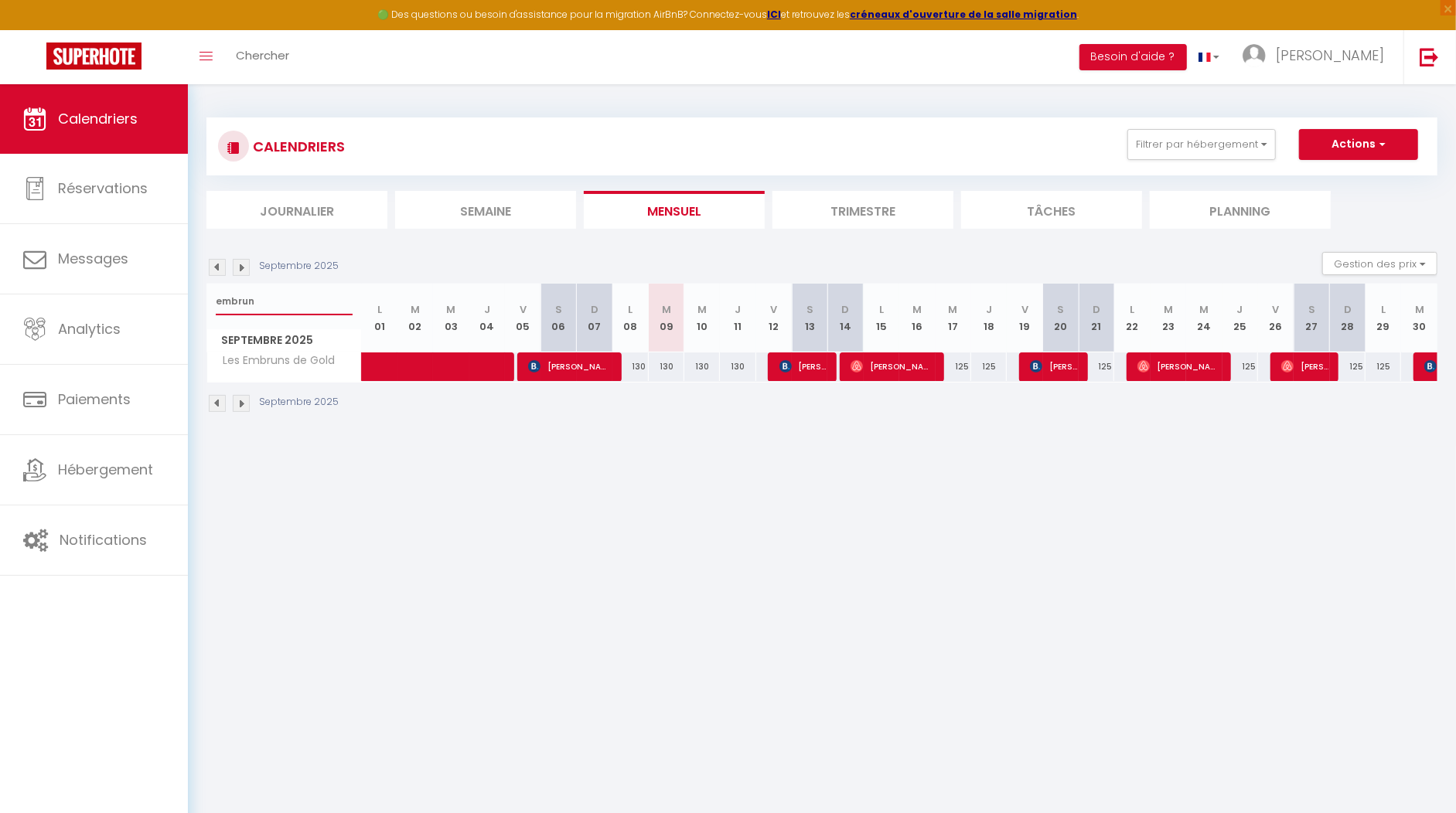
type input "embrun"
click at [215, 264] on img at bounding box center [217, 268] width 17 height 17
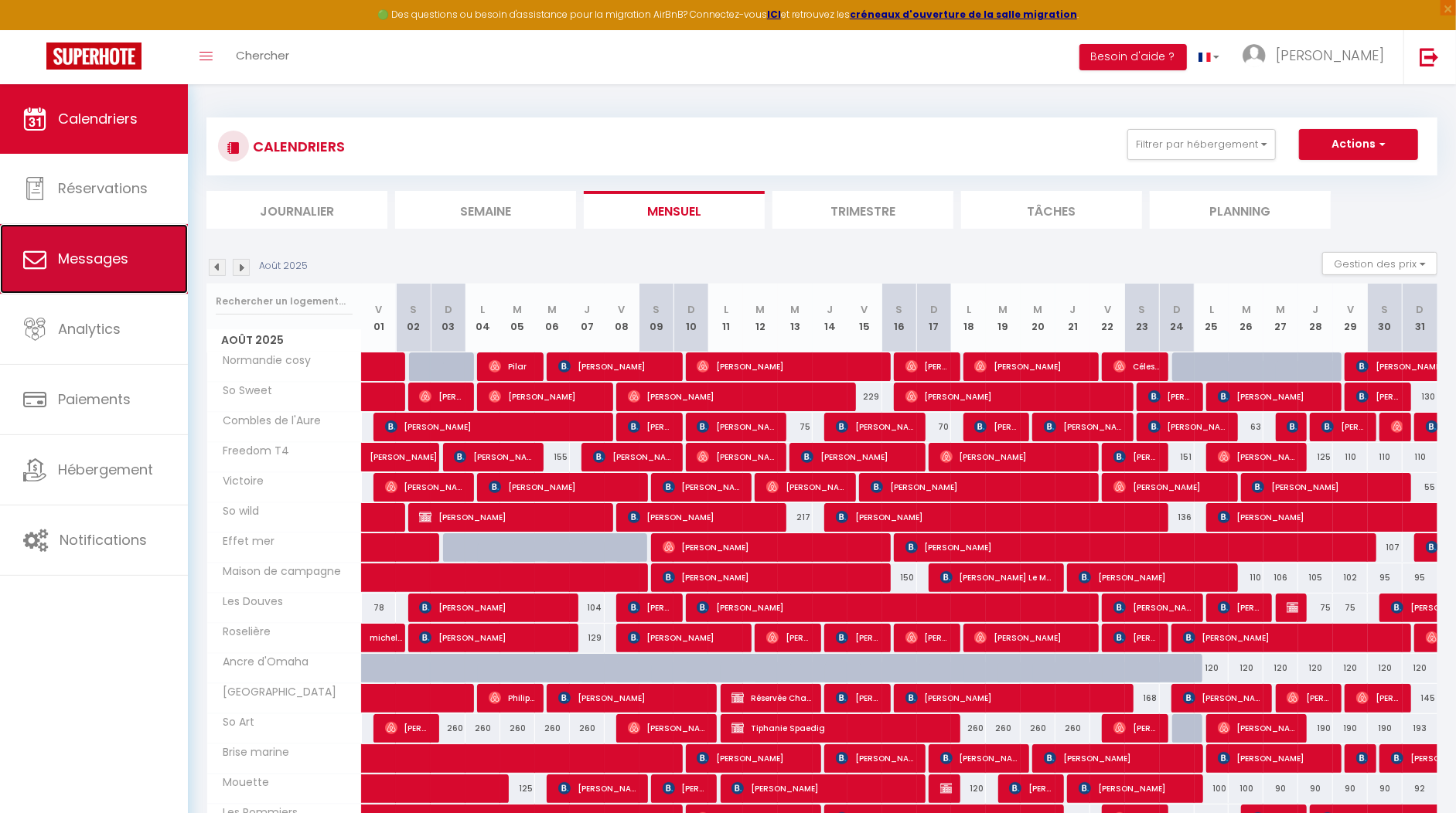
click at [56, 285] on link "Messages" at bounding box center [93, 259] width 188 height 70
select select "message"
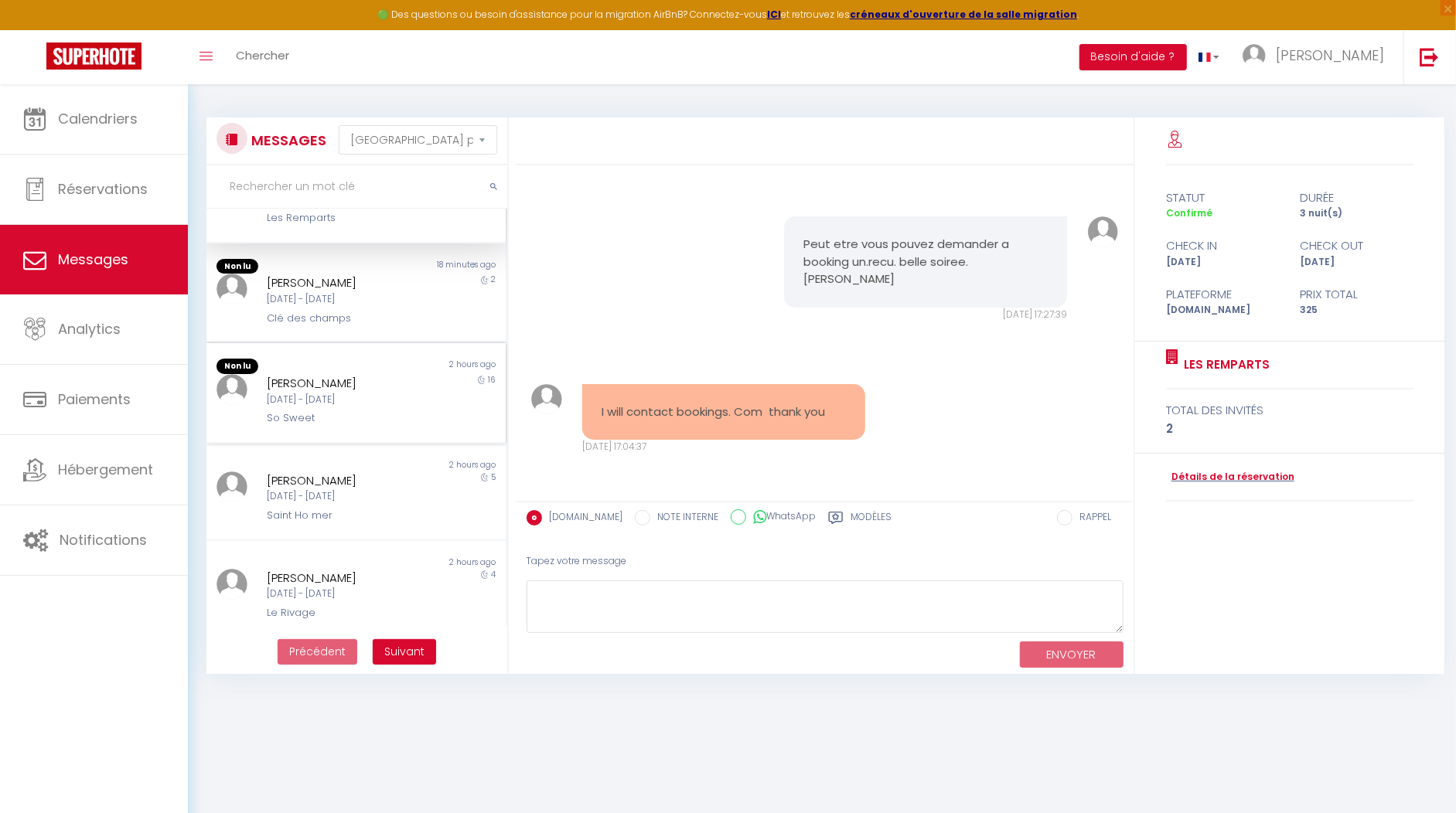
scroll to position [67, 0]
click at [405, 400] on div "Jeu 04 Sep - Sam 20 Sep" at bounding box center [344, 395] width 155 height 15
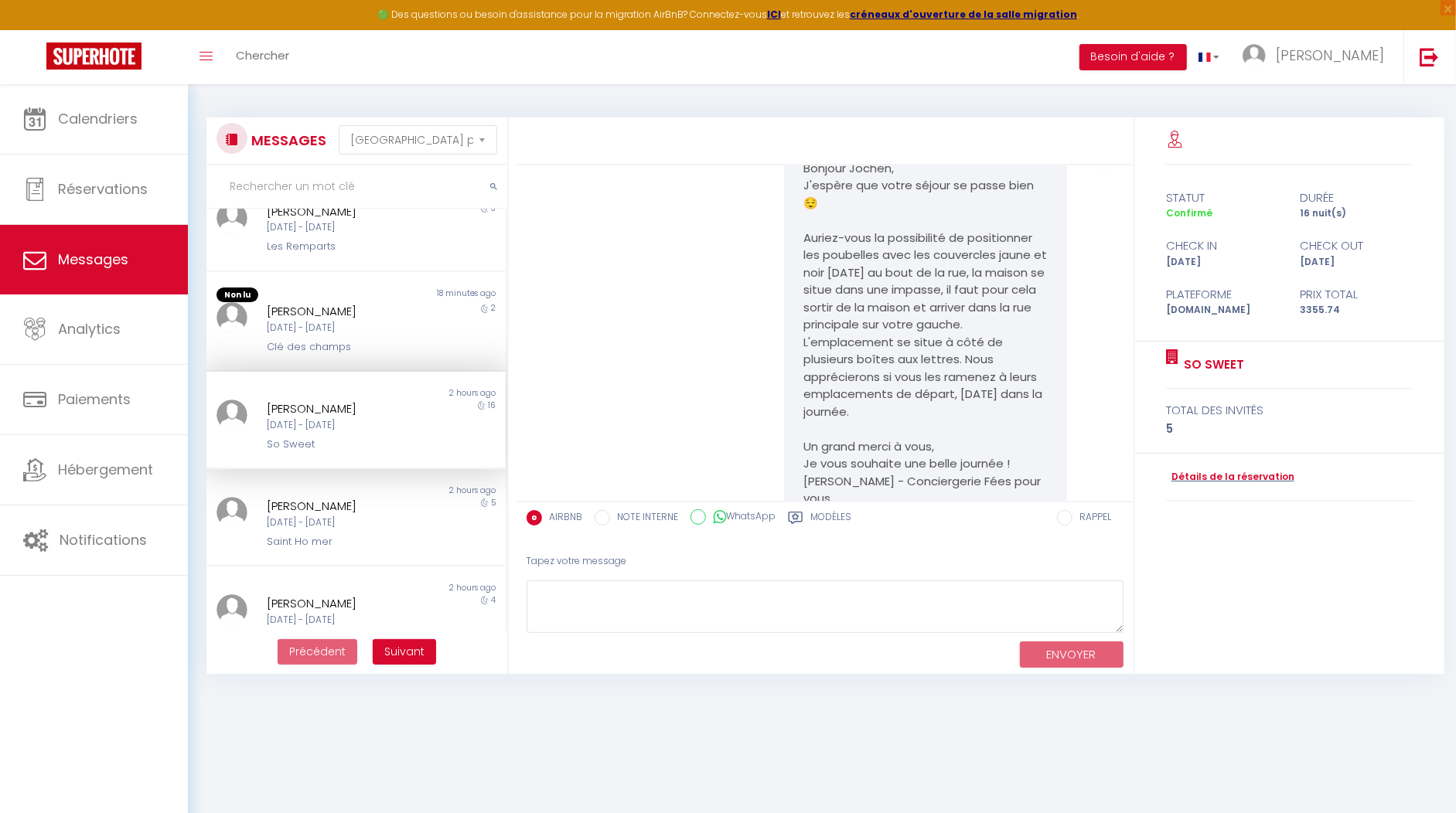
scroll to position [11, 0]
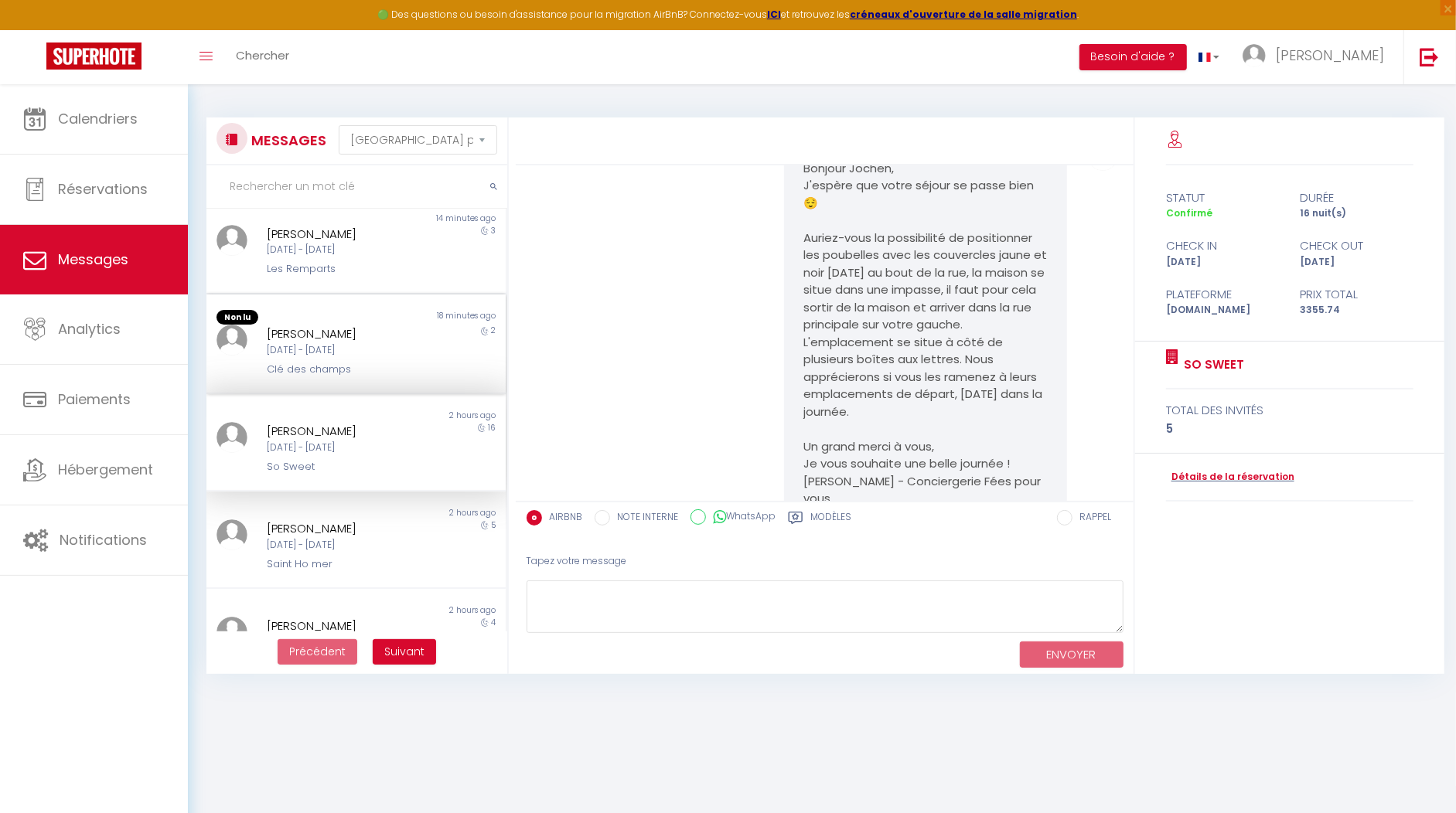
click at [293, 378] on div "Non lu 18 minutes ago Katie Stewart Ven 19 Sep - Dim 21 Sep Clé des champs 2" at bounding box center [356, 344] width 299 height 101
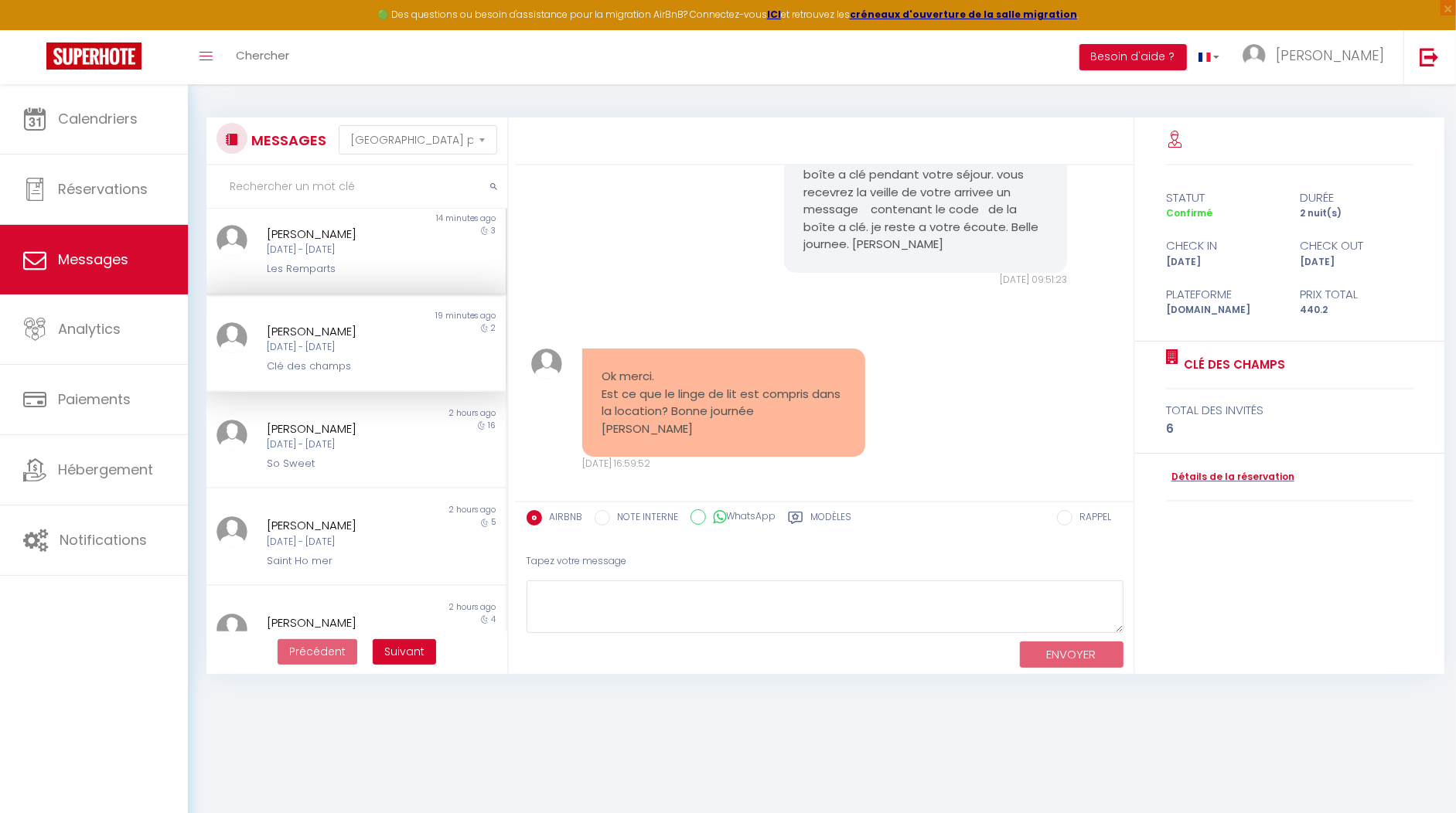
click at [352, 231] on div "Ellen Mansbridge" at bounding box center [344, 234] width 155 height 19
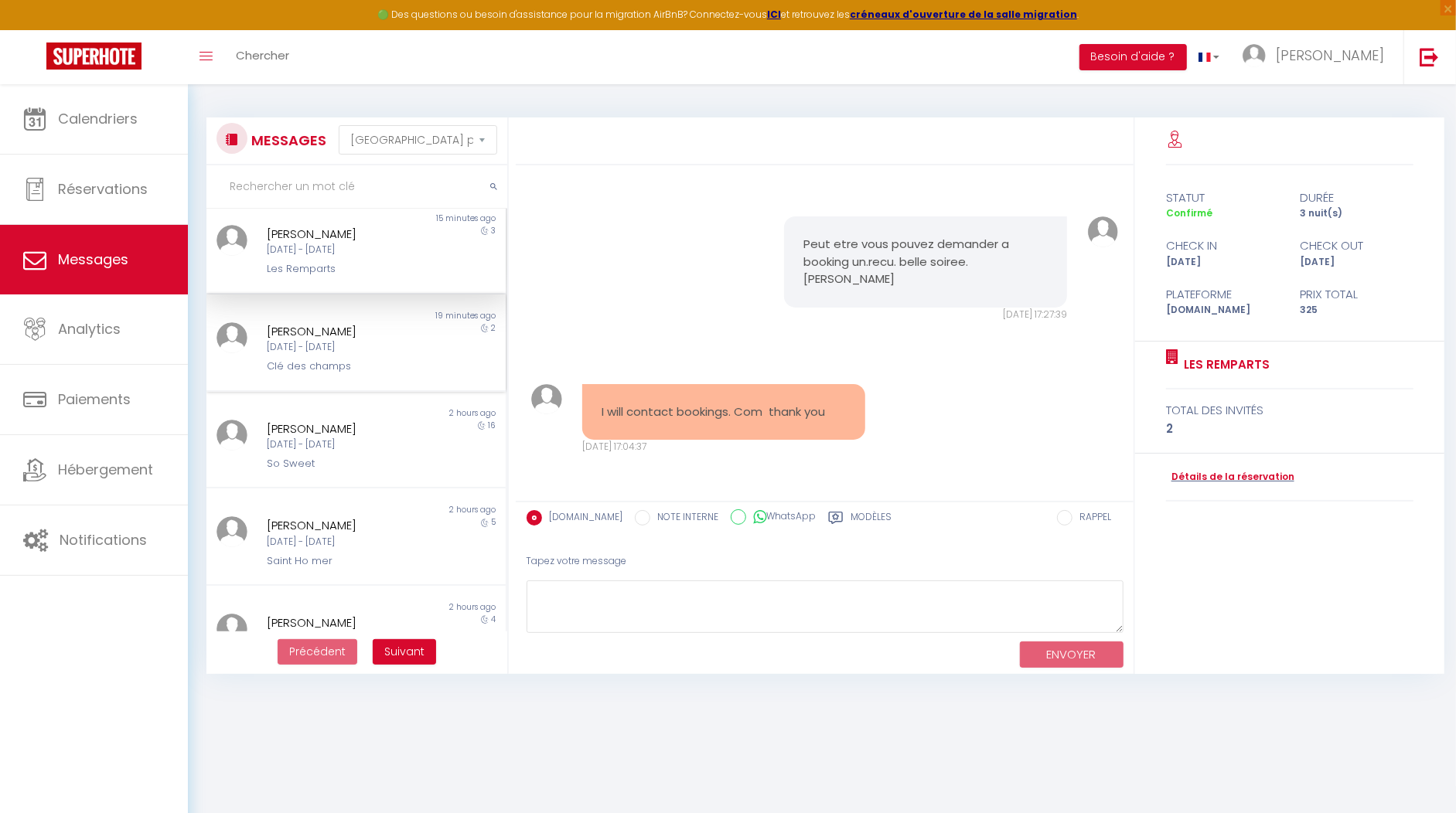
click at [413, 349] on div "Katie Stewart Ven 19 Sep - Dim 21 Sep Clé des champs" at bounding box center [343, 349] width 175 height 53
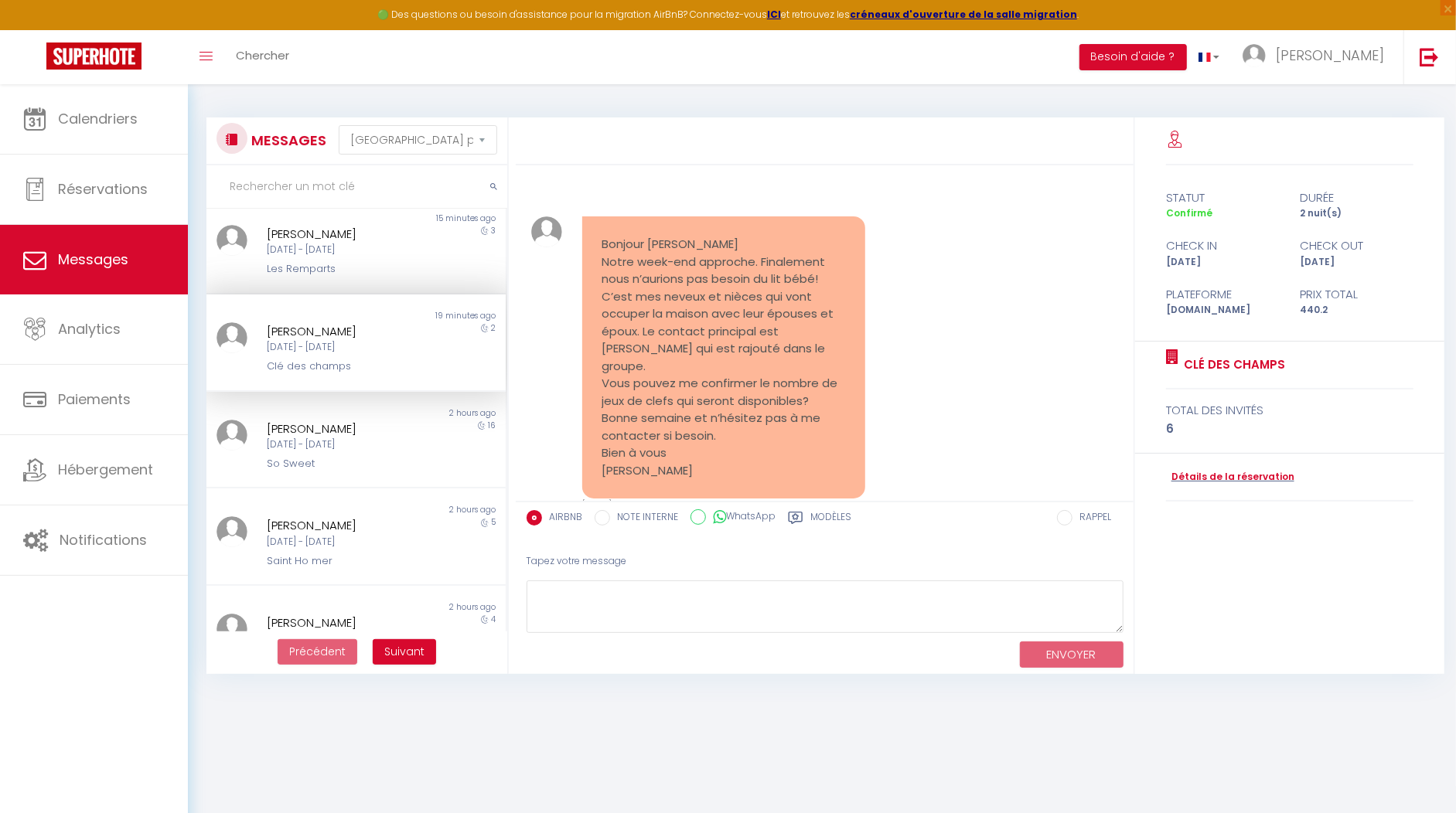
scroll to position [3263, 0]
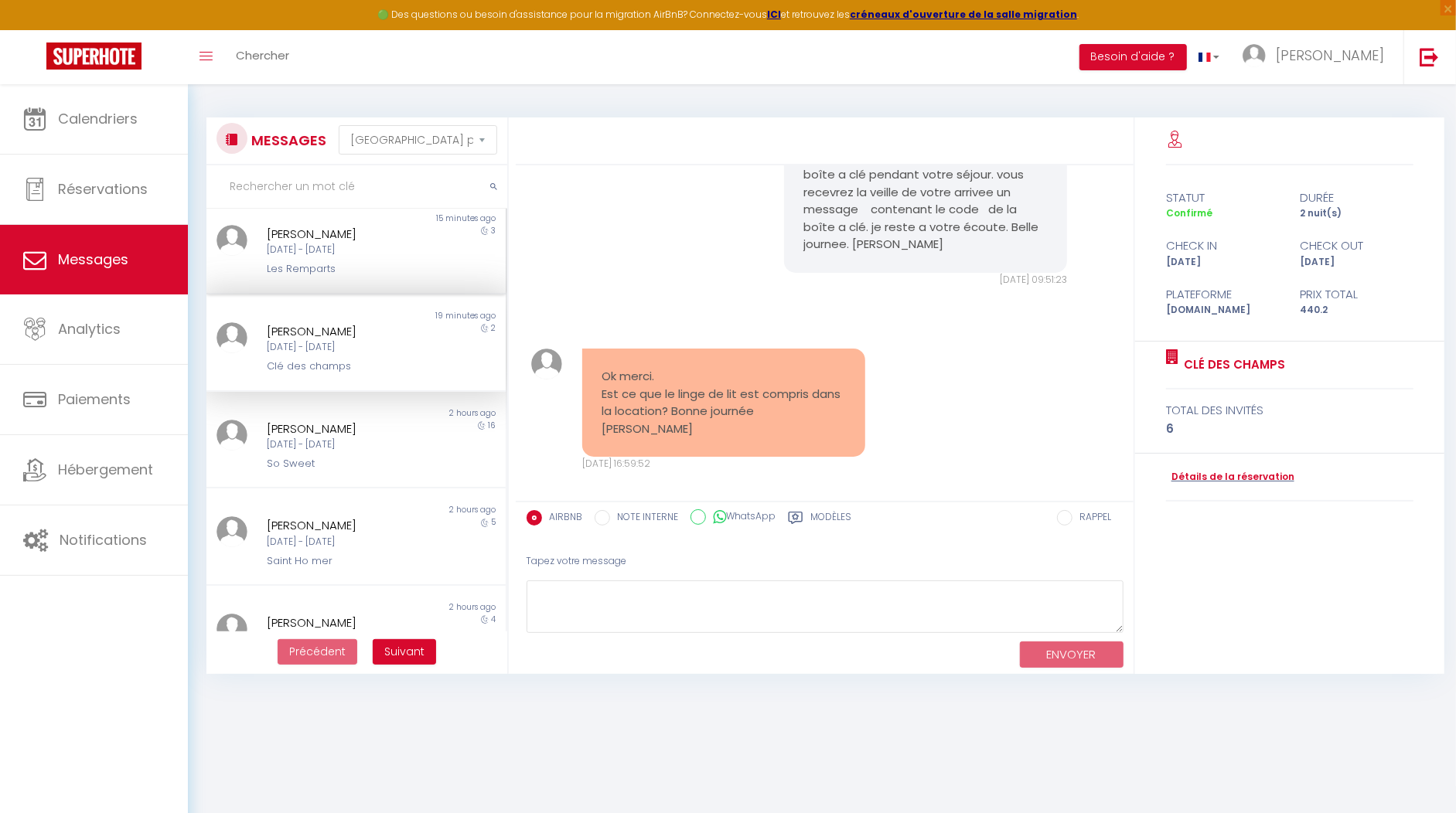
click at [361, 251] on div "Jeu 09 Oct - Dim 12 Oct" at bounding box center [344, 250] width 155 height 15
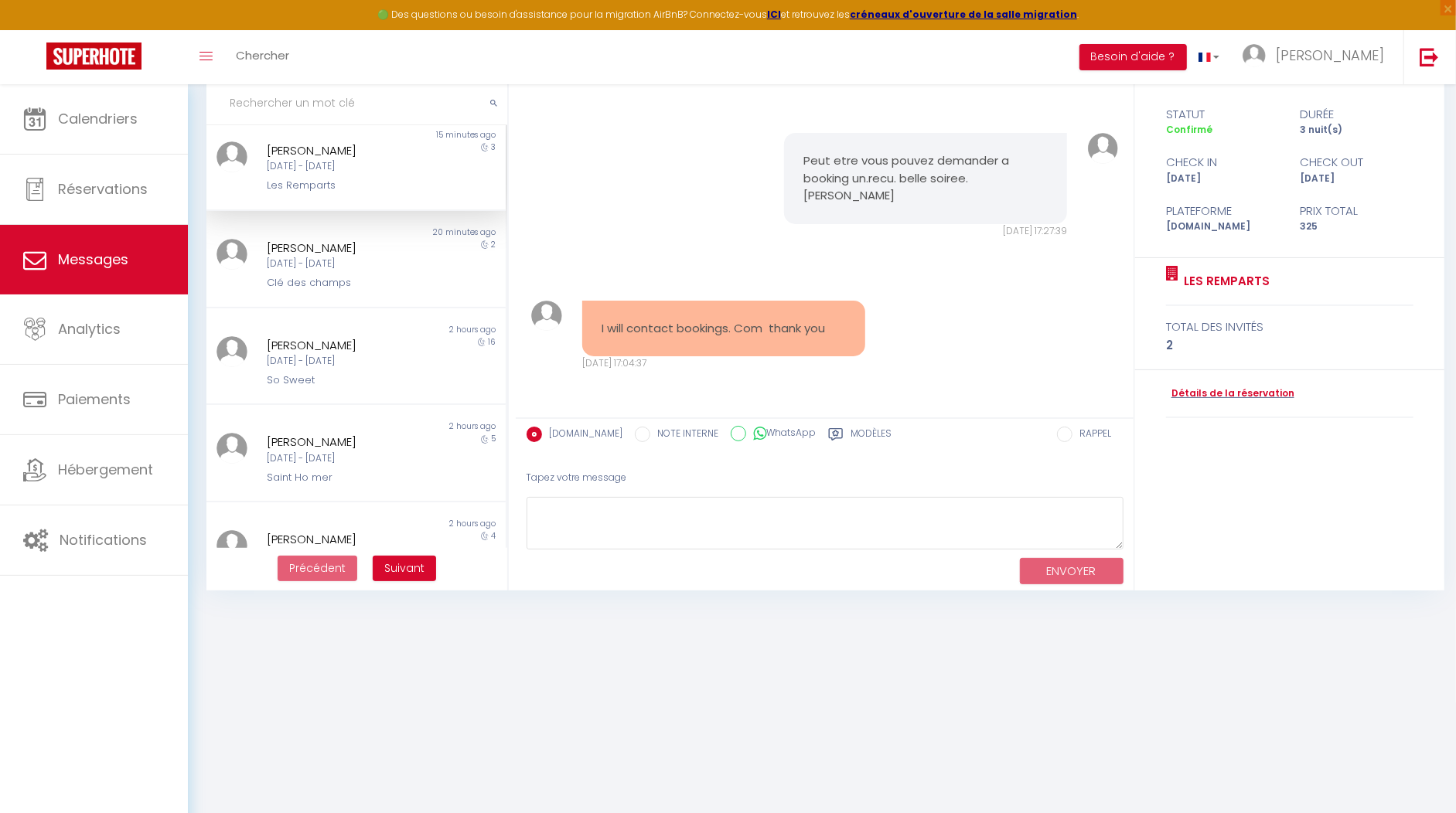
scroll to position [84, 0]
click at [651, 512] on textarea at bounding box center [825, 523] width 597 height 54
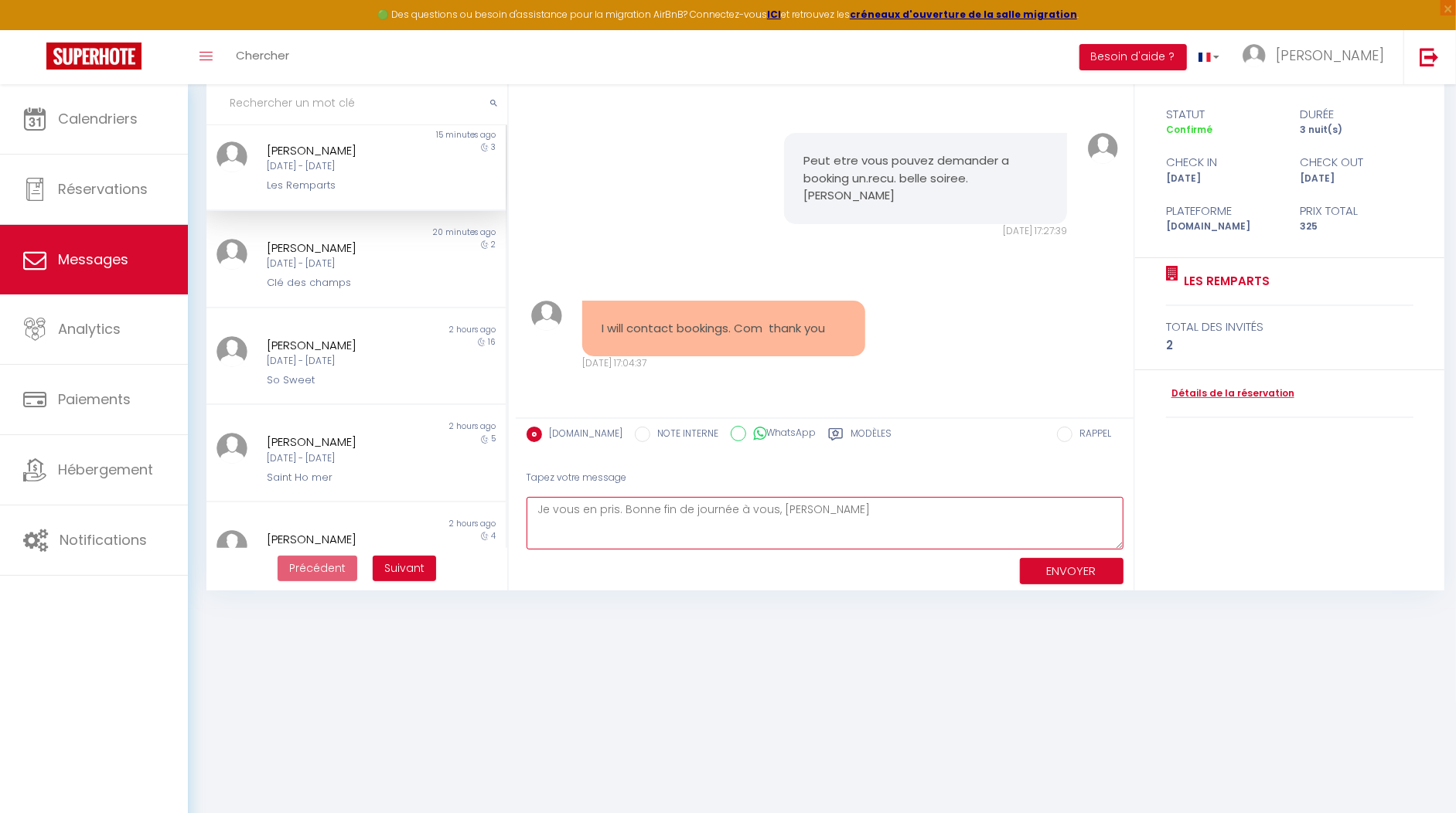
click at [615, 511] on textarea "Je vous en pris. Bonne fin de journée à vous, Béatrice" at bounding box center [825, 523] width 597 height 54
type textarea "Je vous en prie. Bonne fin de journée à vous, Béatrice"
click at [1056, 568] on button "ENVOYER" at bounding box center [1072, 572] width 104 height 27
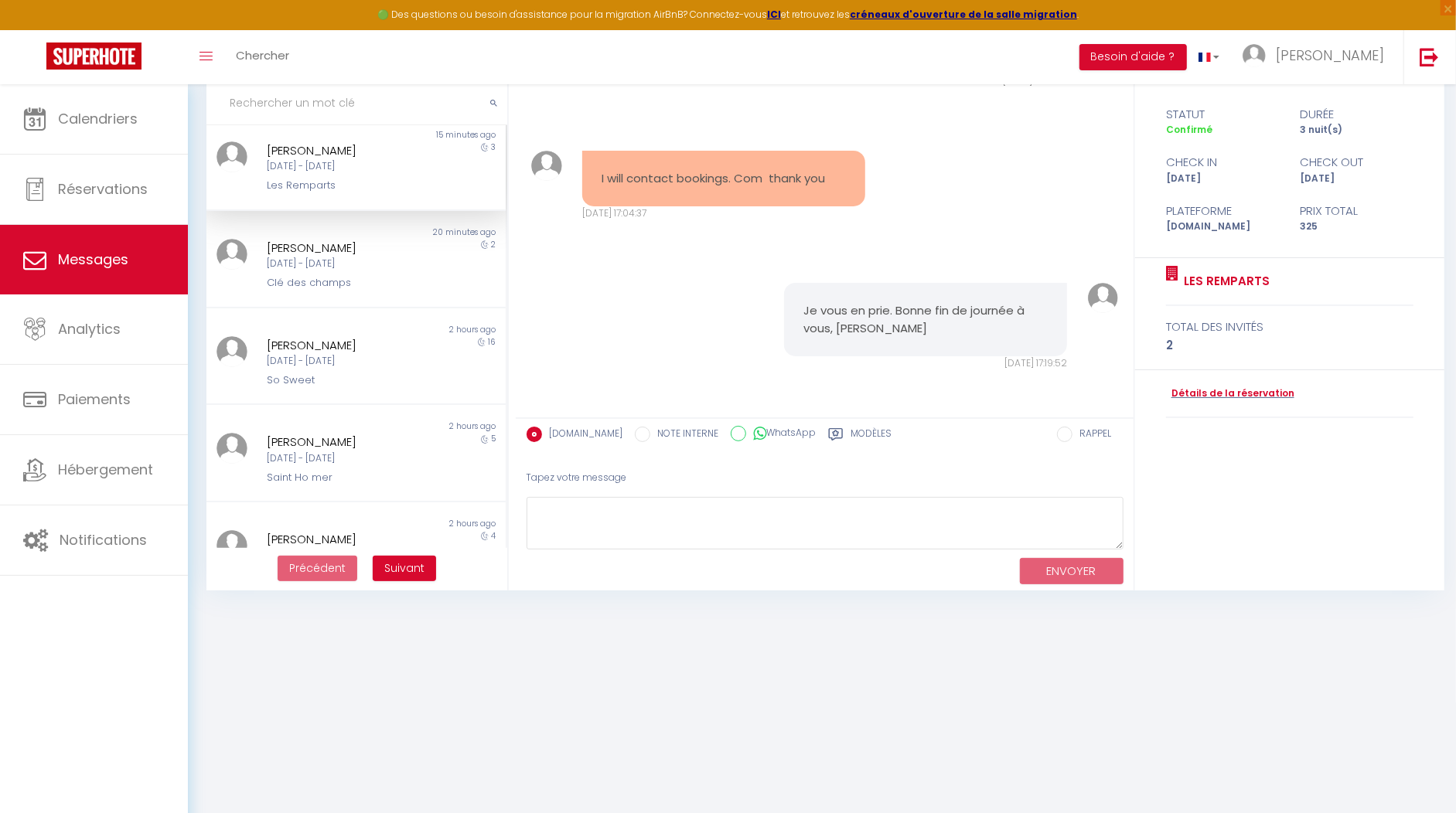
scroll to position [3061, 0]
click at [300, 260] on div "Ven 19 Sep - Dim 21 Sep" at bounding box center [344, 264] width 155 height 15
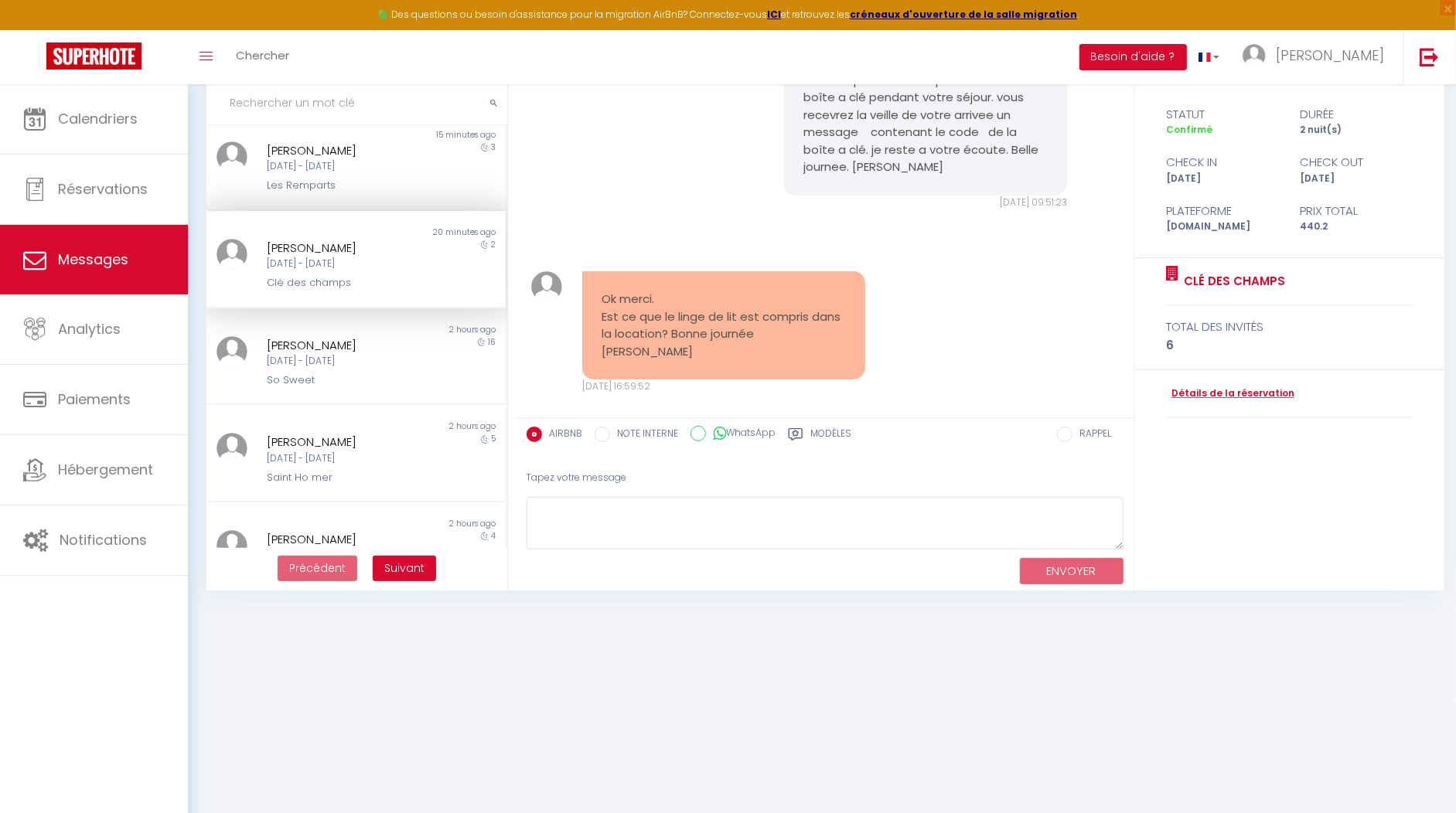
scroll to position [3263, 0]
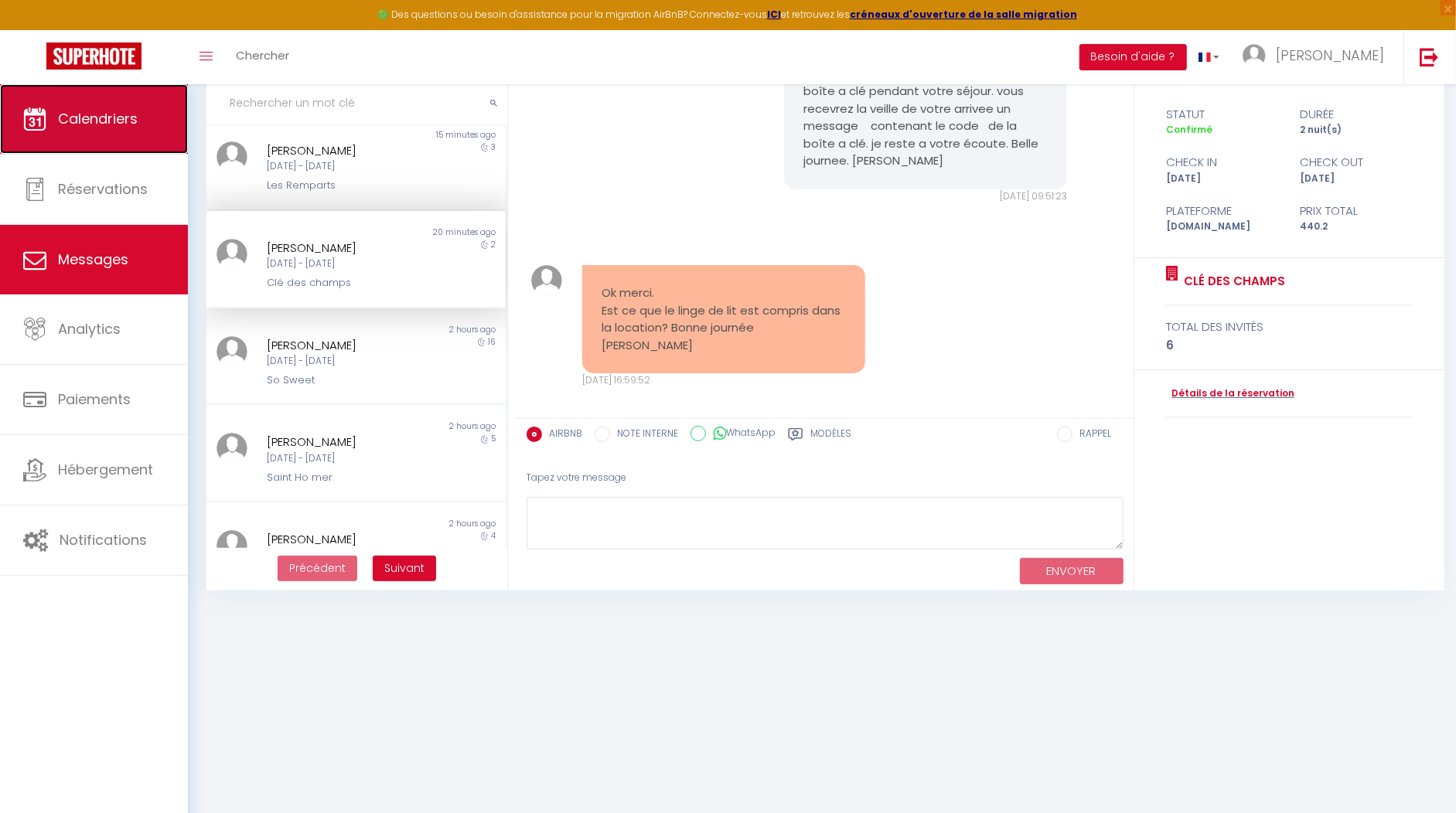
click at [105, 138] on link "Calendriers" at bounding box center [93, 119] width 188 height 70
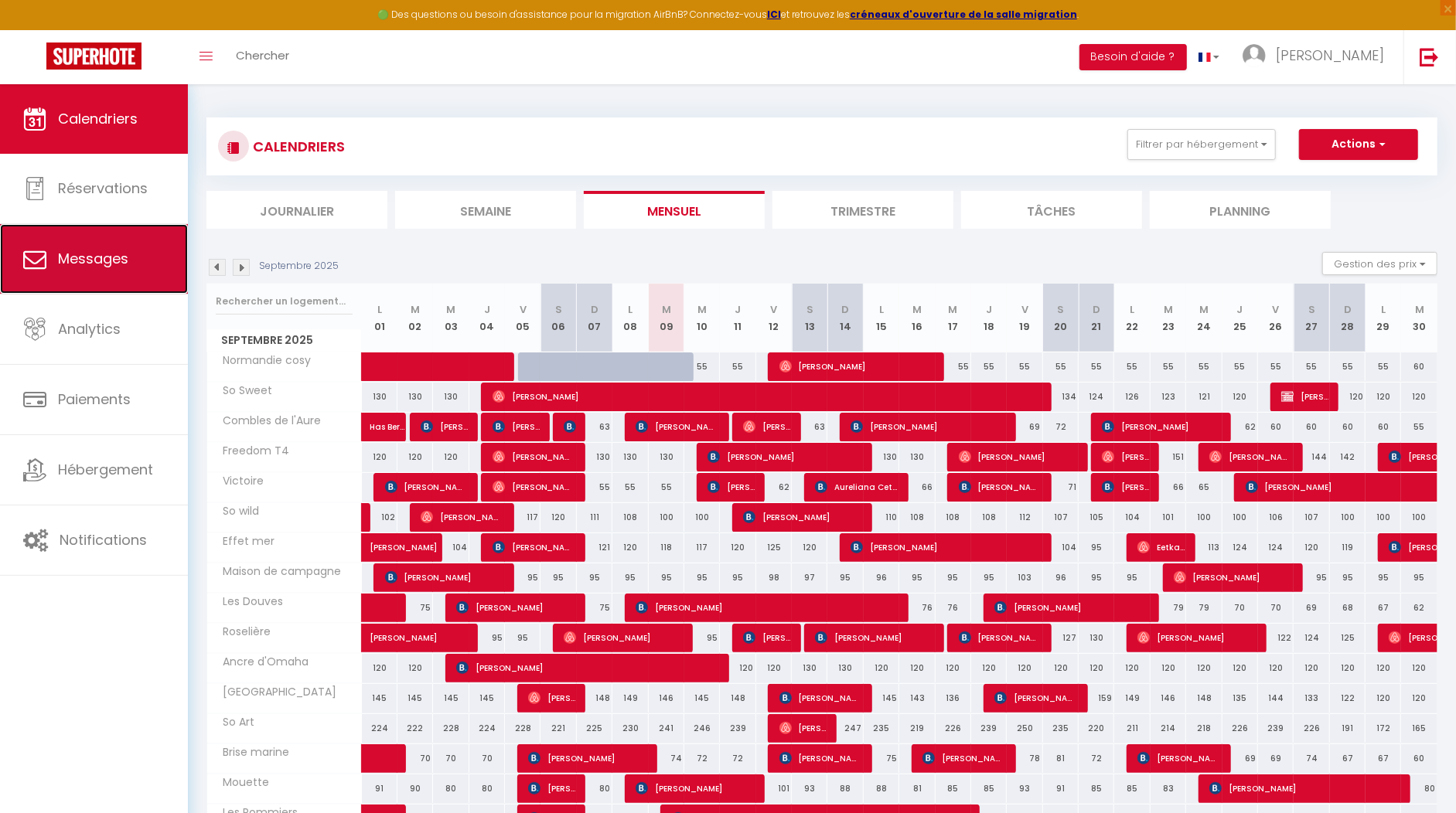
click at [140, 268] on link "Messages" at bounding box center [93, 259] width 188 height 70
select select "message"
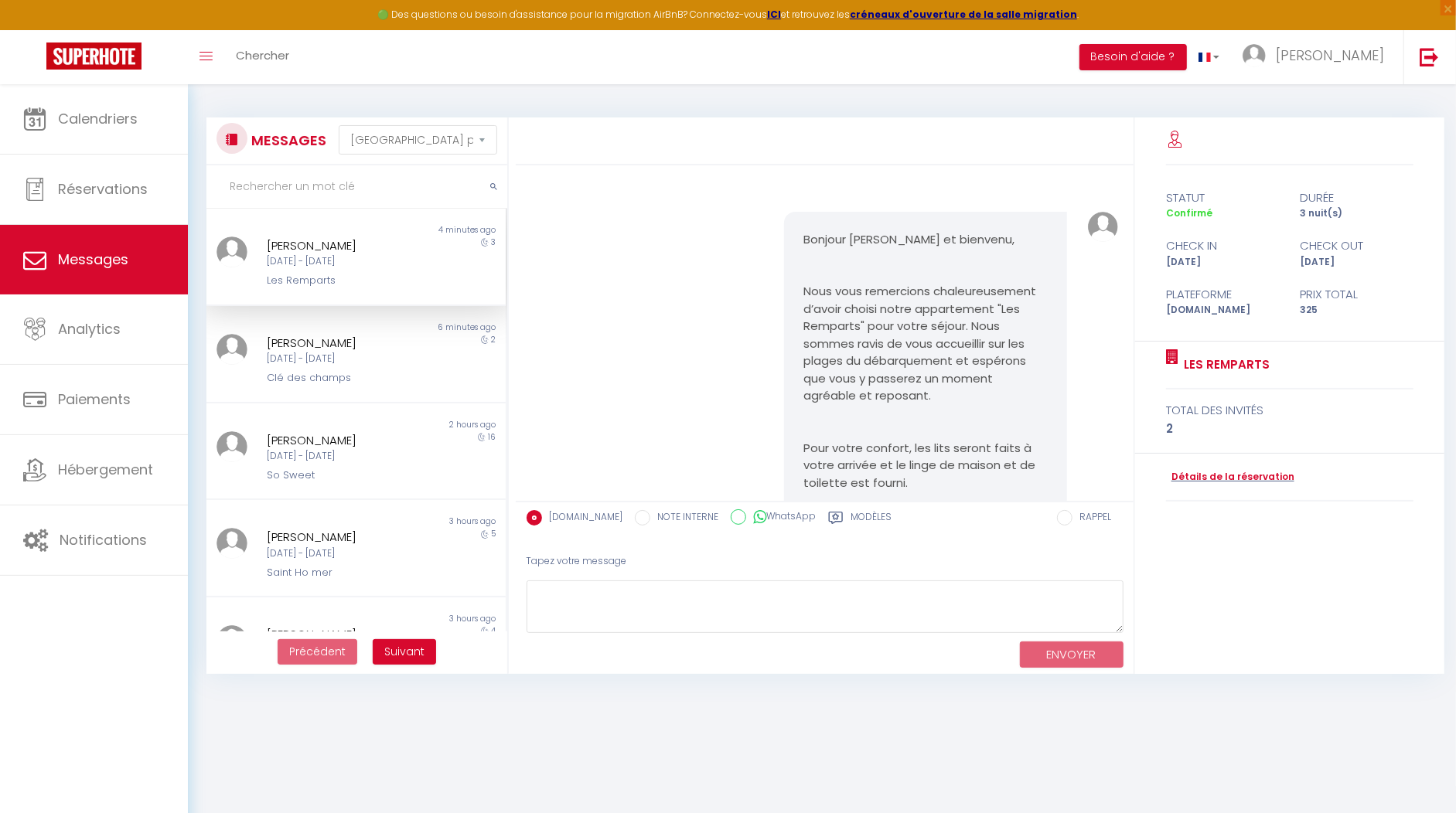
scroll to position [3061, 0]
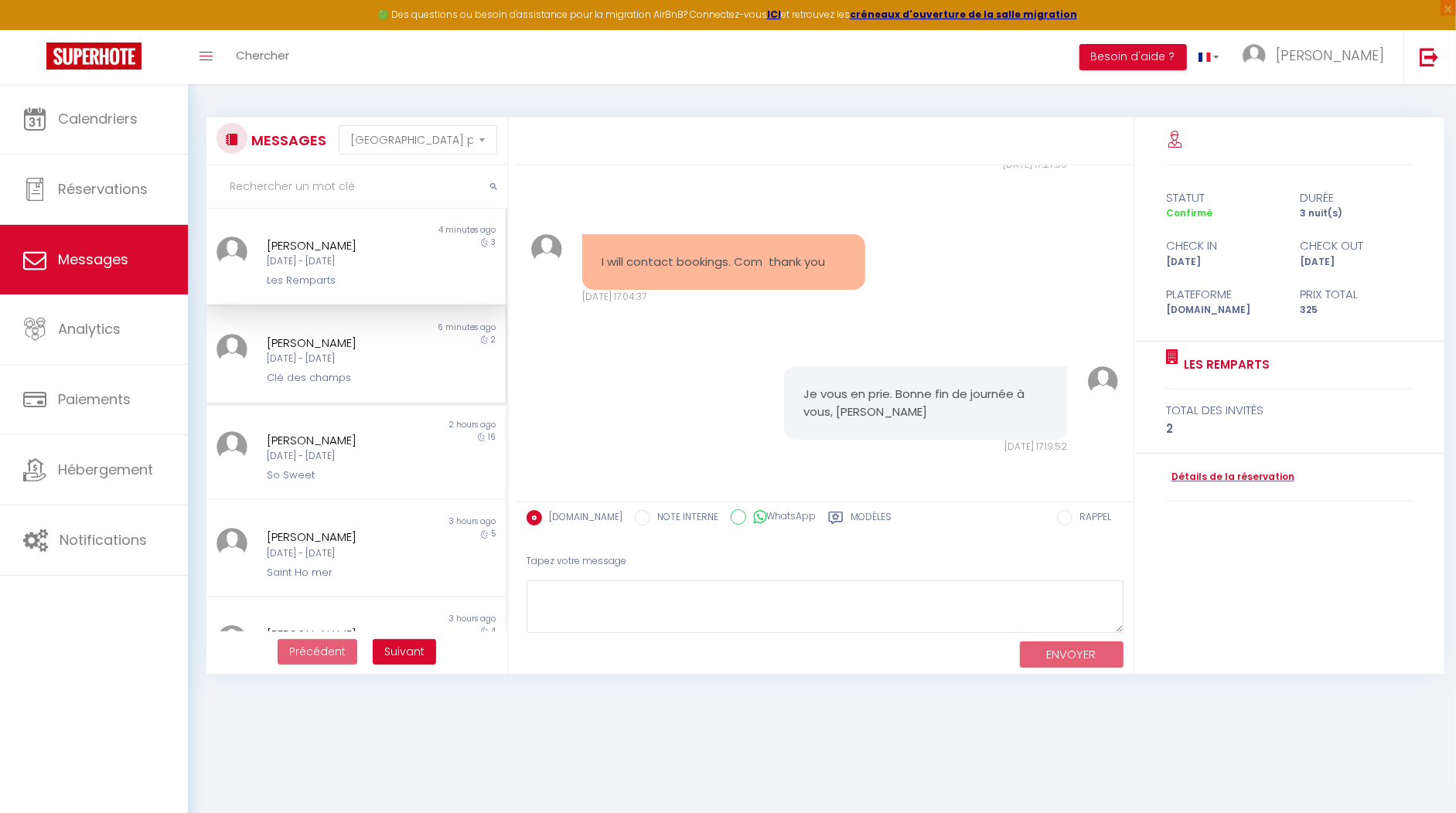
click at [332, 384] on div "Clé des champs" at bounding box center [344, 378] width 155 height 15
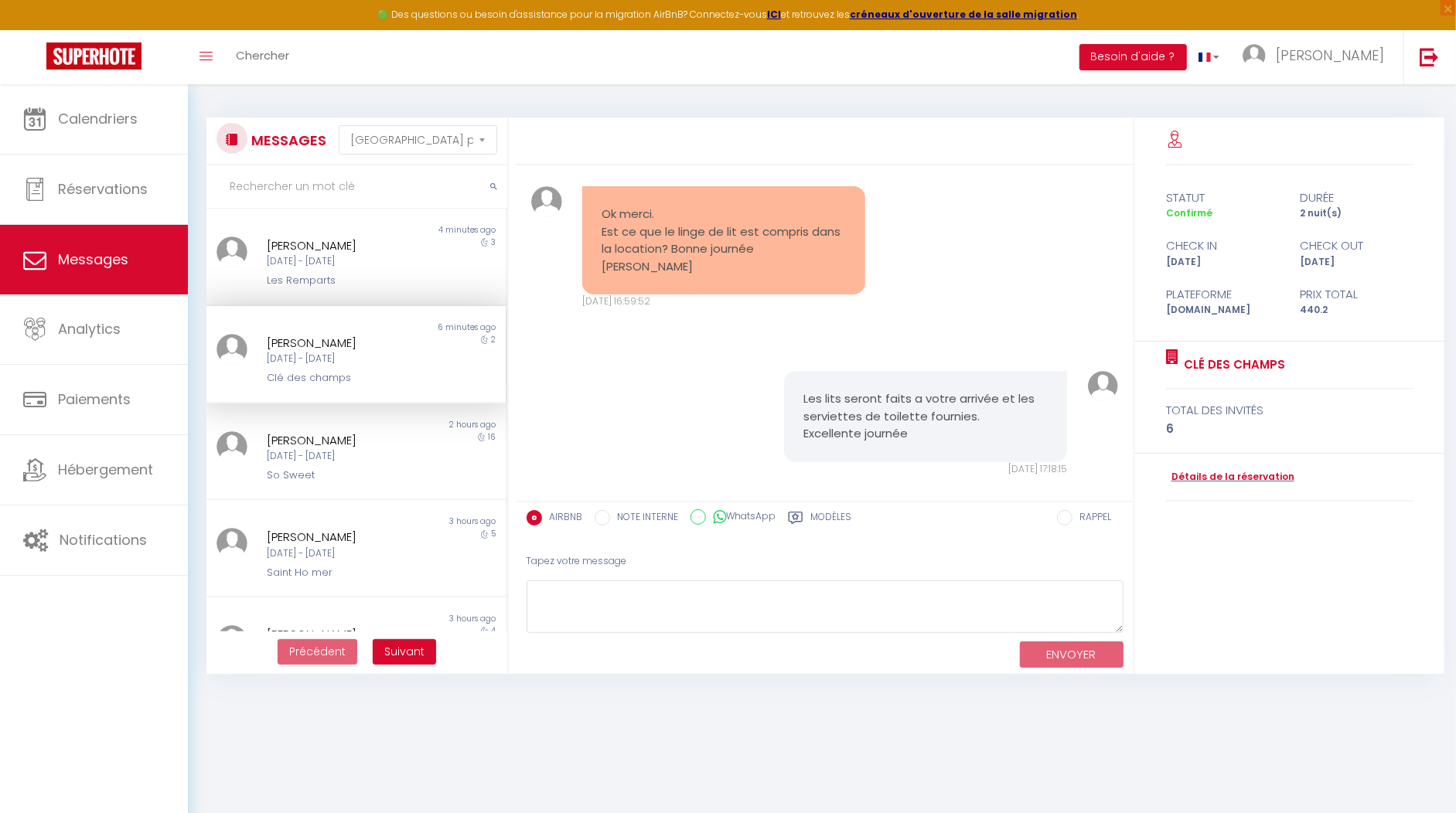
scroll to position [3430, 0]
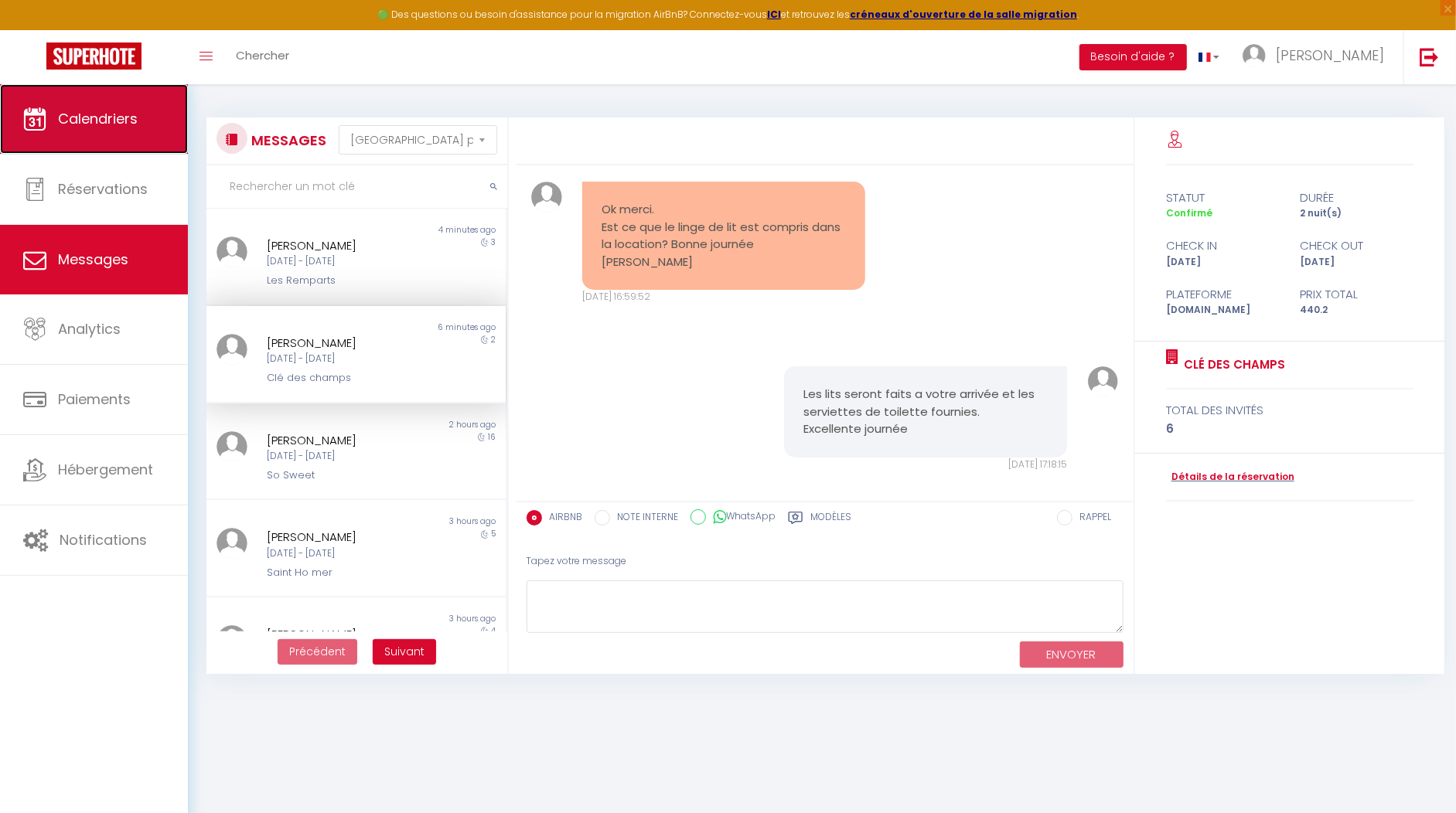
click at [109, 131] on link "Calendriers" at bounding box center [93, 119] width 188 height 70
